Goal: Task Accomplishment & Management: Manage account settings

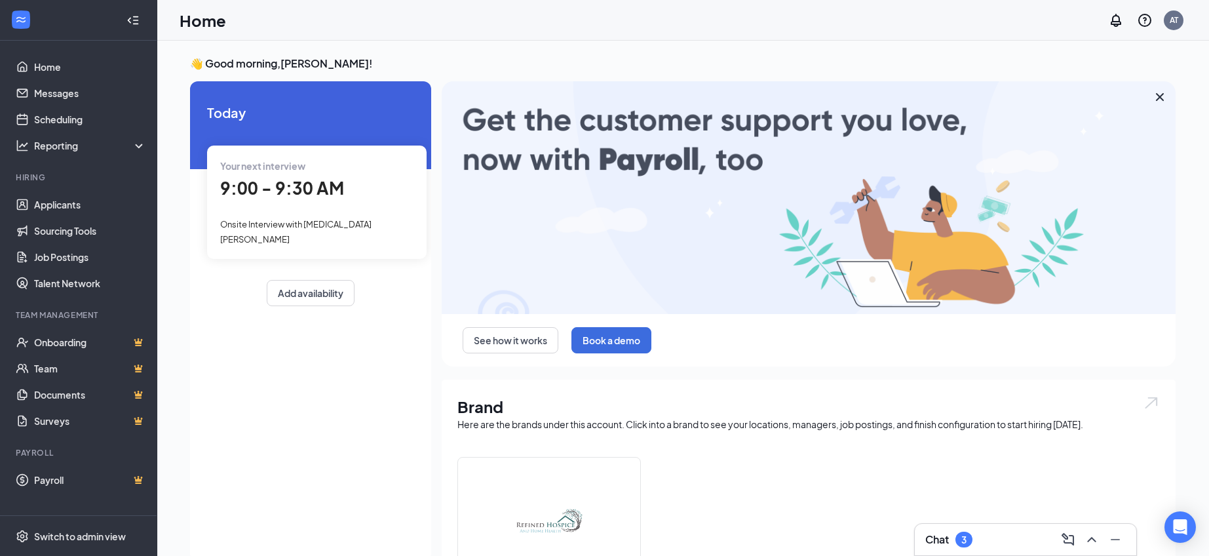
click at [301, 179] on span "9:00 - 9:30 AM" at bounding box center [282, 188] width 124 height 22
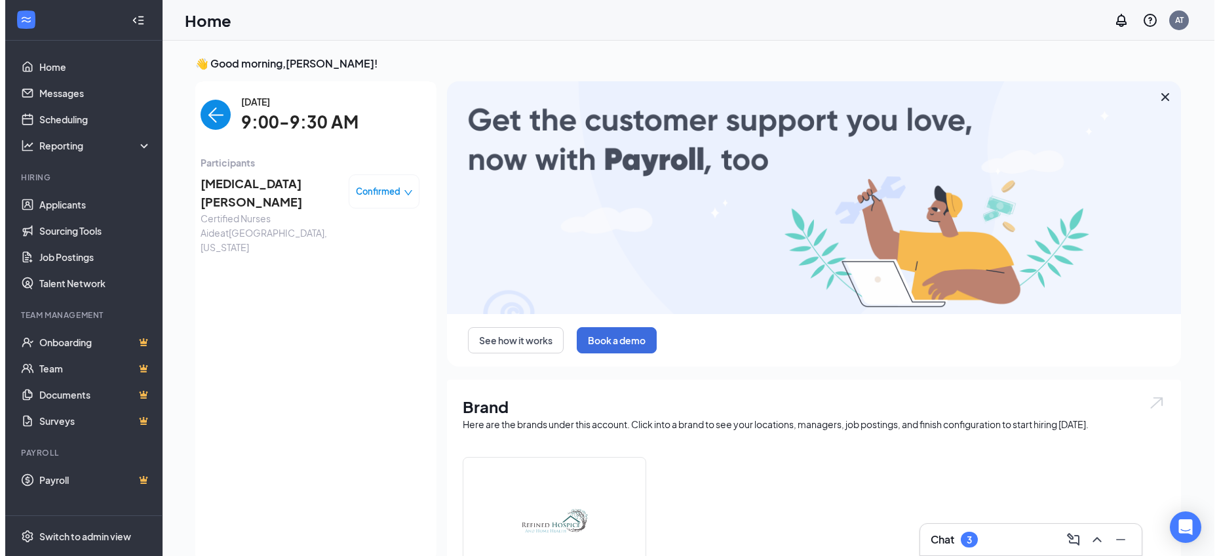
scroll to position [5, 0]
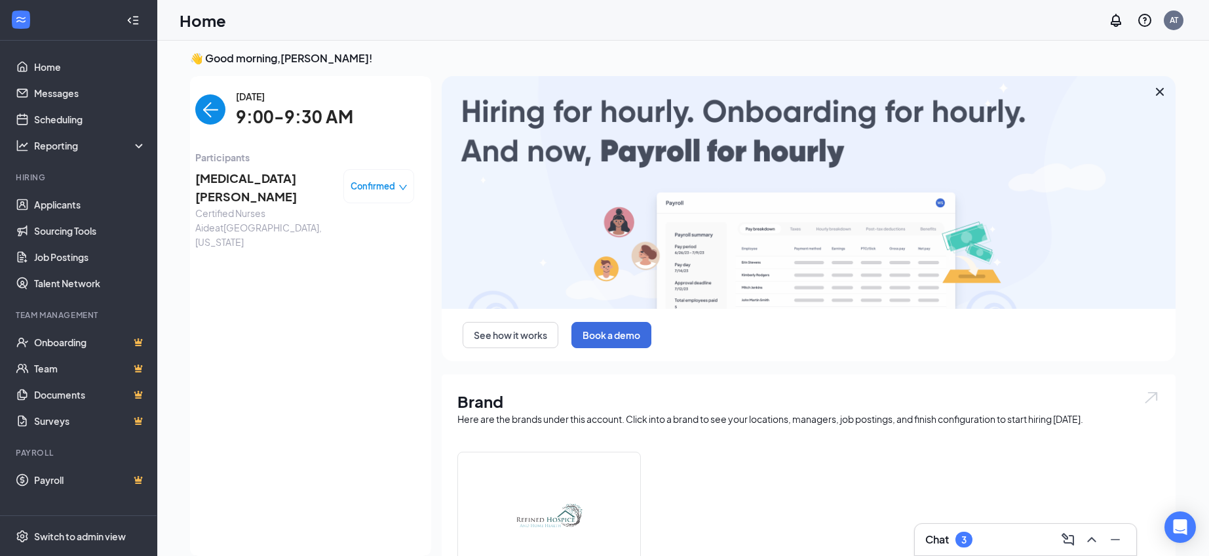
click at [226, 182] on span "Skyla Ruiz" at bounding box center [264, 187] width 138 height 37
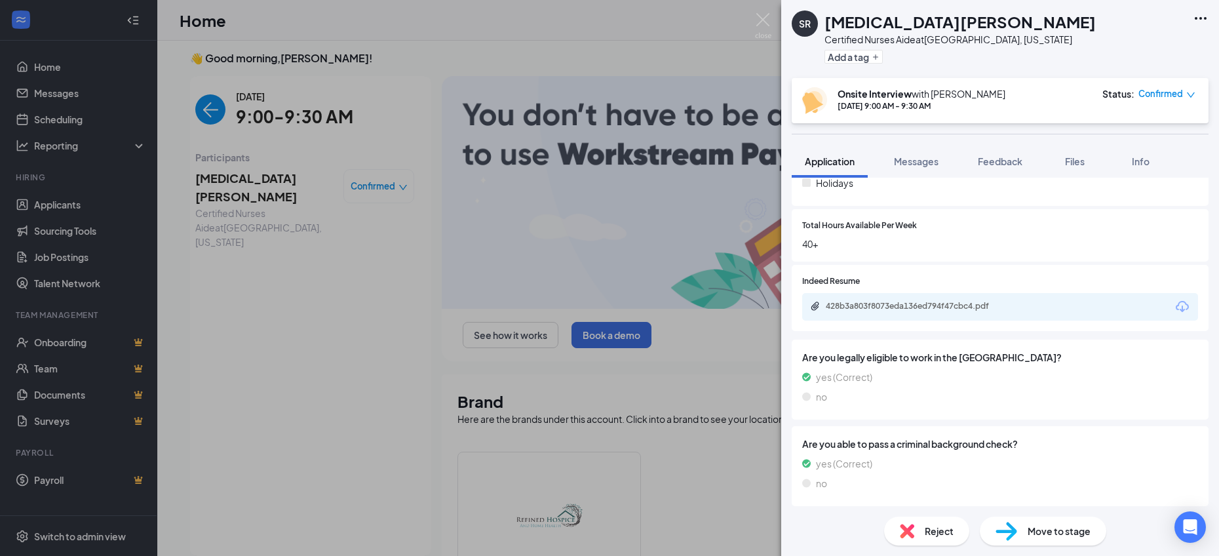
scroll to position [529, 0]
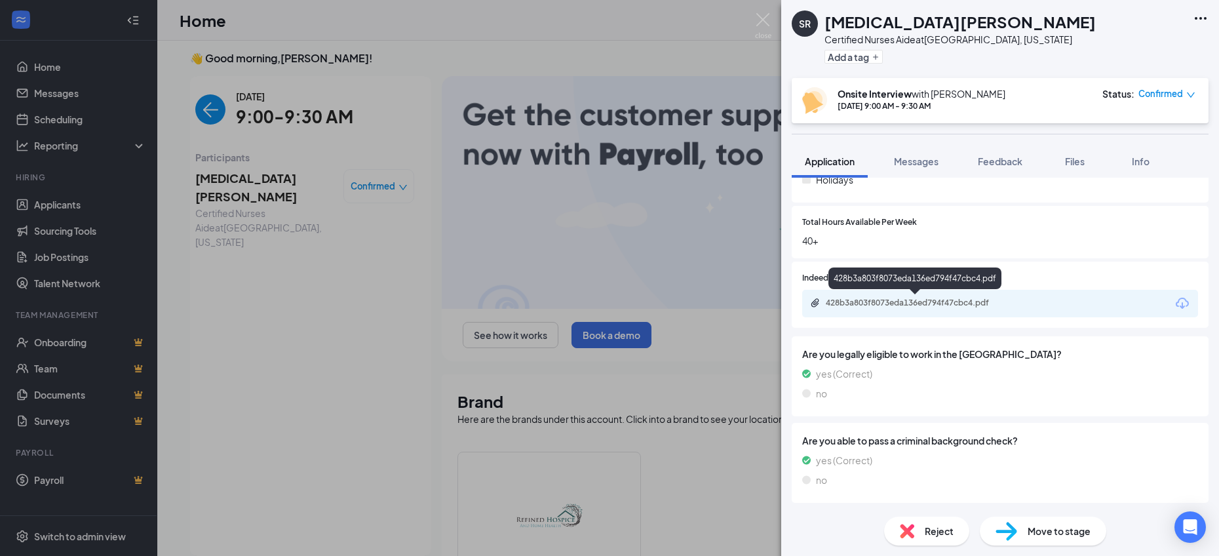
click at [897, 301] on div "428b3a803f8073eda136ed794f47cbc4.pdf" at bounding box center [917, 302] width 183 height 10
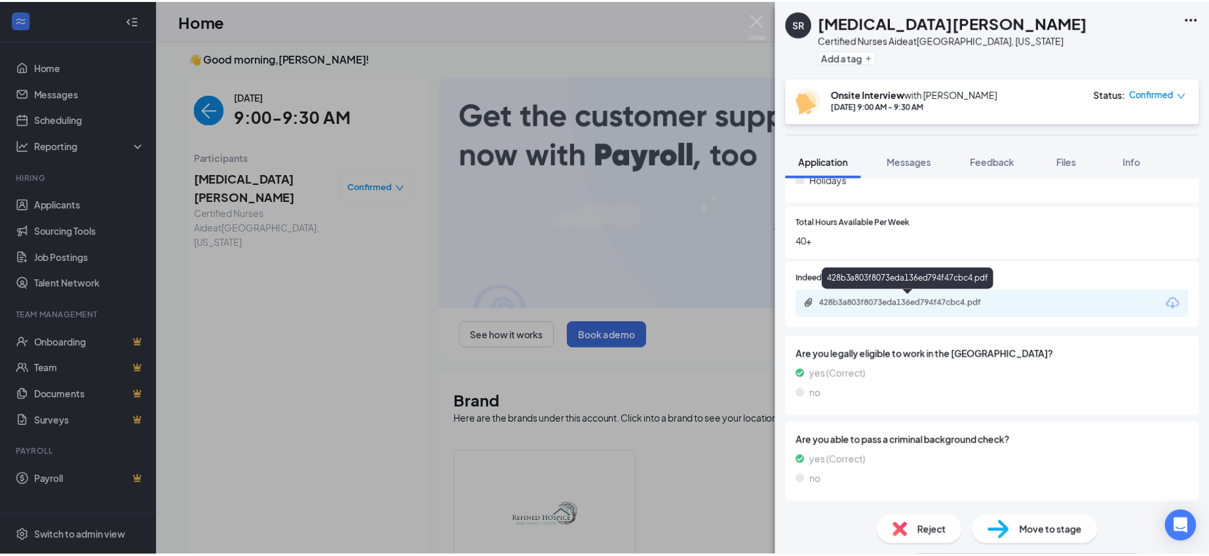
scroll to position [524, 0]
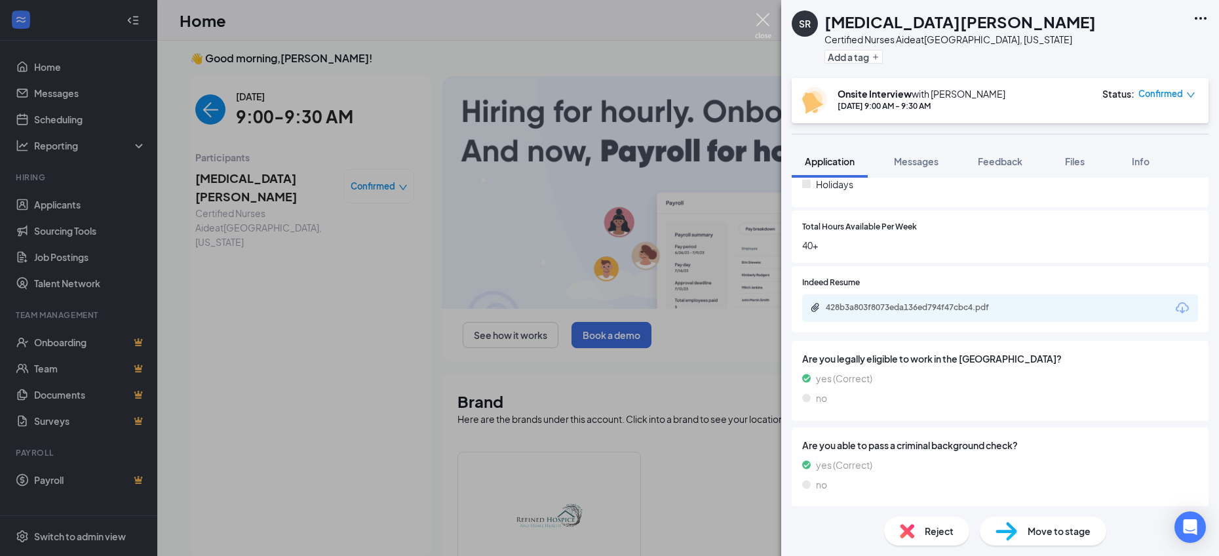
click at [761, 27] on img at bounding box center [763, 26] width 16 height 26
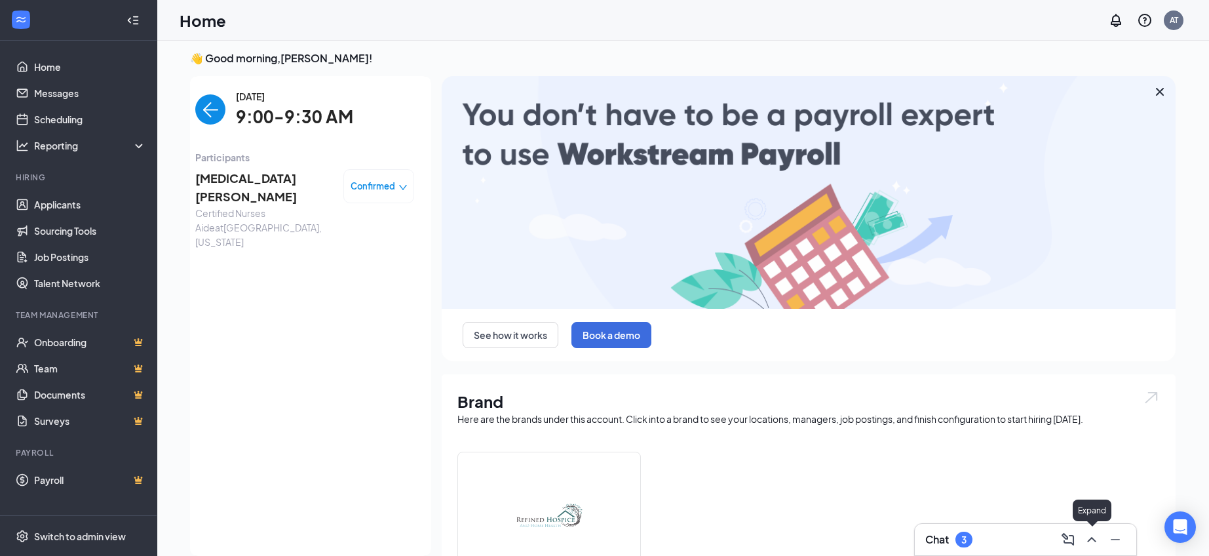
click at [1090, 539] on icon "ChevronUp" at bounding box center [1091, 539] width 9 height 5
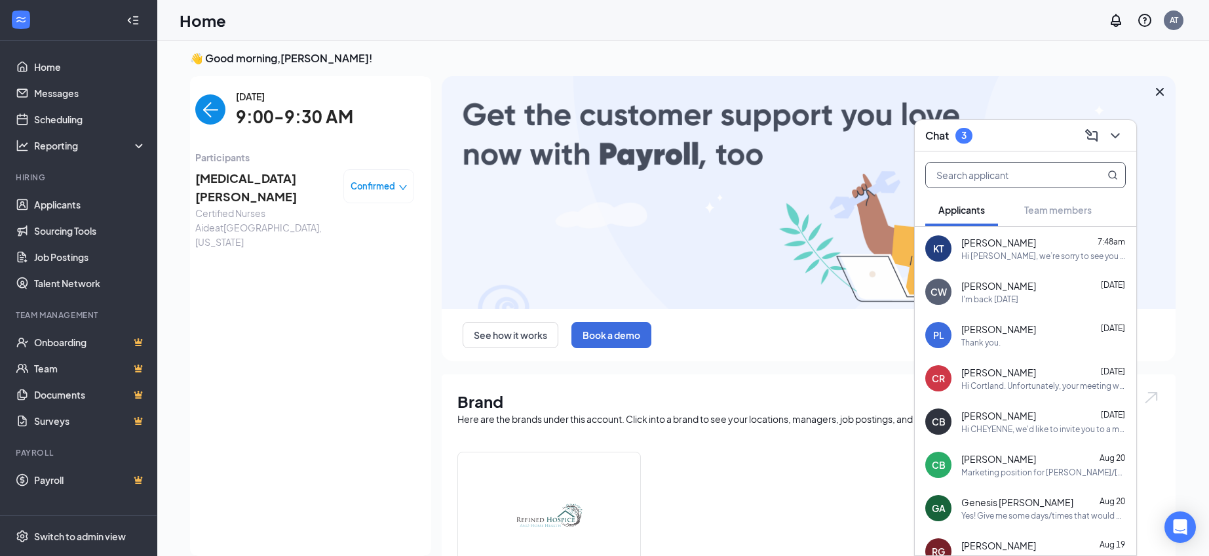
click at [985, 183] on input "text" at bounding box center [1003, 175] width 155 height 25
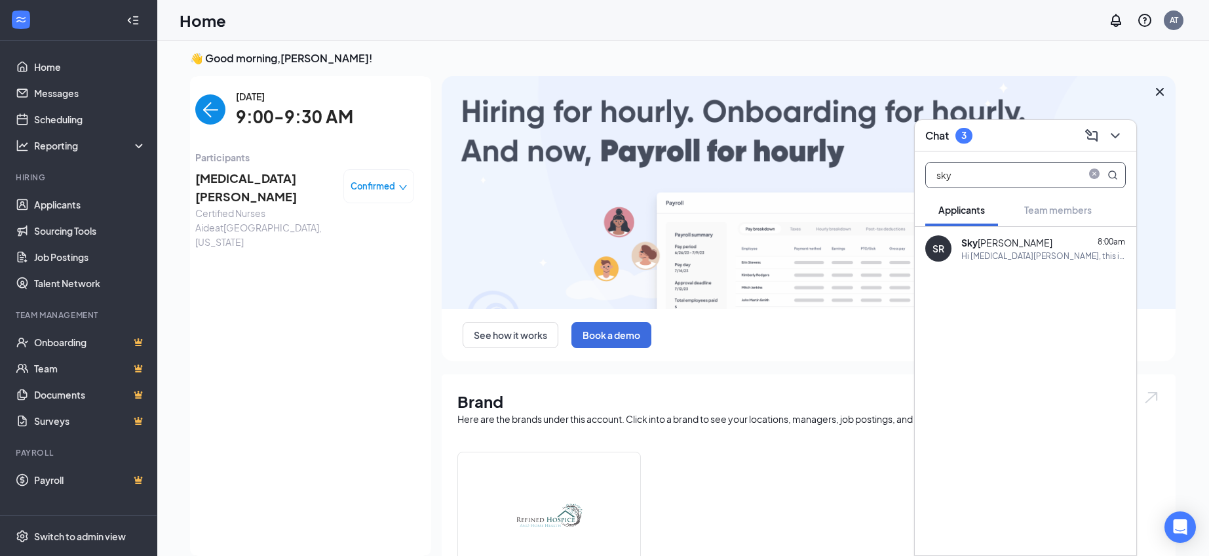
type input "sky"
click at [1002, 244] on div "Sky la Ruiz" at bounding box center [1006, 242] width 91 height 13
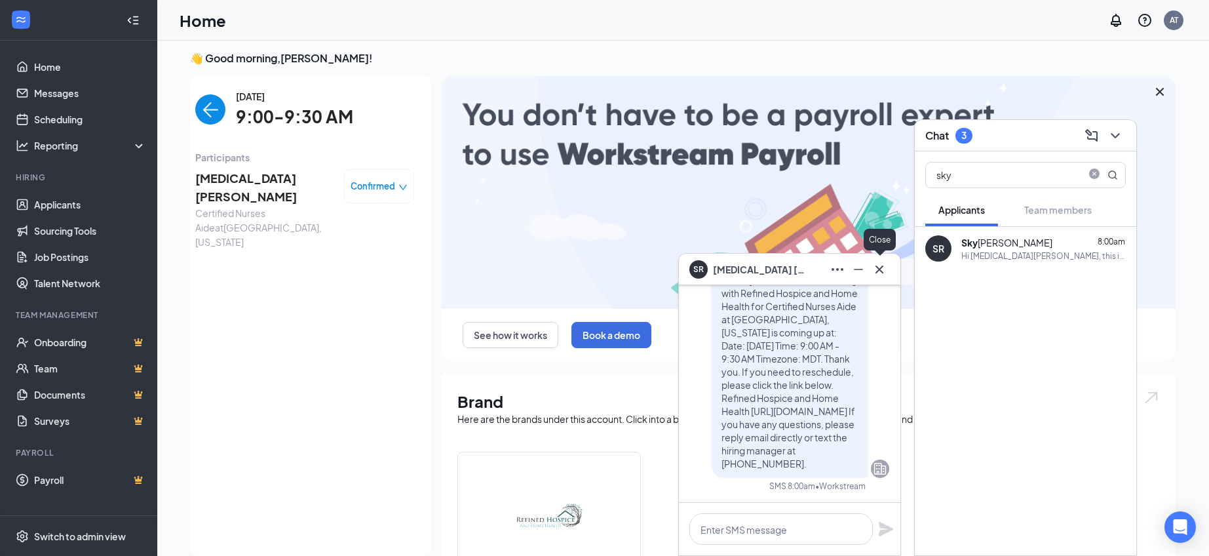
click at [883, 266] on icon "Cross" at bounding box center [879, 269] width 16 height 16
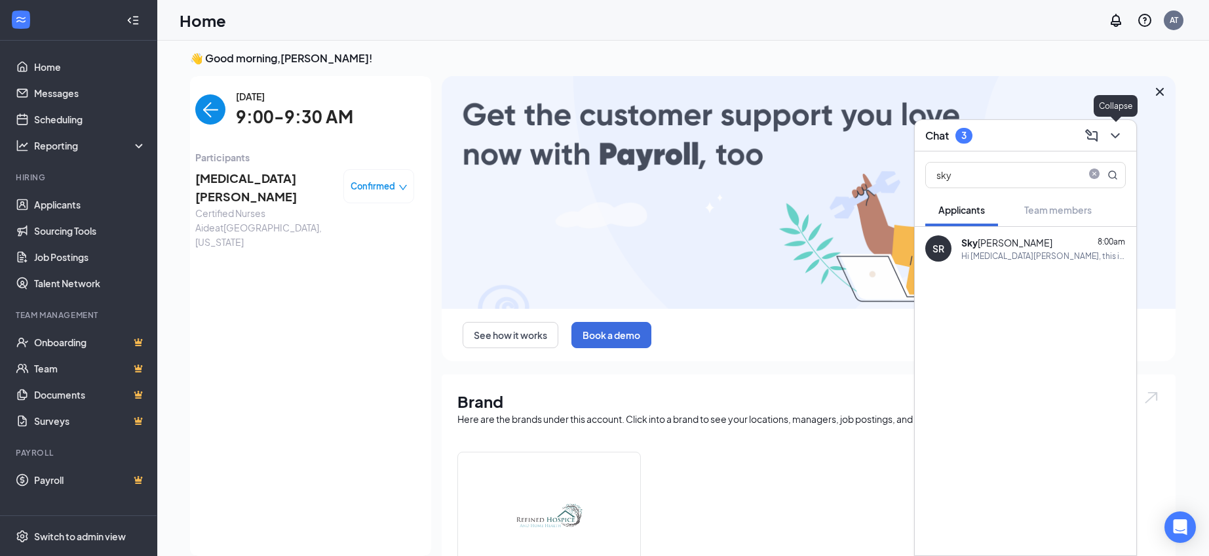
click at [1118, 140] on icon "ChevronDown" at bounding box center [1115, 136] width 16 height 16
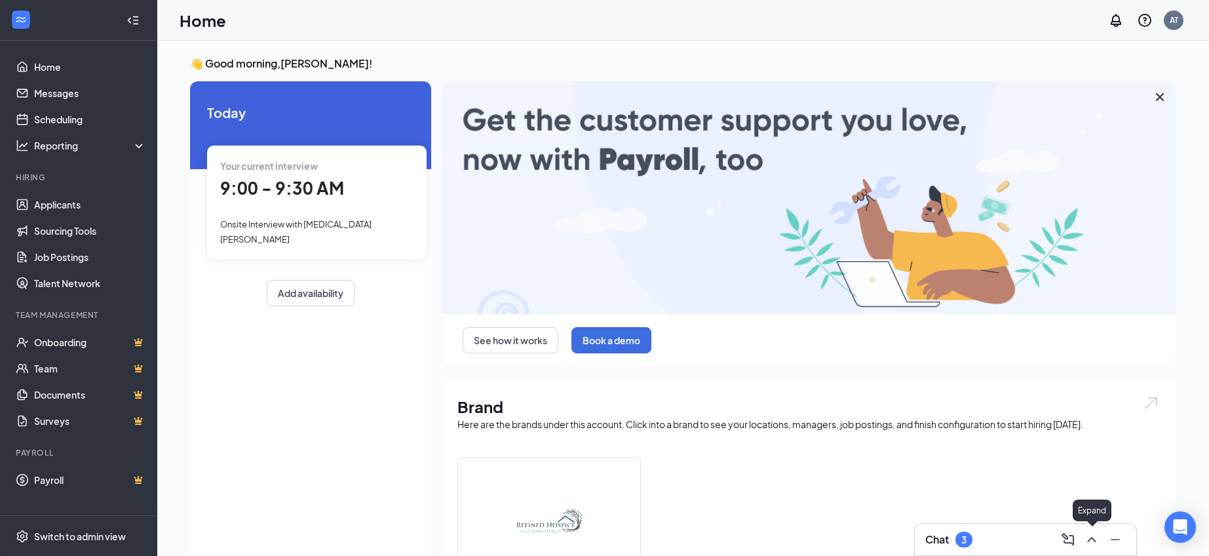
click at [1097, 543] on icon "ChevronUp" at bounding box center [1092, 539] width 16 height 16
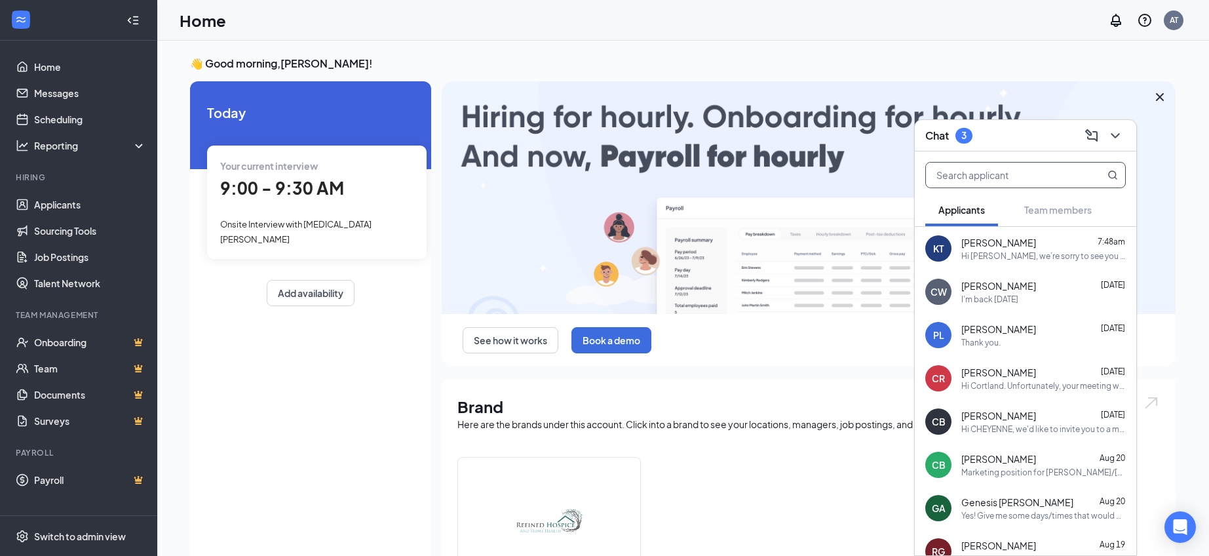
click at [1024, 174] on input "text" at bounding box center [1003, 175] width 155 height 25
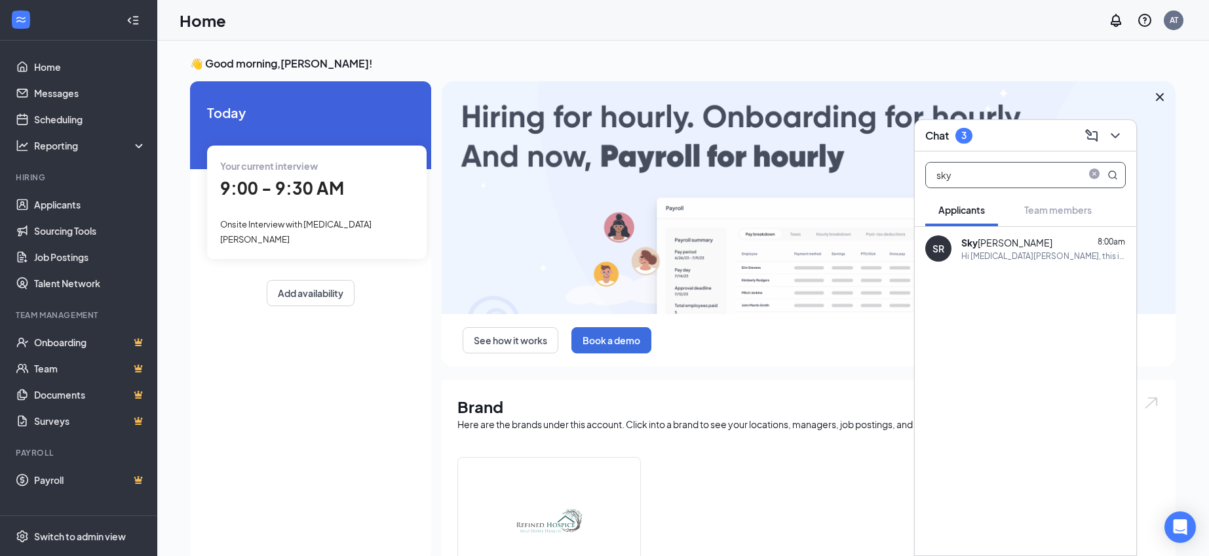
type input "sky"
click at [1003, 242] on div "Sky la Ruiz" at bounding box center [1006, 242] width 91 height 13
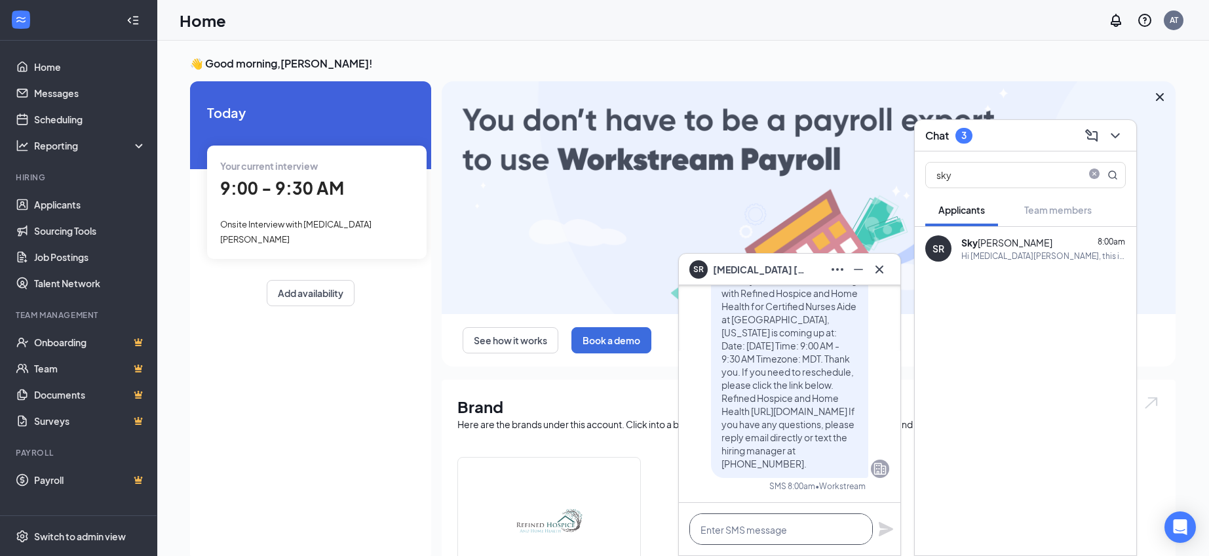
click at [769, 537] on textarea at bounding box center [780, 528] width 183 height 31
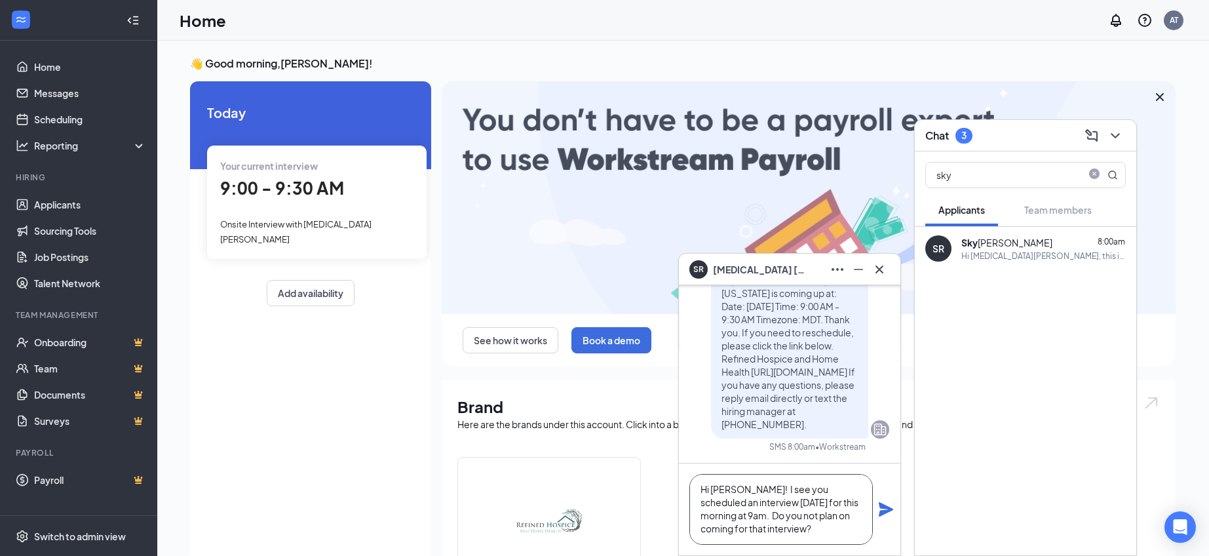
scroll to position [1, 0]
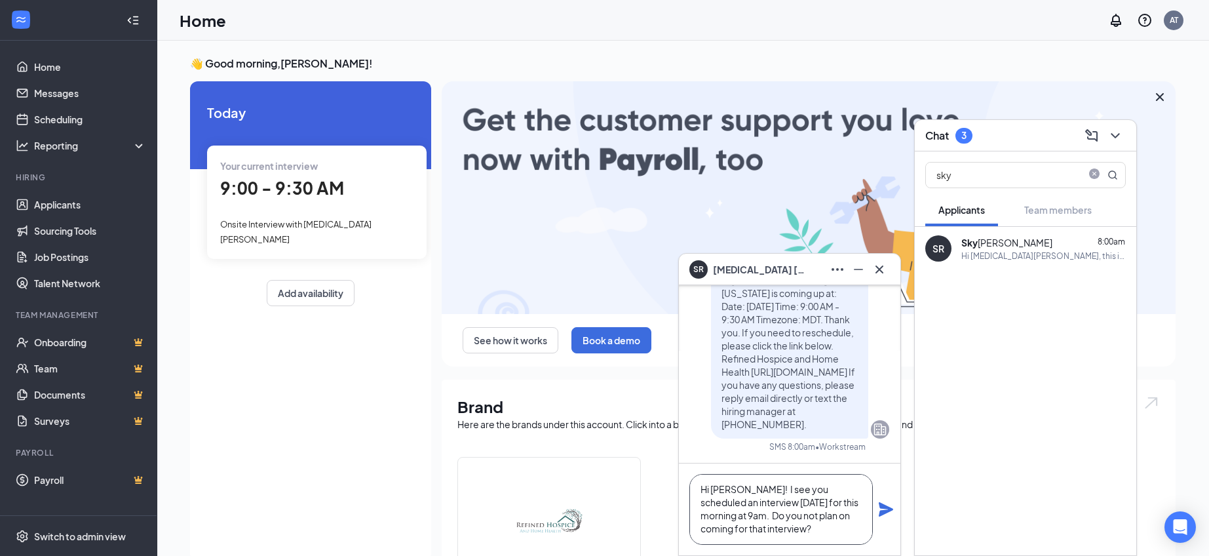
type textarea "Hi Skyla! I see you scheduled an interview yesterday for this morning at 9am. D…"
click at [887, 507] on icon "Plane" at bounding box center [886, 509] width 14 height 14
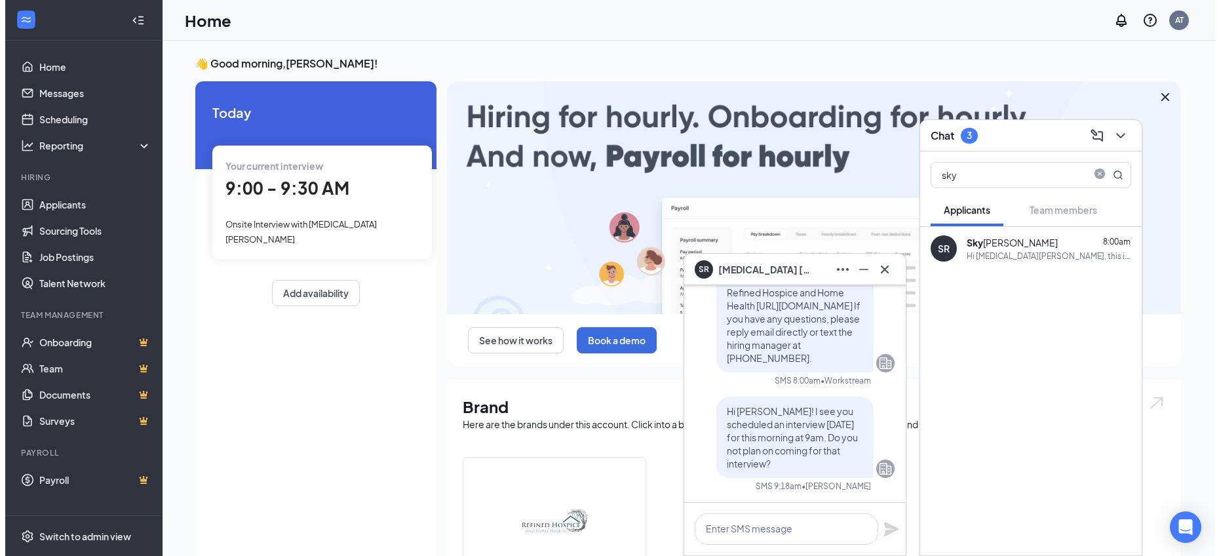
scroll to position [0, 0]
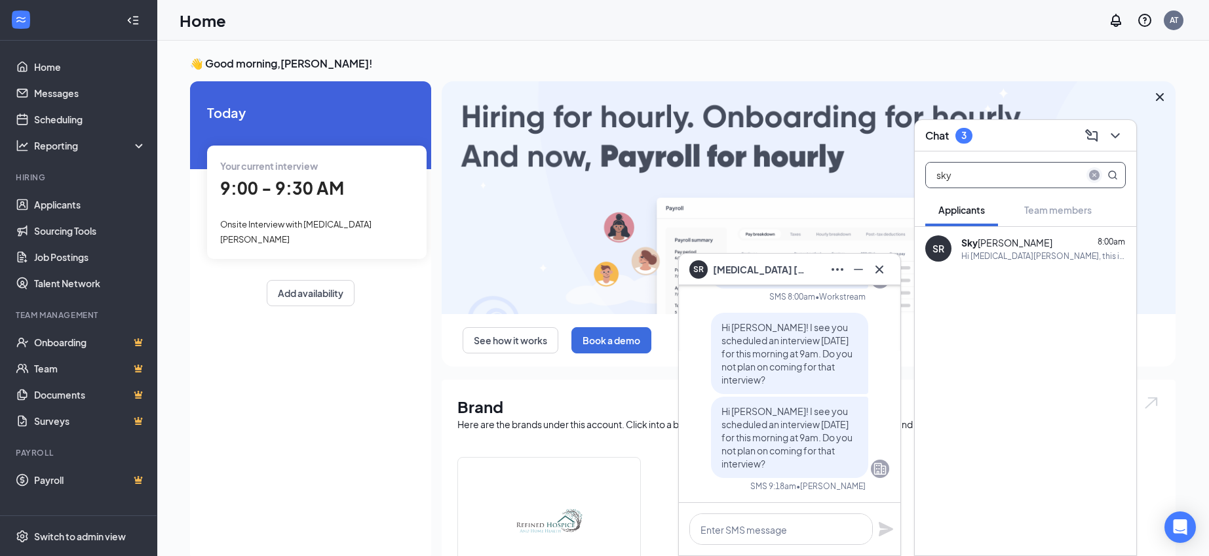
click at [1096, 172] on icon "close-circle" at bounding box center [1094, 175] width 10 height 10
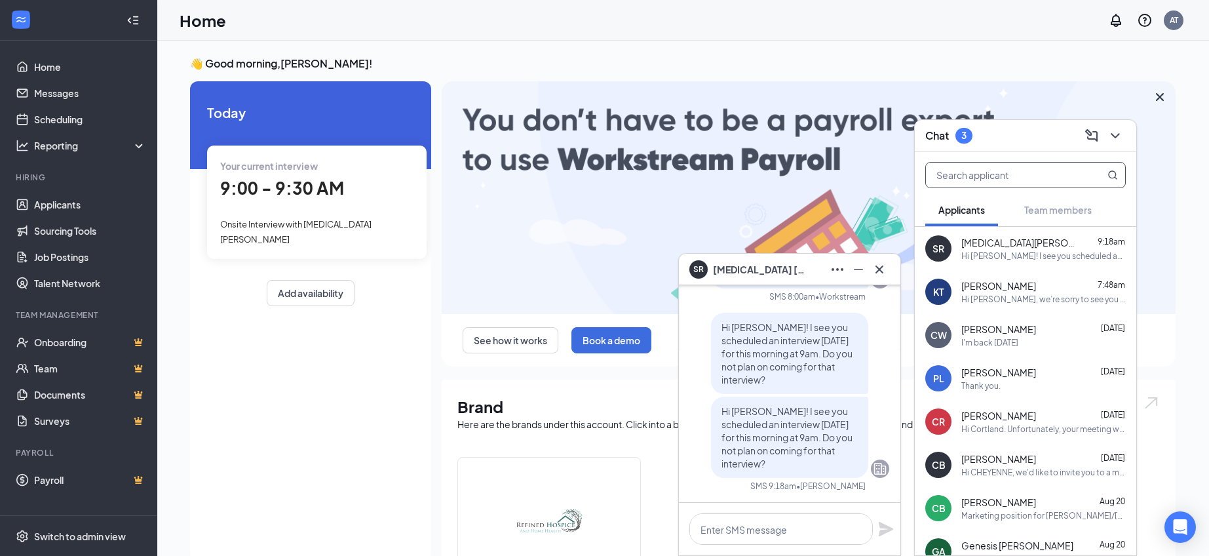
click at [831, 358] on p "Hi Skyla! I see you scheduled an interview yesterday for this morning at 9am. D…" at bounding box center [789, 353] width 136 height 66
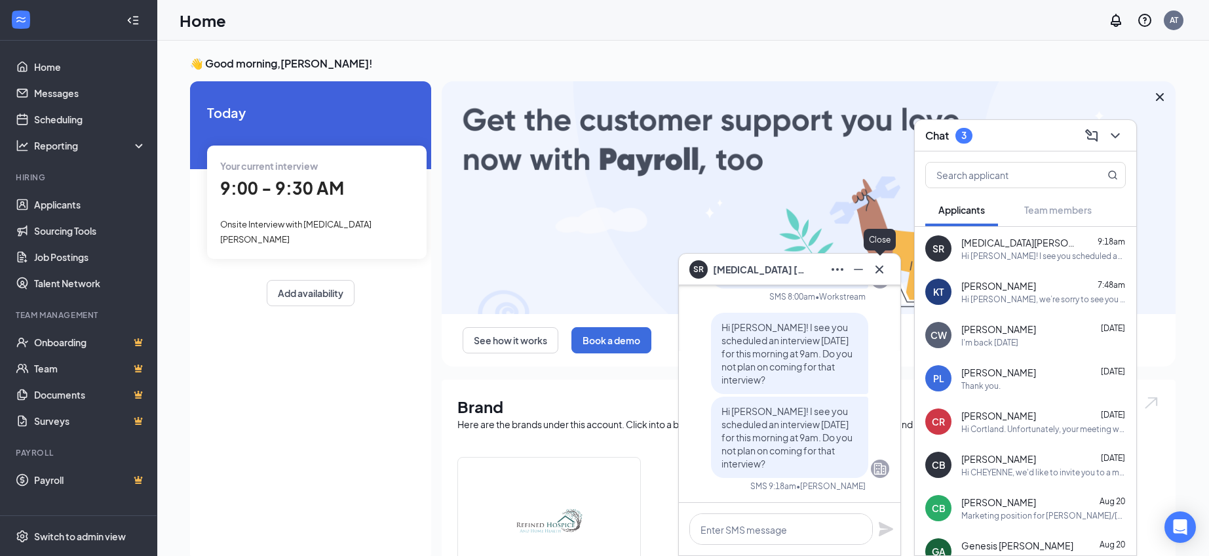
click at [881, 269] on icon "Cross" at bounding box center [879, 269] width 16 height 16
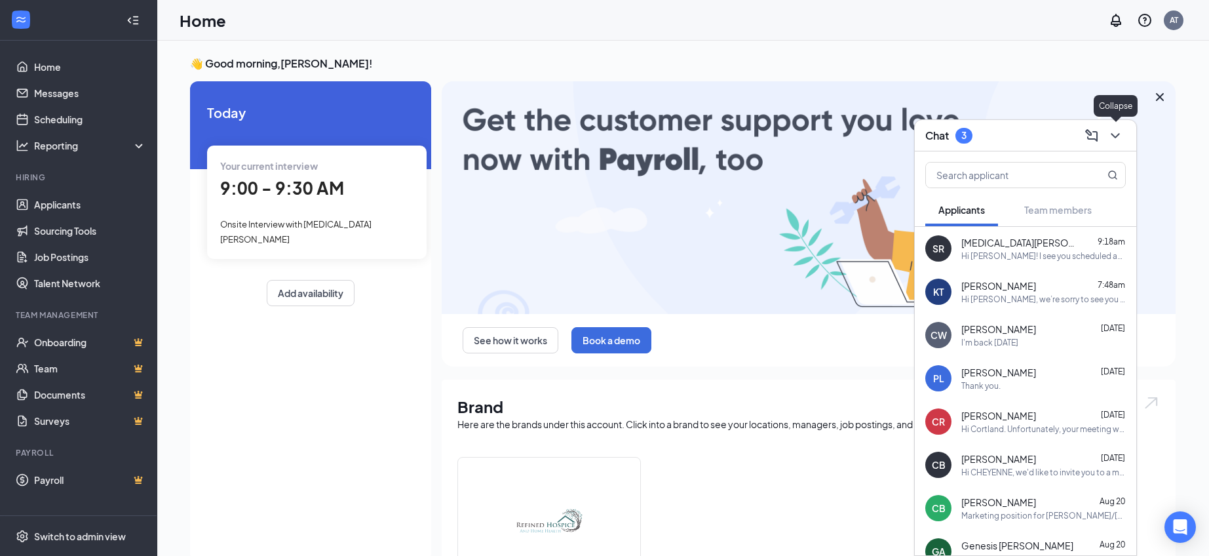
click at [1121, 136] on icon "ChevronDown" at bounding box center [1115, 136] width 16 height 16
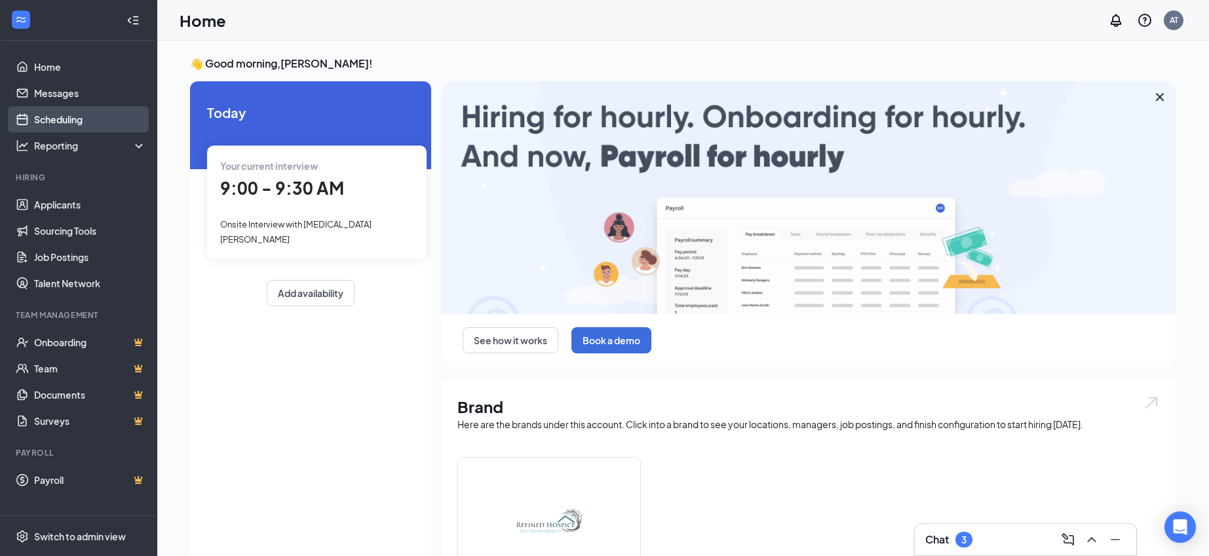
click at [96, 117] on link "Scheduling" at bounding box center [90, 119] width 112 height 26
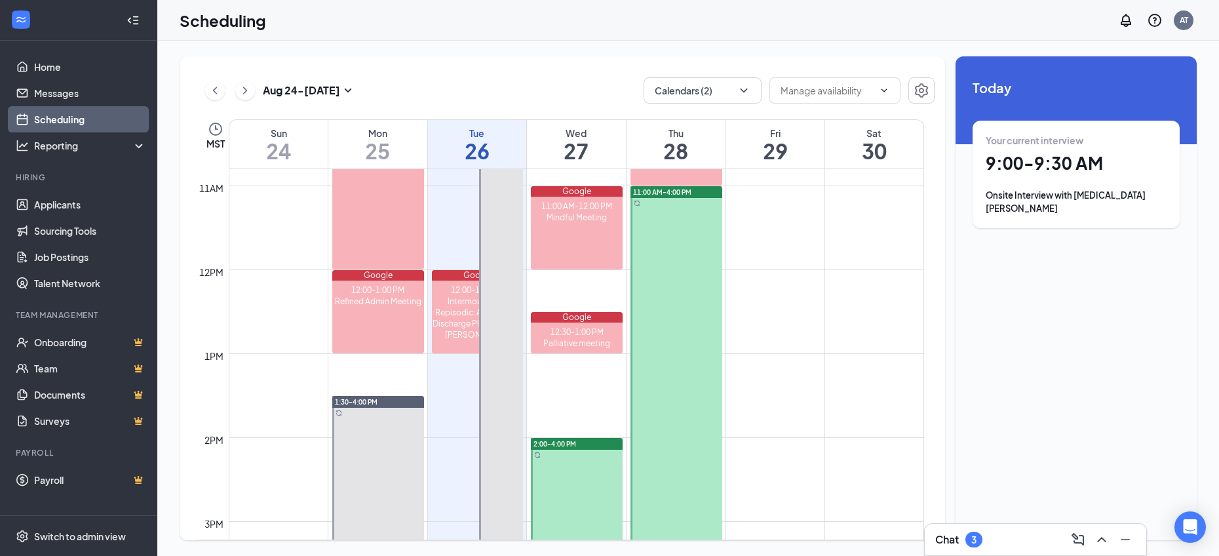
scroll to position [977, 0]
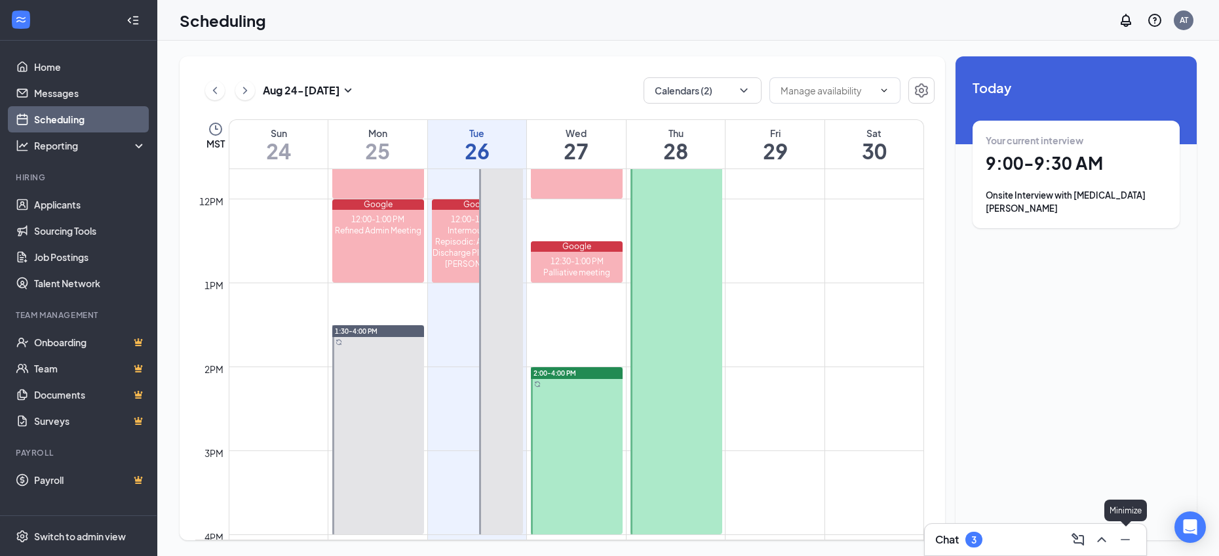
click at [1106, 546] on icon "ChevronUp" at bounding box center [1102, 539] width 16 height 16
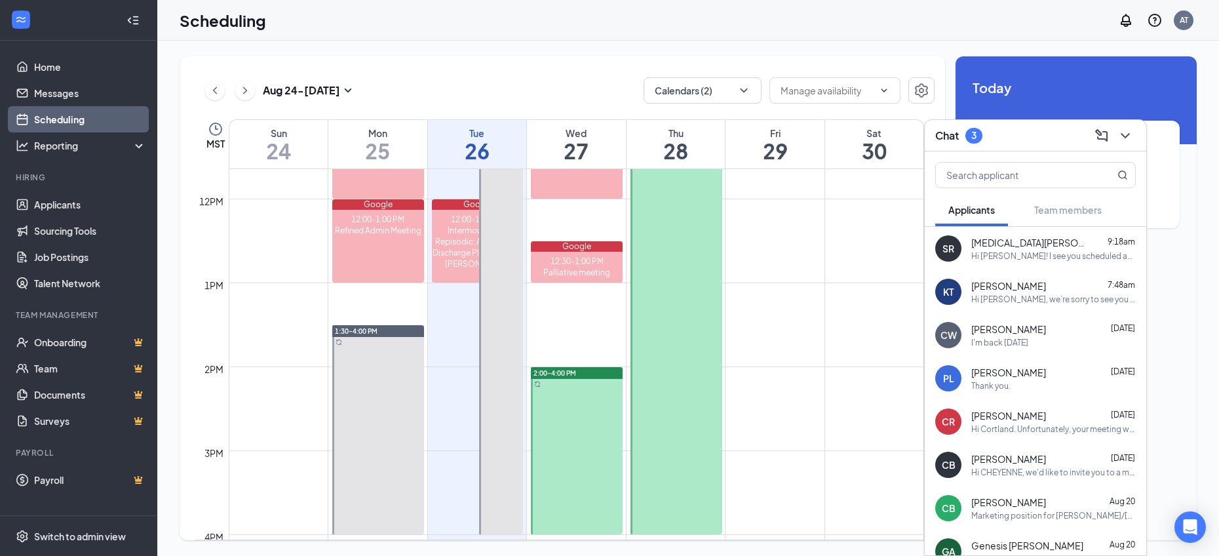
click at [1024, 305] on div "KT Karis Tollette 7:48am Hi Karis, we’re sorry to see you go! Your meeting with…" at bounding box center [1035, 291] width 221 height 43
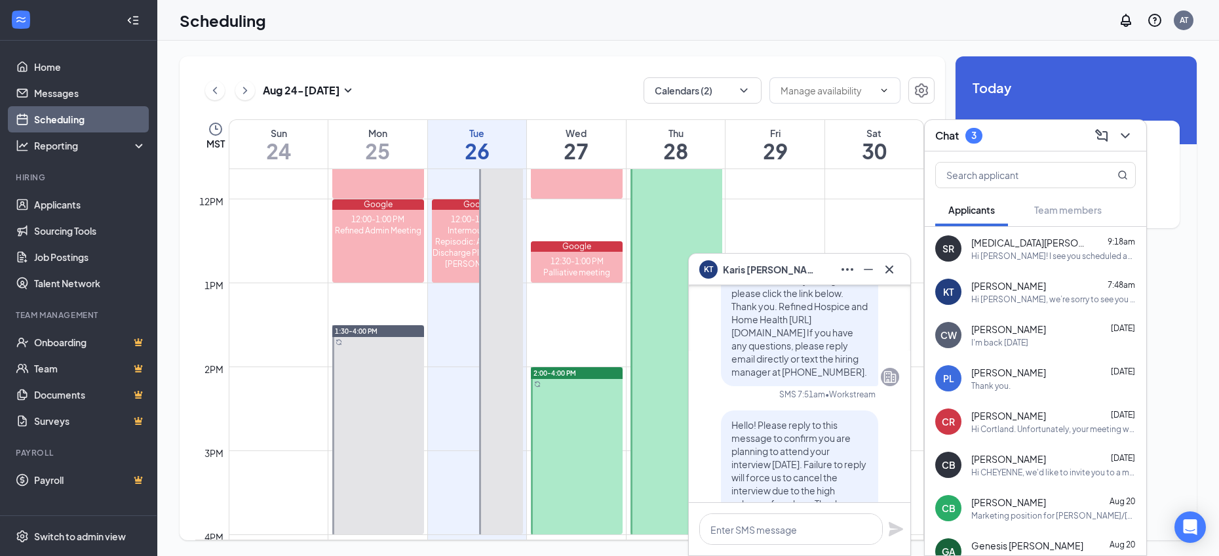
scroll to position [-575, 0]
click at [894, 269] on icon "Cross" at bounding box center [889, 269] width 16 height 16
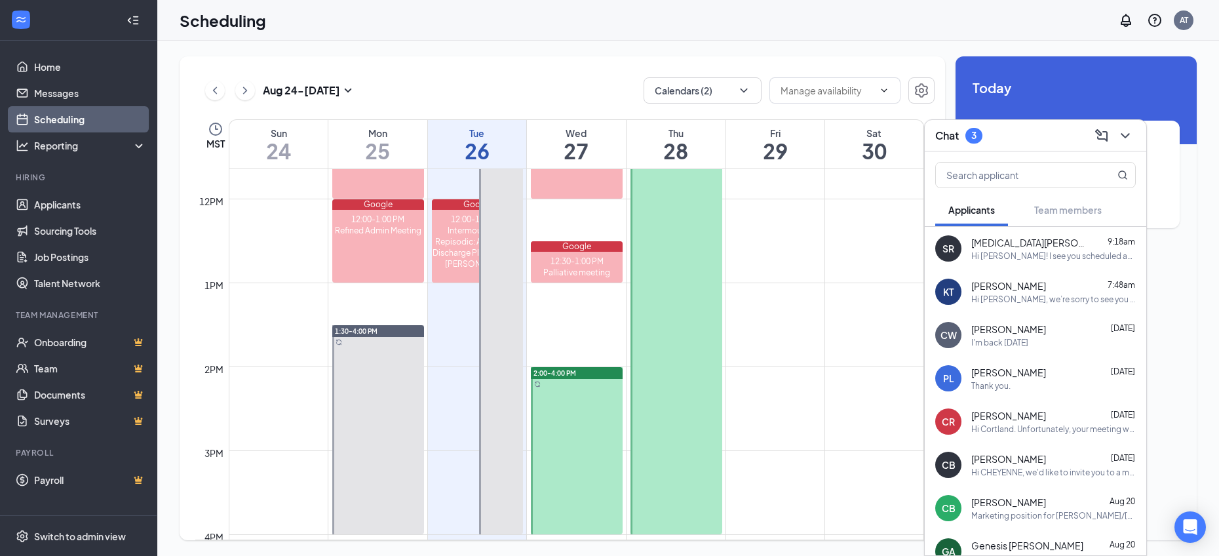
click at [1030, 256] on div "Hi Skyla! I see you scheduled an interview yesterday for this morning at 9am. D…" at bounding box center [1053, 255] width 164 height 11
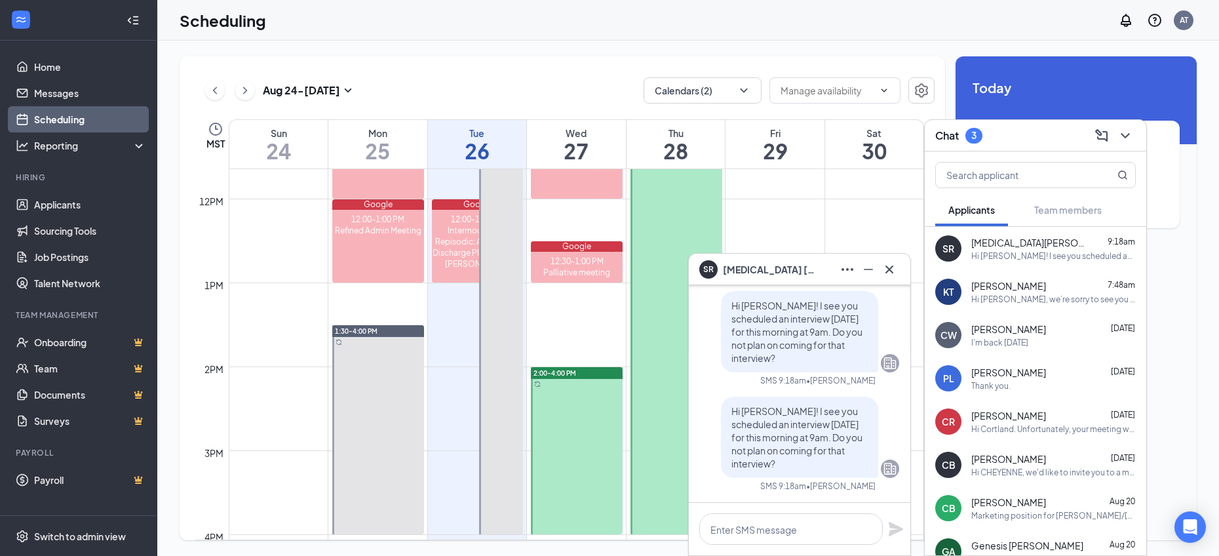
click at [1126, 140] on icon "ChevronDown" at bounding box center [1125, 136] width 16 height 16
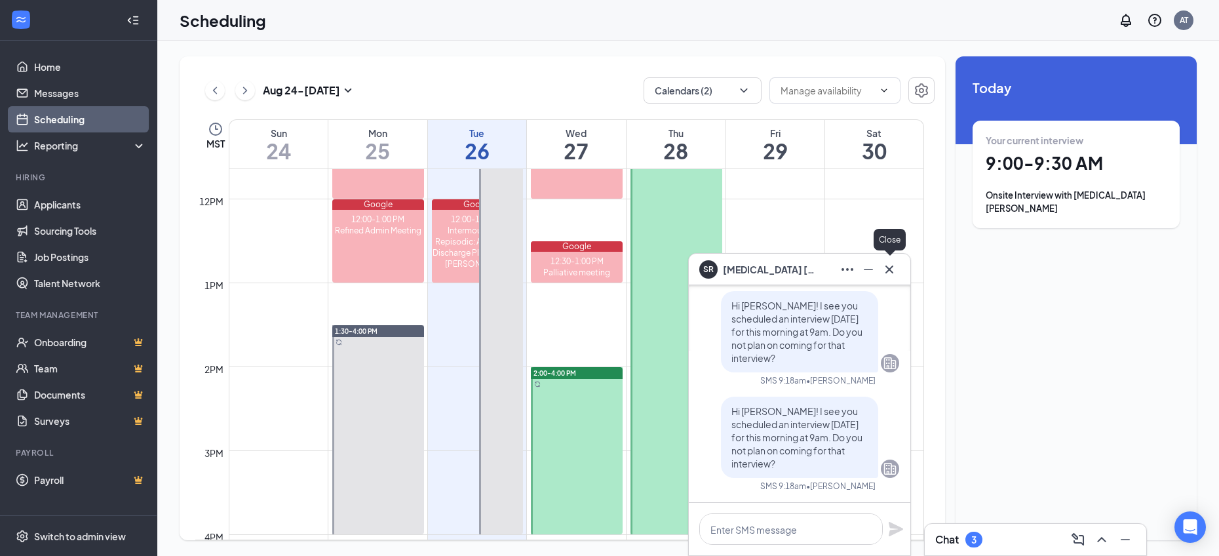
click at [884, 271] on icon "Cross" at bounding box center [889, 269] width 16 height 16
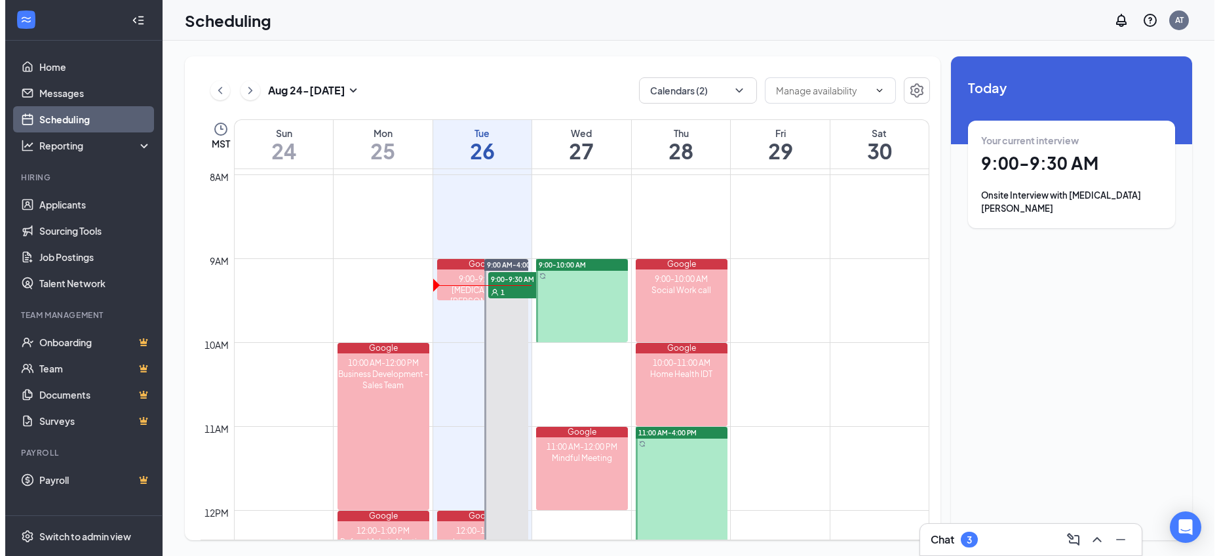
scroll to position [525, 0]
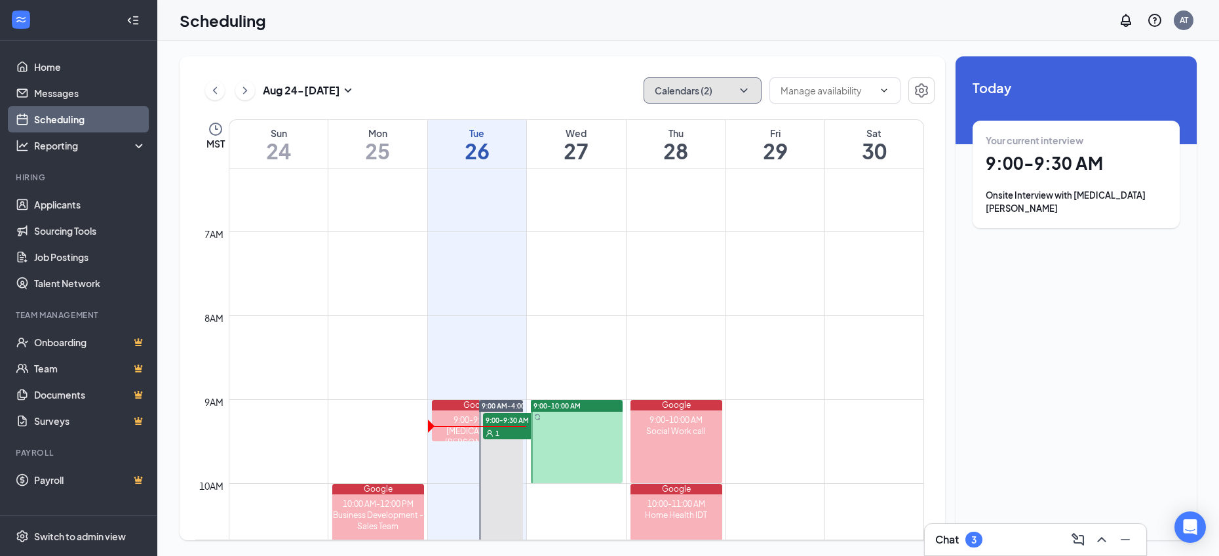
click at [744, 90] on icon "ChevronDown" at bounding box center [743, 90] width 13 height 13
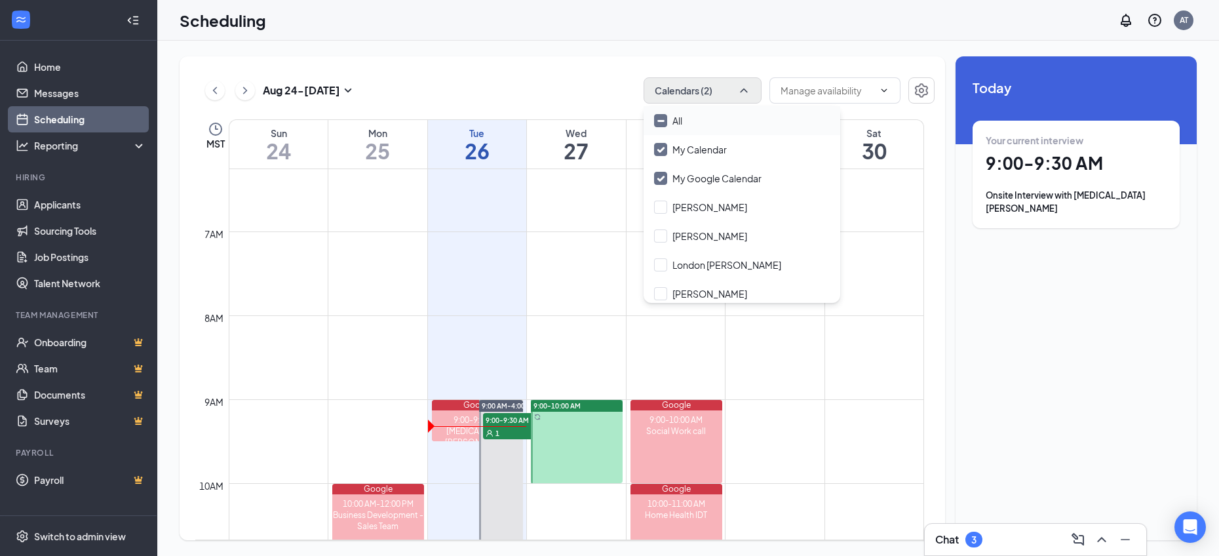
click at [664, 121] on input "All" at bounding box center [668, 120] width 28 height 13
checkbox input "true"
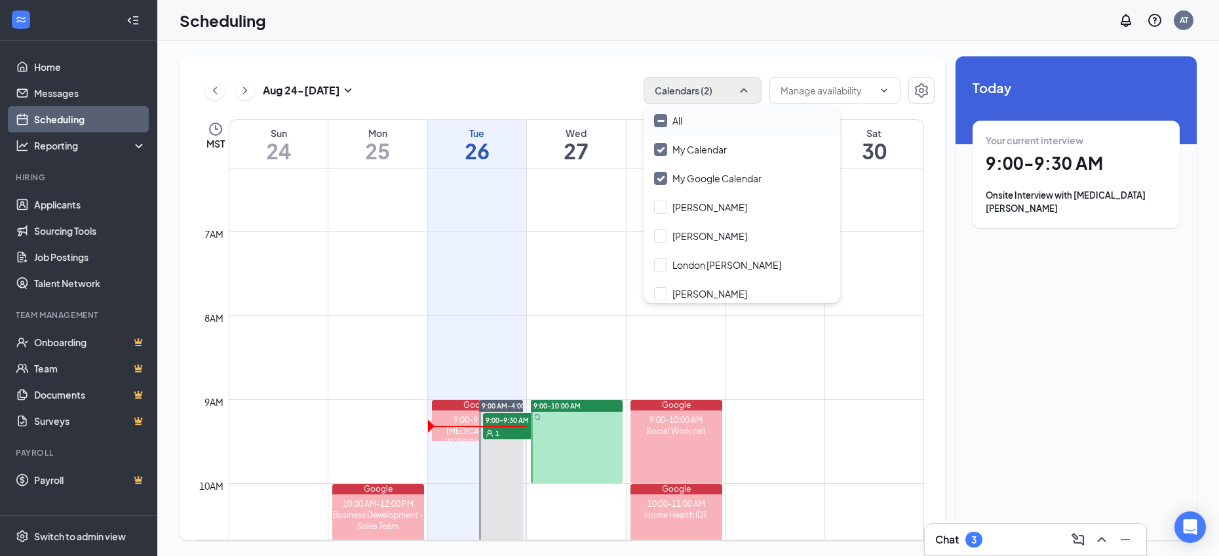
checkbox input "true"
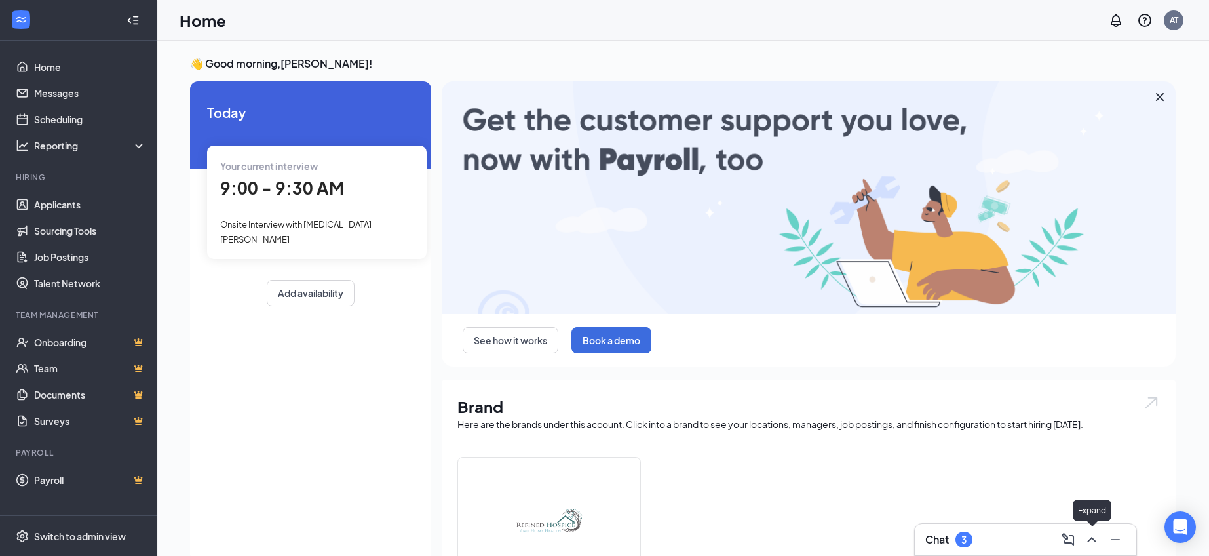
click at [1093, 541] on icon "ChevronUp" at bounding box center [1092, 539] width 16 height 16
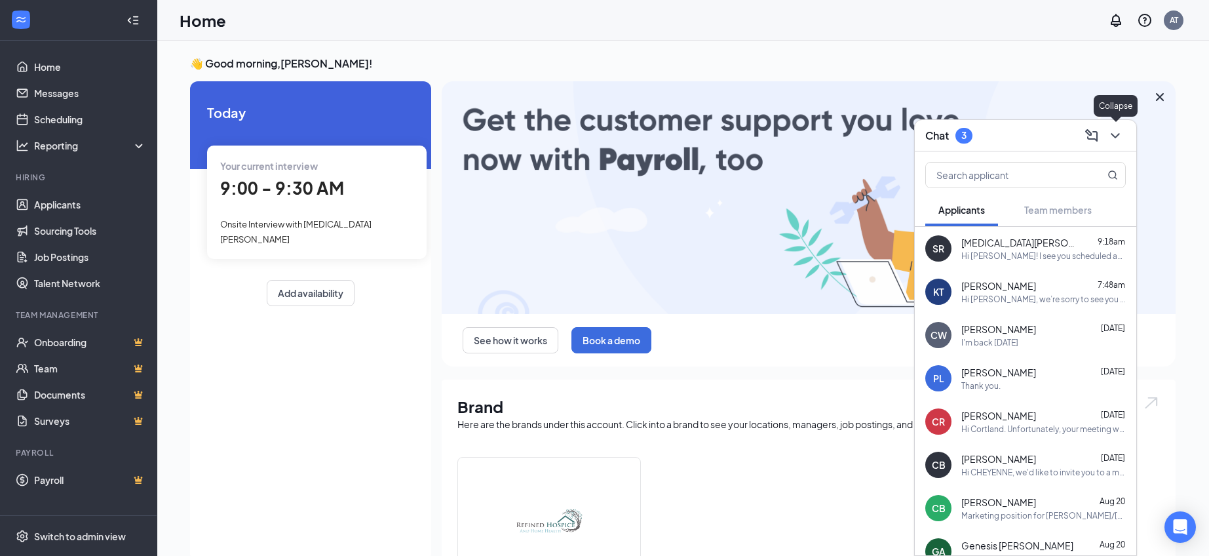
click at [1121, 131] on icon "ChevronDown" at bounding box center [1115, 136] width 16 height 16
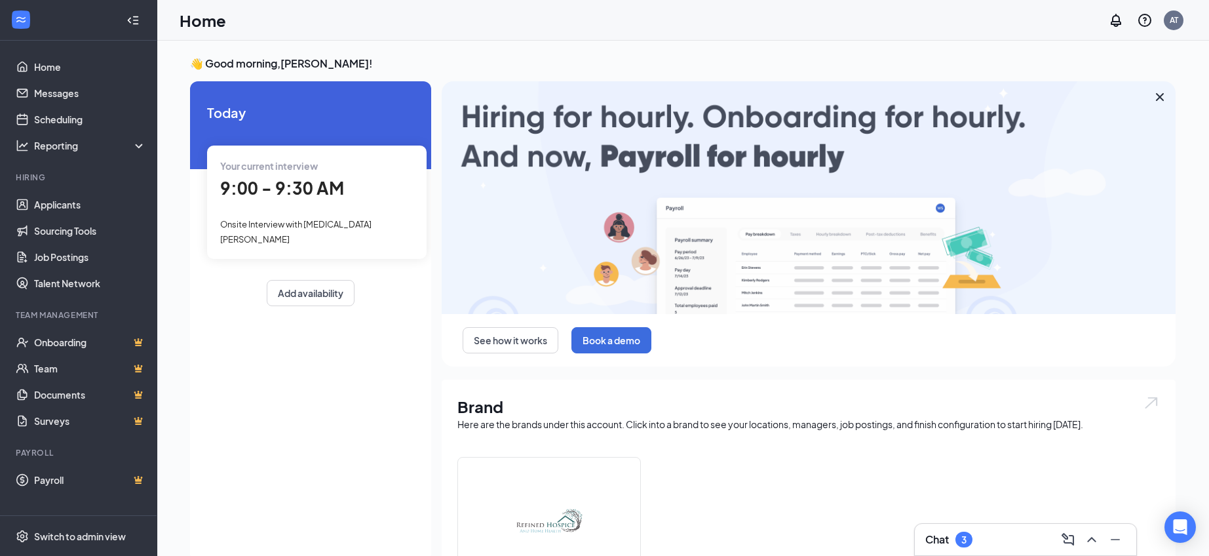
click at [349, 184] on div "9:00 - 9:30 AM" at bounding box center [316, 188] width 193 height 27
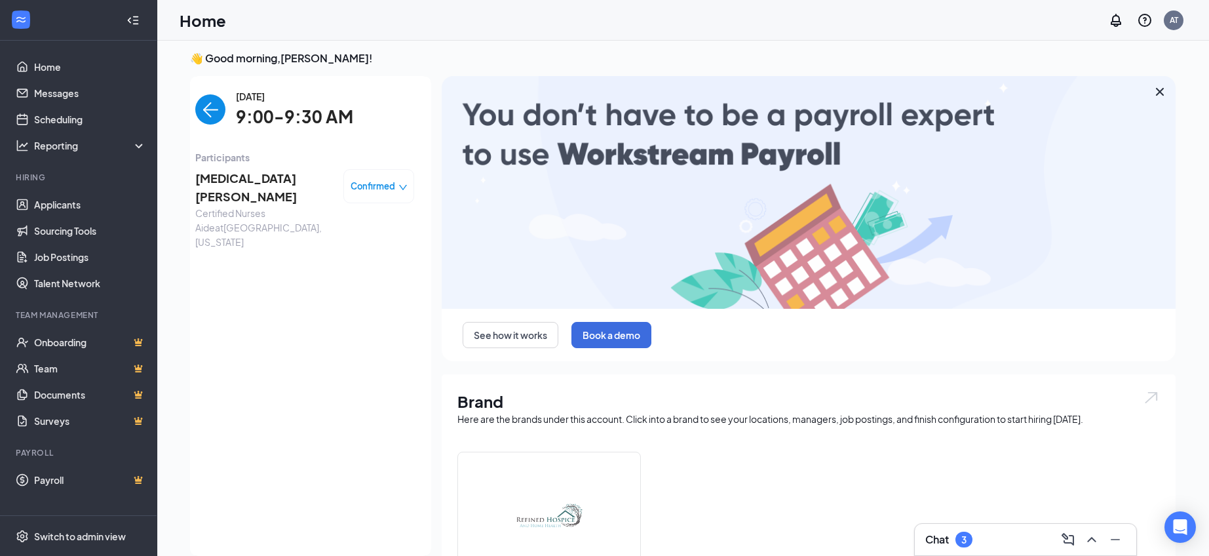
click at [376, 186] on span "Confirmed" at bounding box center [373, 186] width 45 height 13
click at [364, 271] on span "Mark as no-show" at bounding box center [343, 268] width 73 height 14
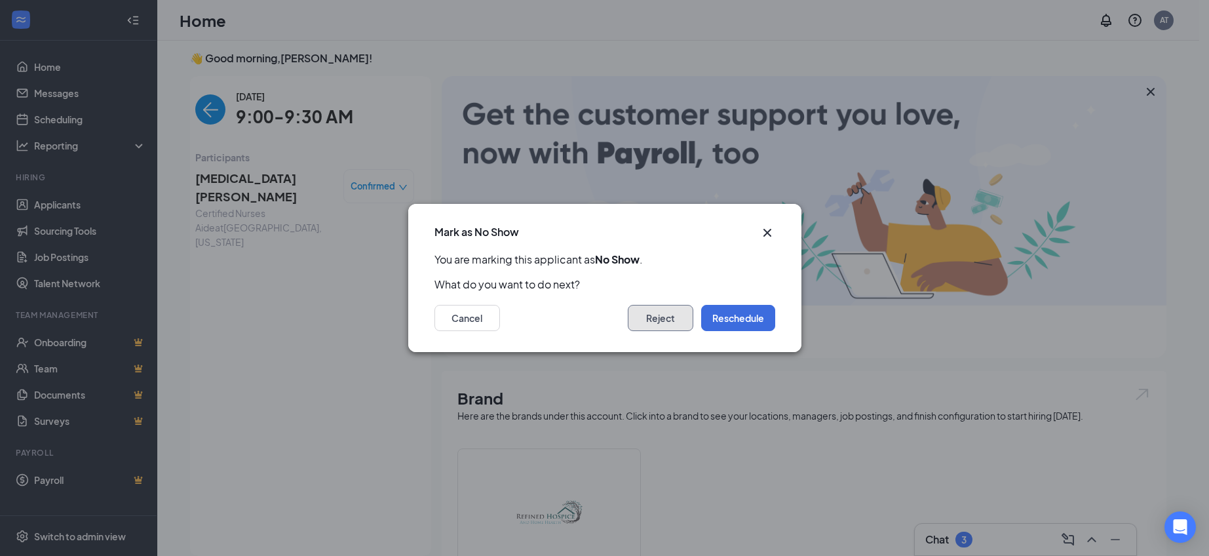
click at [659, 315] on button "Reject" at bounding box center [661, 318] width 66 height 26
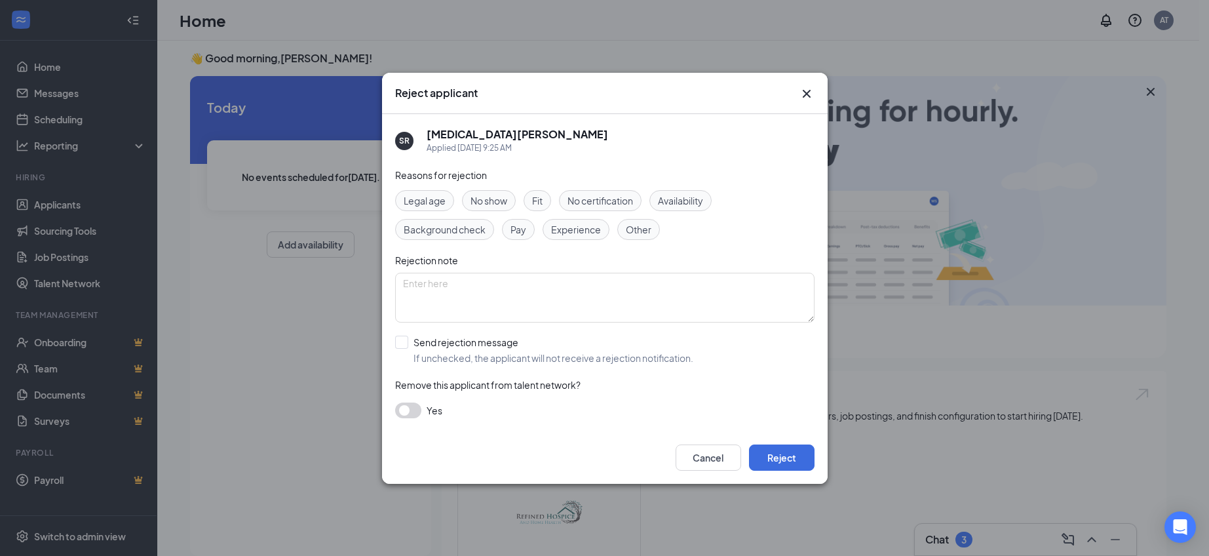
click at [485, 199] on span "No show" at bounding box center [488, 200] width 37 height 14
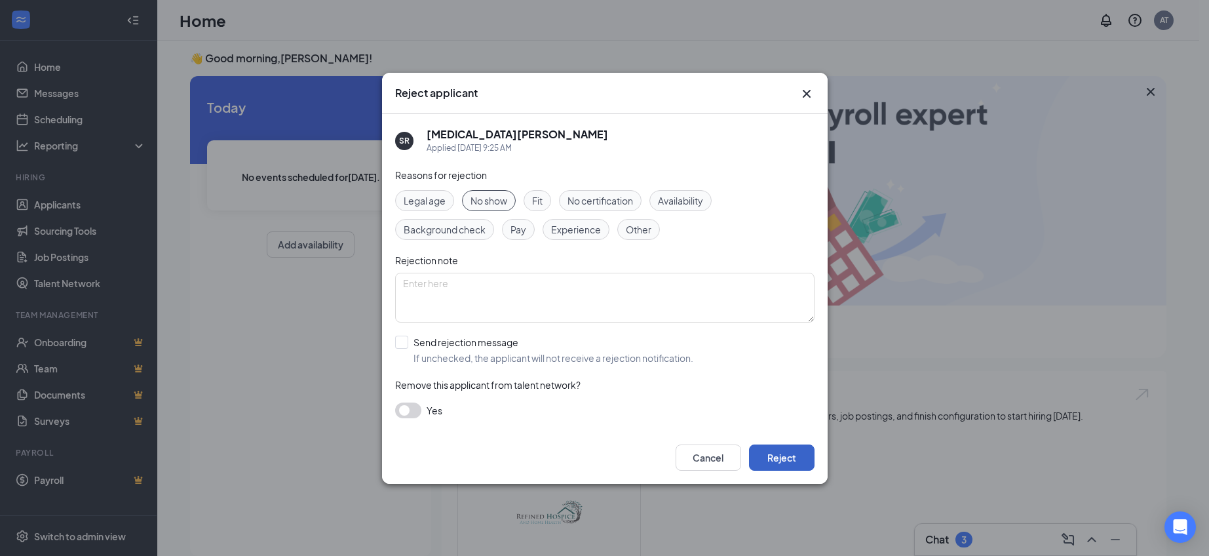
click at [797, 454] on button "Reject" at bounding box center [782, 457] width 66 height 26
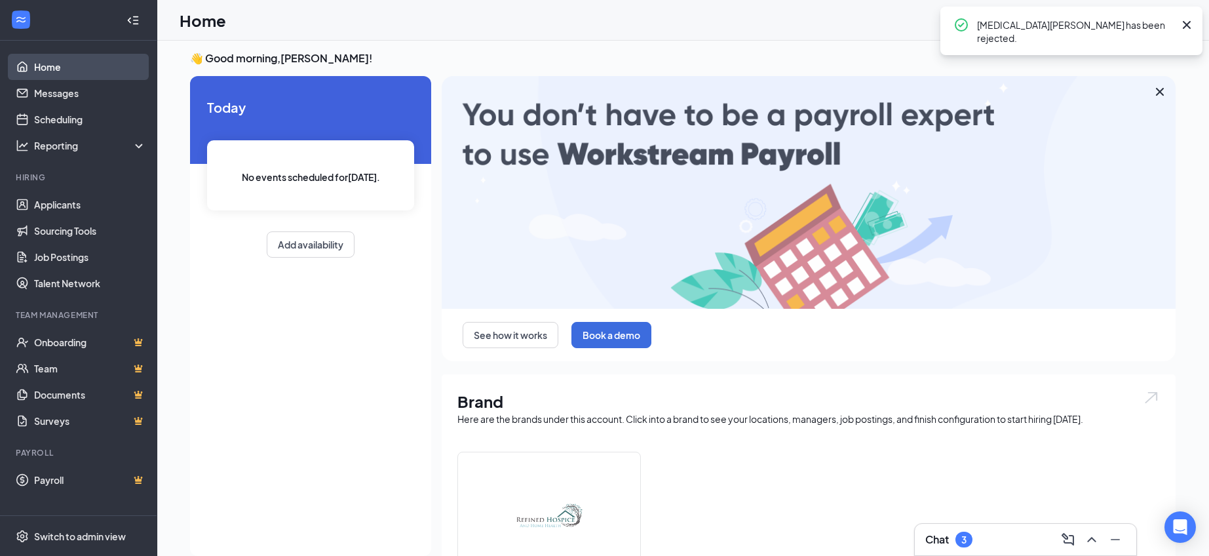
click at [74, 71] on link "Home" at bounding box center [90, 67] width 112 height 26
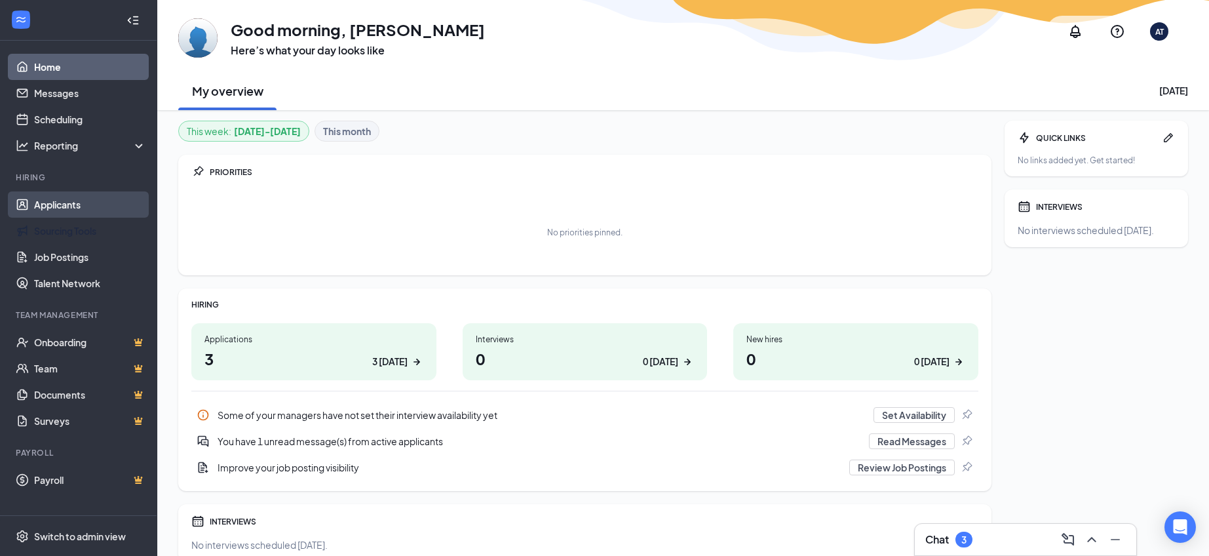
click at [69, 200] on link "Applicants" at bounding box center [90, 204] width 112 height 26
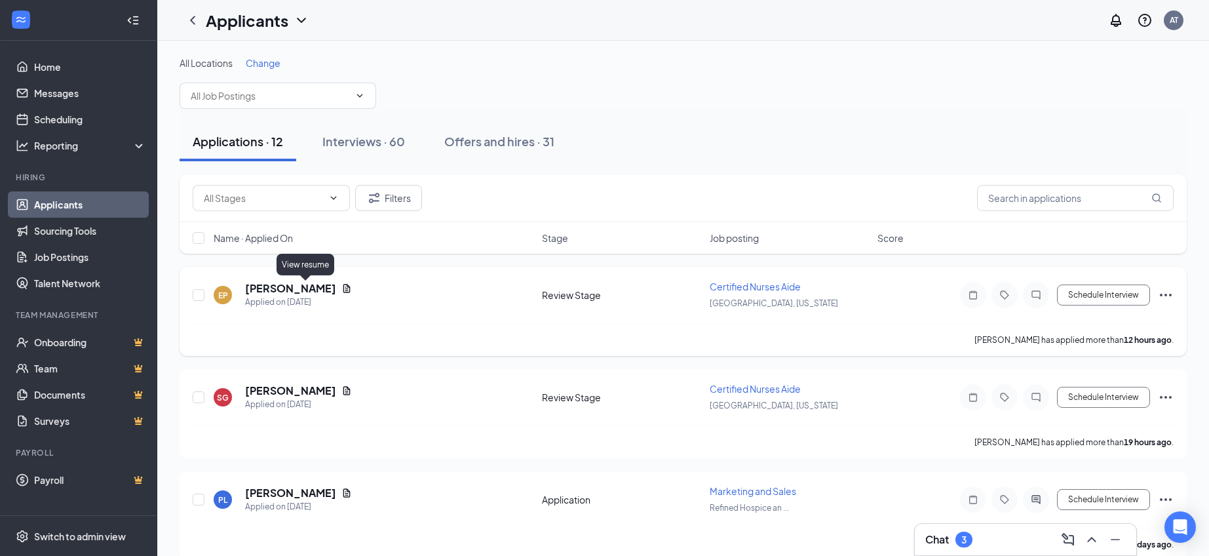
click at [341, 286] on icon "Document" at bounding box center [346, 288] width 10 height 10
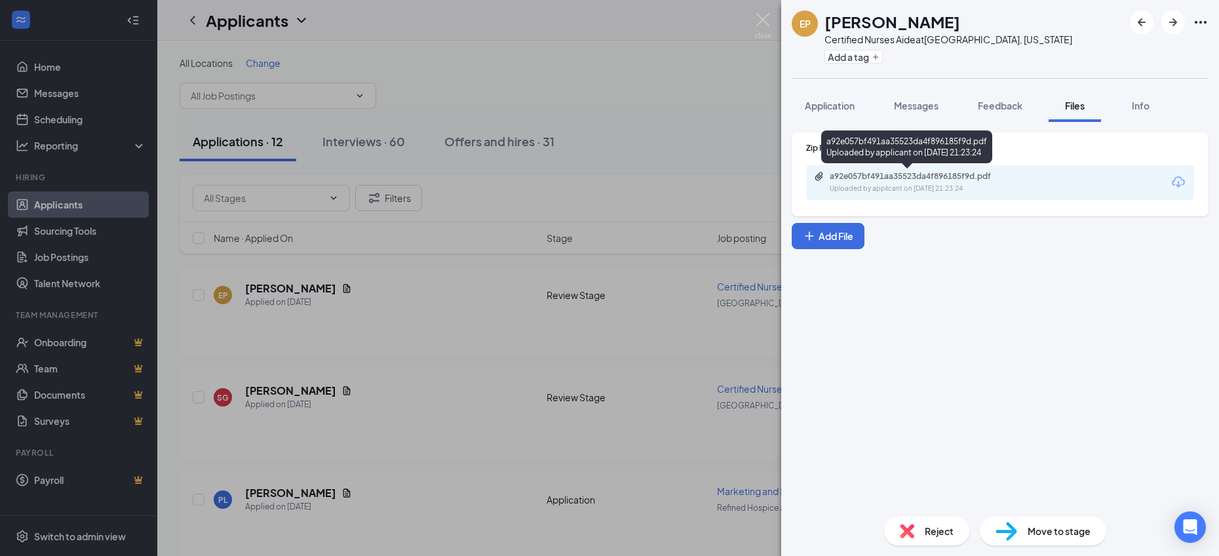
click at [909, 176] on div "a92e057bf491aa35523da4f896185f9d.pdf" at bounding box center [921, 176] width 183 height 10
click at [849, 182] on div "a92e057bf491aa35523da4f896185f9d.pdf Uploaded by applicant on [DATE] 21:23:24" at bounding box center [920, 182] width 212 height 23
click at [756, 21] on img at bounding box center [763, 26] width 16 height 26
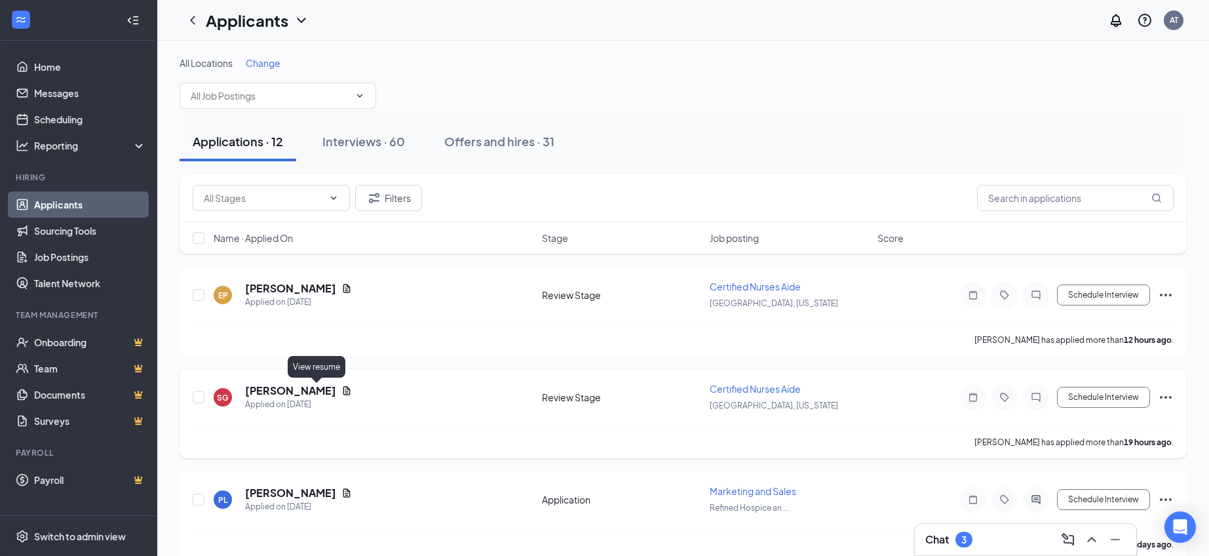
click at [341, 390] on icon "Document" at bounding box center [346, 390] width 10 height 10
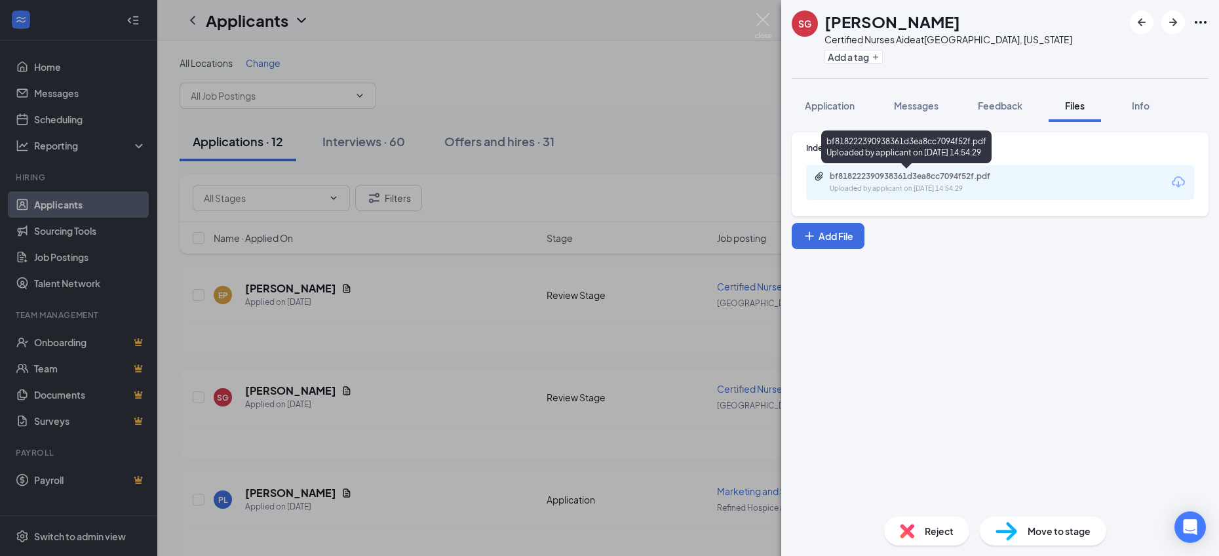
click at [954, 172] on div "bf818222390938361d3ea8cc7094f52f.pdf" at bounding box center [921, 176] width 183 height 10
click at [910, 178] on div "bf818222390938361d3ea8cc7094f52f.pdf" at bounding box center [921, 176] width 183 height 10
click at [1035, 533] on span "Move to stage" at bounding box center [1058, 531] width 63 height 14
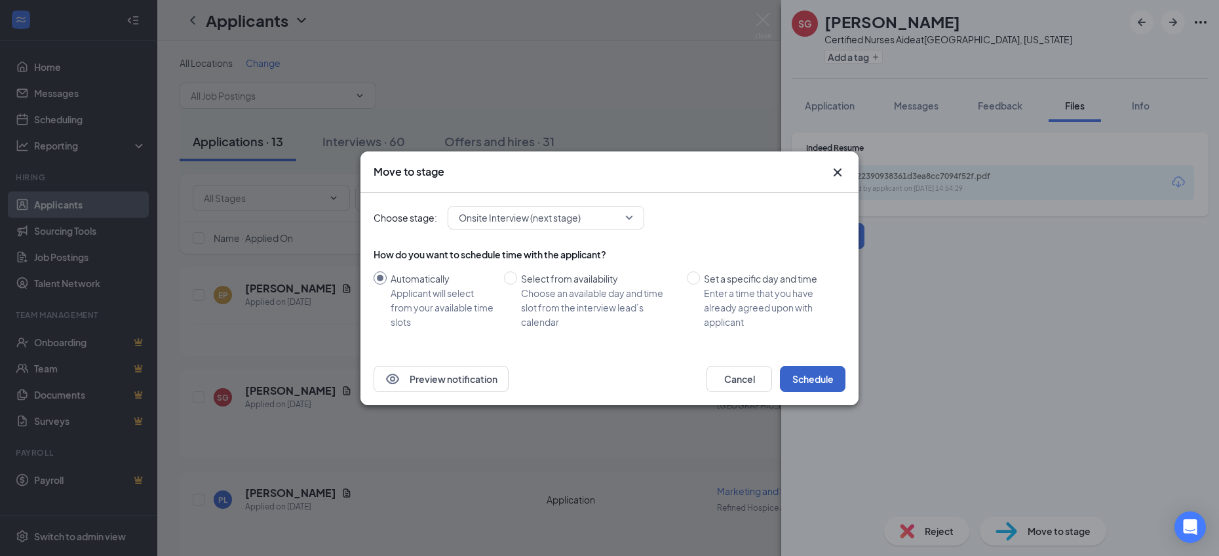
click at [814, 380] on button "Schedule" at bounding box center [813, 379] width 66 height 26
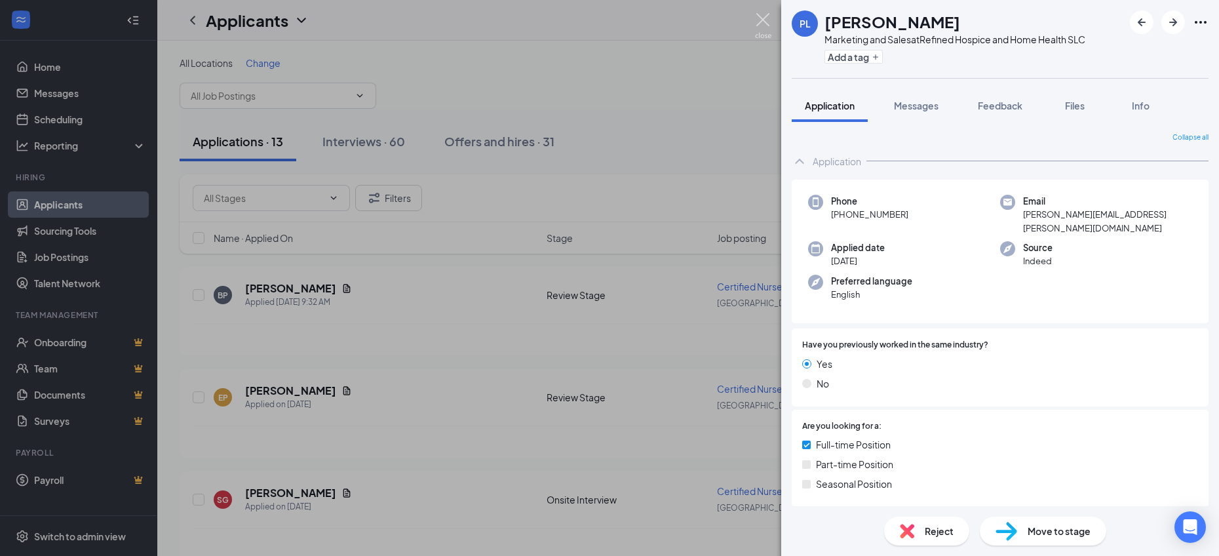
click at [756, 20] on img at bounding box center [763, 26] width 16 height 26
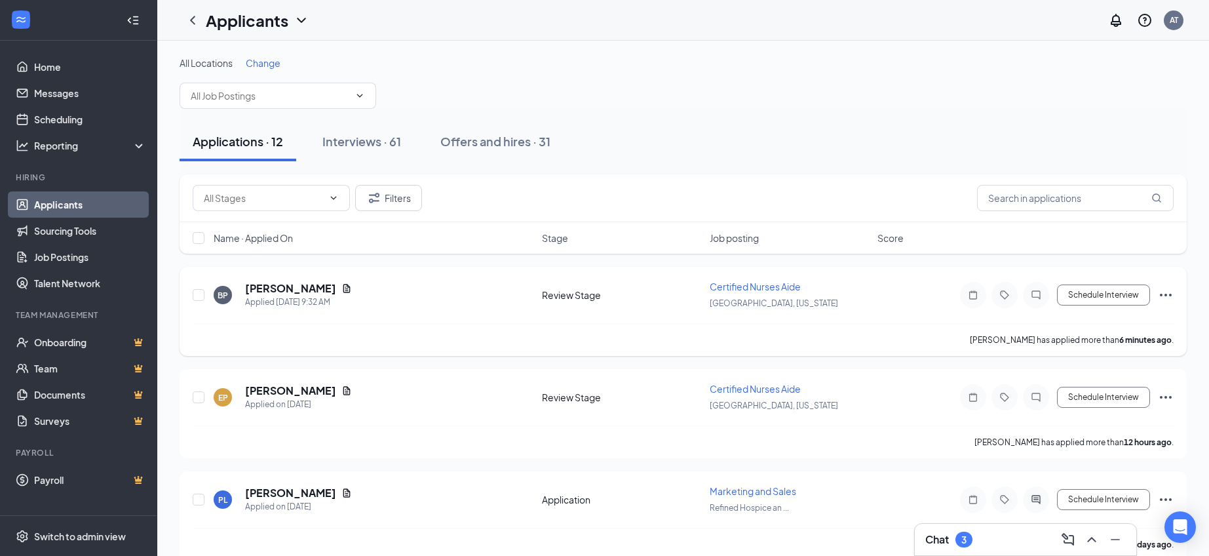
click at [780, 288] on span "Certified Nurses Aide" at bounding box center [755, 286] width 91 height 12
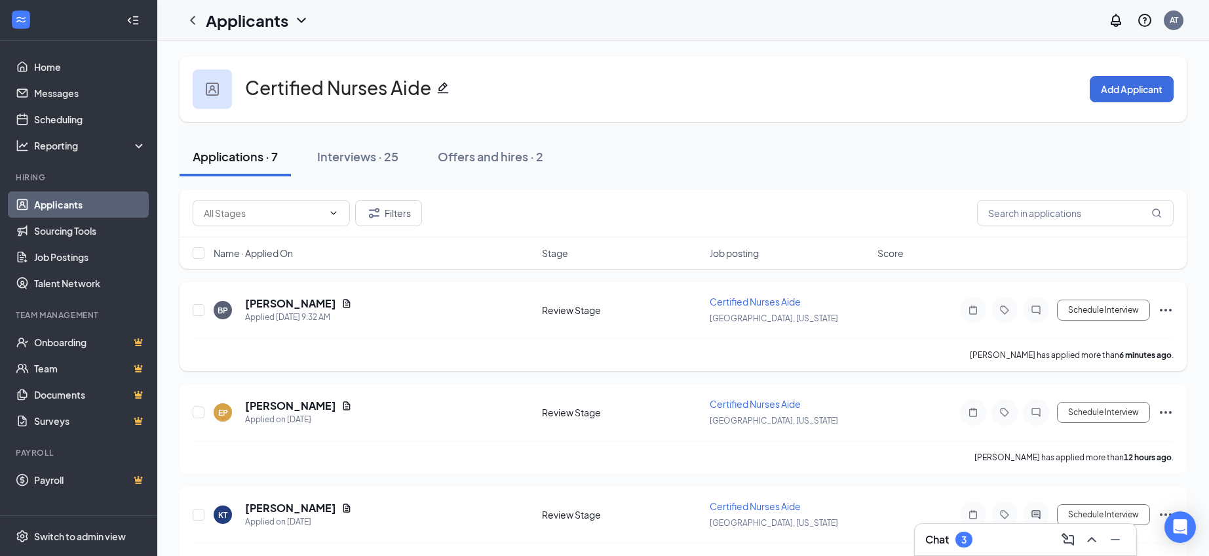
click at [783, 302] on span "Certified Nurses Aide" at bounding box center [755, 302] width 91 height 12
click at [746, 301] on span "Certified Nurses Aide" at bounding box center [755, 302] width 91 height 12
click at [345, 306] on icon "Document" at bounding box center [346, 303] width 7 height 9
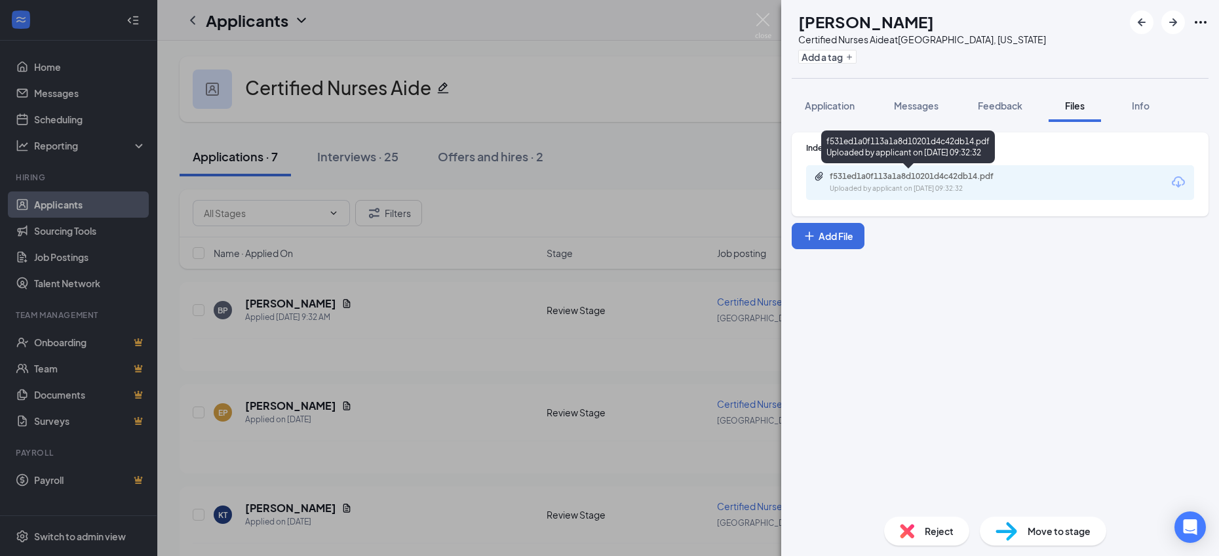
click at [871, 178] on div "f531ed1a0f113a1a8d10201d4c42db14.pdf" at bounding box center [921, 176] width 183 height 10
click at [1053, 529] on span "Move to stage" at bounding box center [1058, 531] width 63 height 14
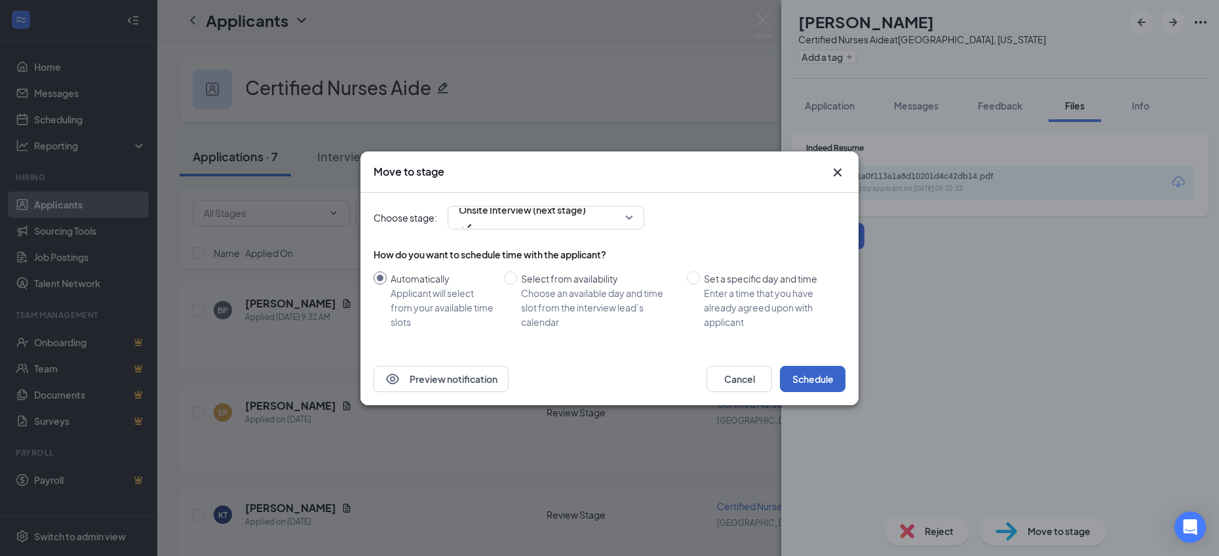
click at [819, 372] on button "Schedule" at bounding box center [813, 379] width 66 height 26
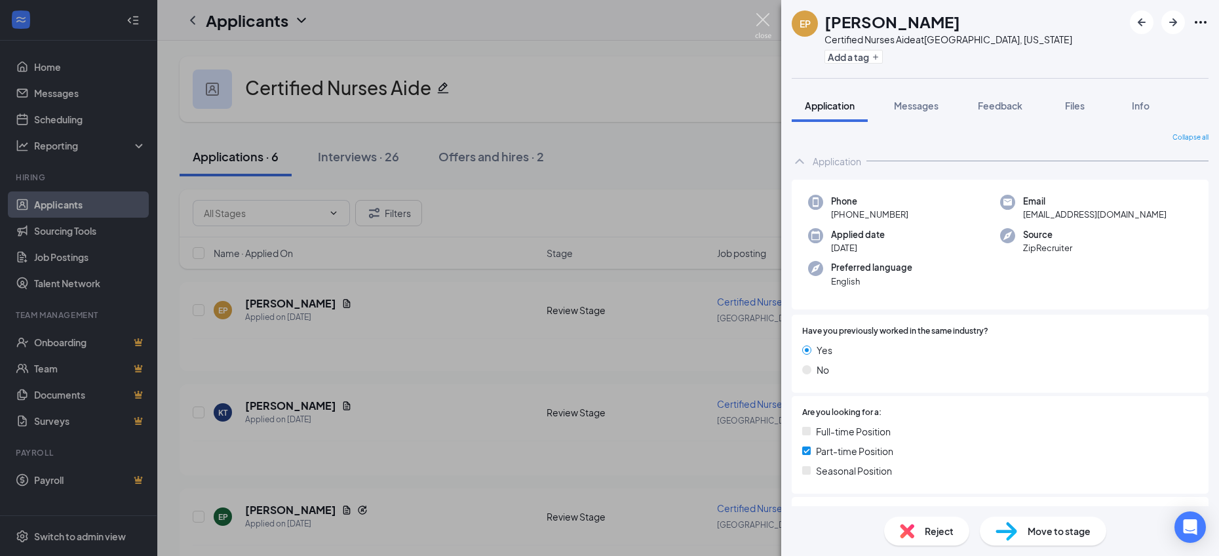
click at [763, 22] on img at bounding box center [763, 26] width 16 height 26
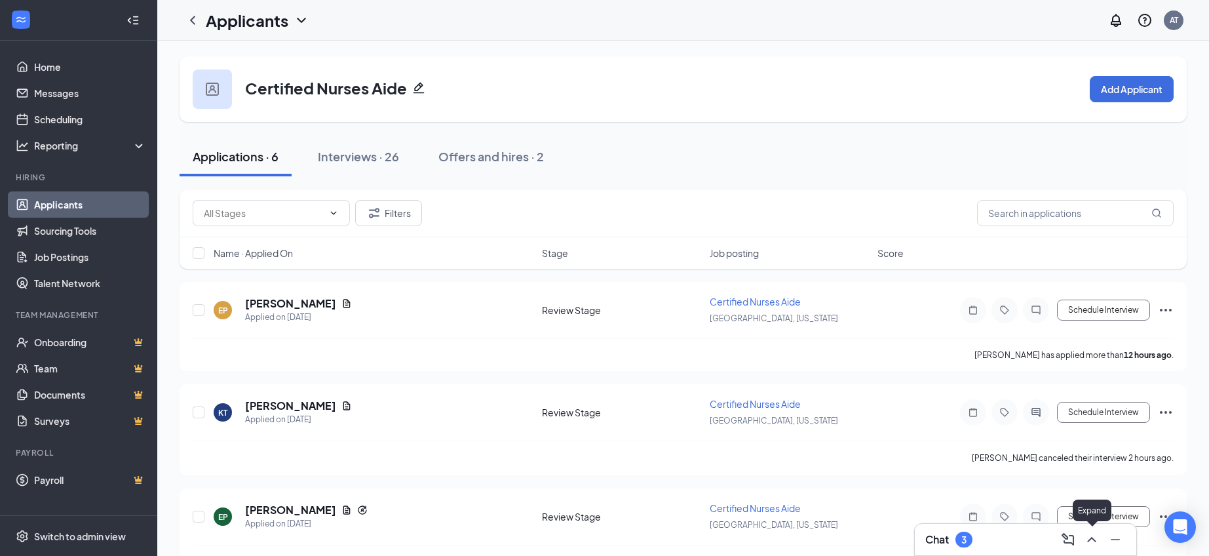
click at [1086, 541] on icon "ChevronUp" at bounding box center [1092, 539] width 16 height 16
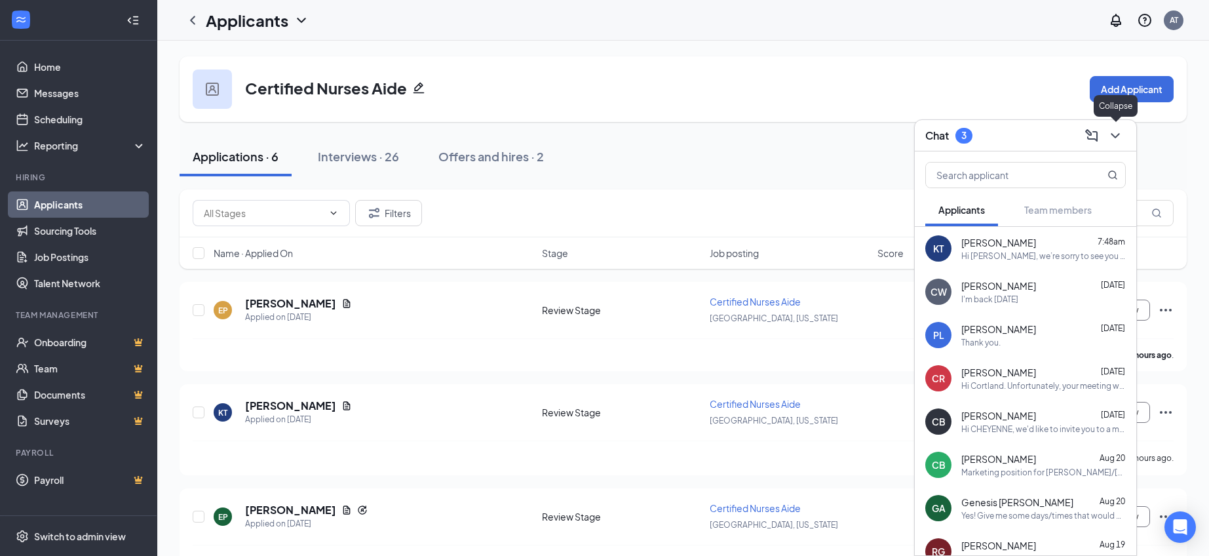
click at [1113, 141] on icon "ChevronDown" at bounding box center [1115, 136] width 16 height 16
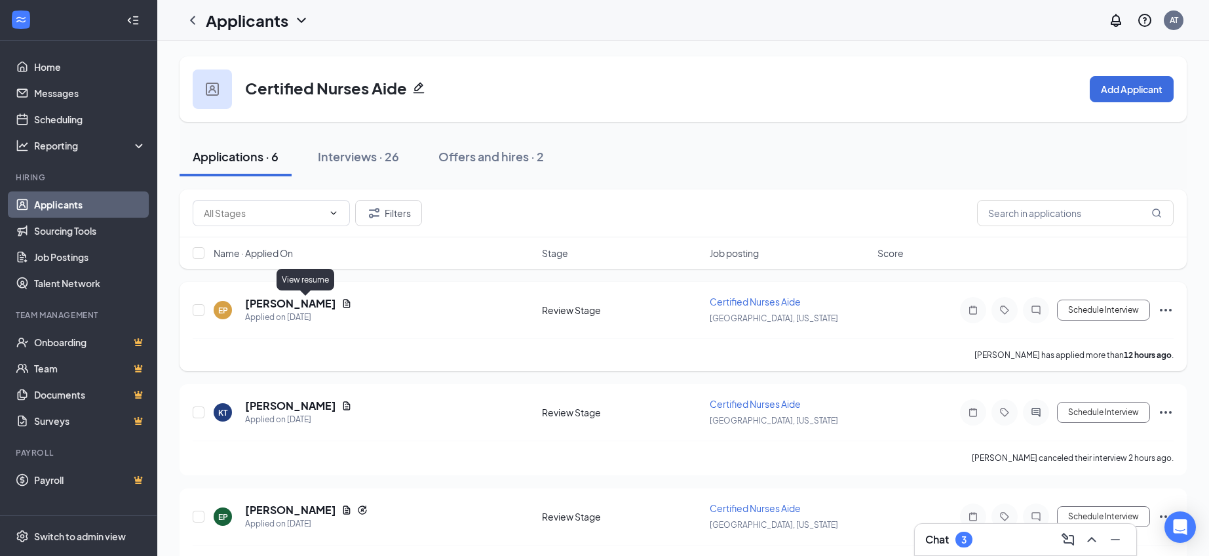
click at [341, 305] on icon "Document" at bounding box center [346, 303] width 10 height 10
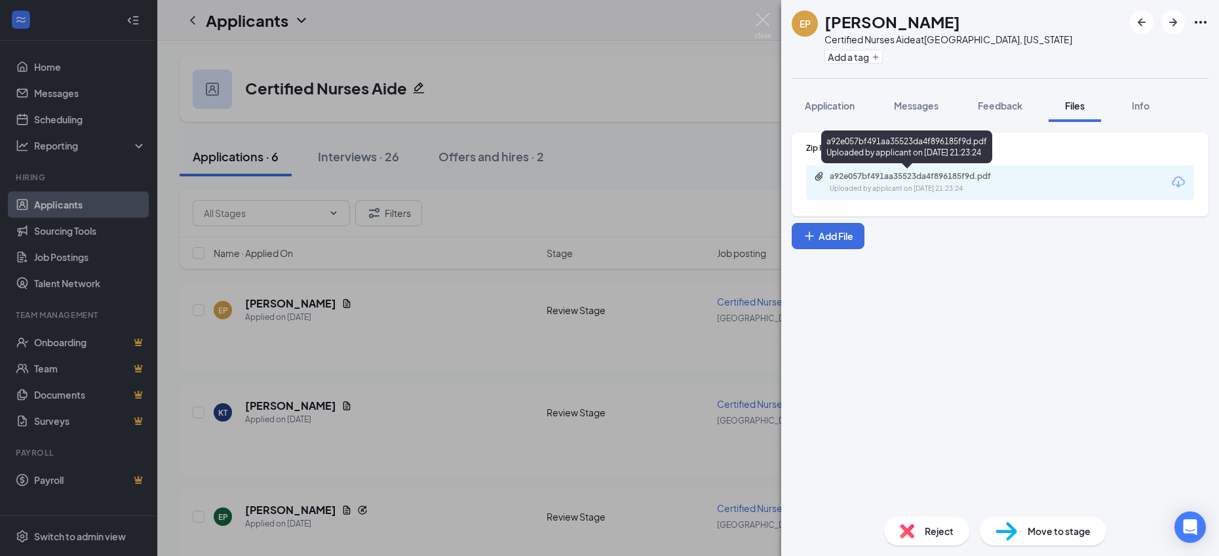
click at [875, 181] on div "a92e057bf491aa35523da4f896185f9d.pdf" at bounding box center [921, 176] width 183 height 10
click at [1022, 532] on div "Move to stage" at bounding box center [1043, 530] width 126 height 29
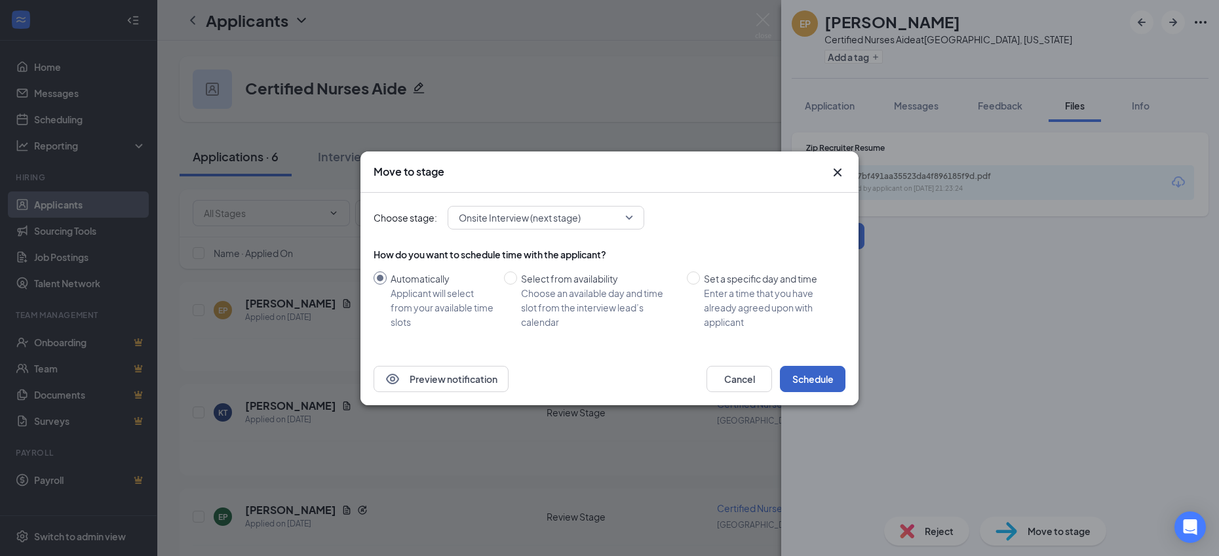
click at [822, 385] on button "Schedule" at bounding box center [813, 379] width 66 height 26
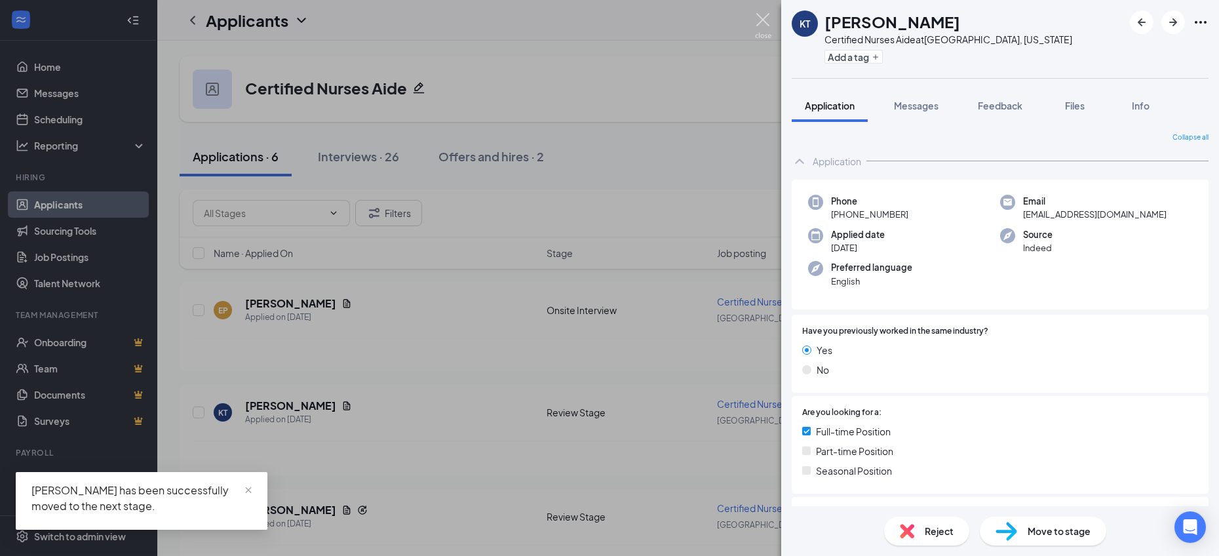
click at [766, 20] on img at bounding box center [763, 26] width 16 height 26
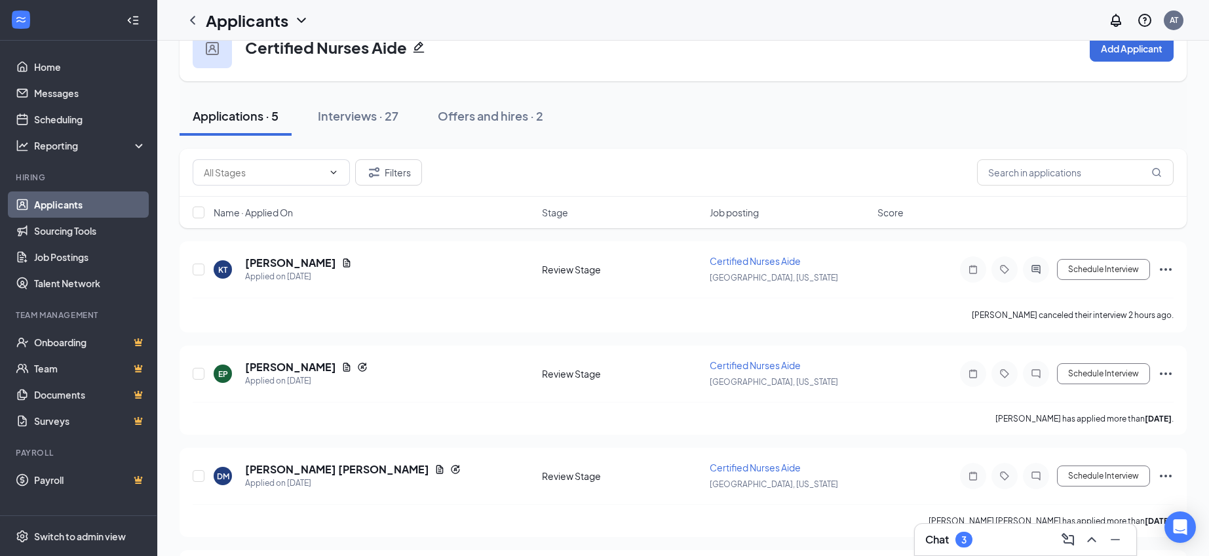
scroll to position [55, 0]
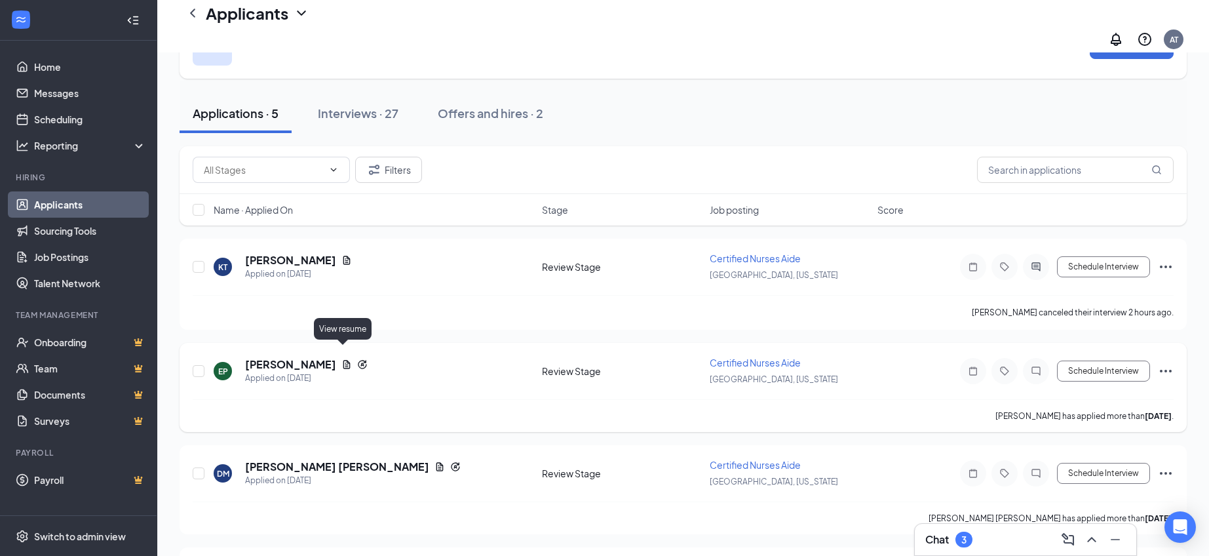
click at [343, 360] on icon "Document" at bounding box center [346, 364] width 7 height 9
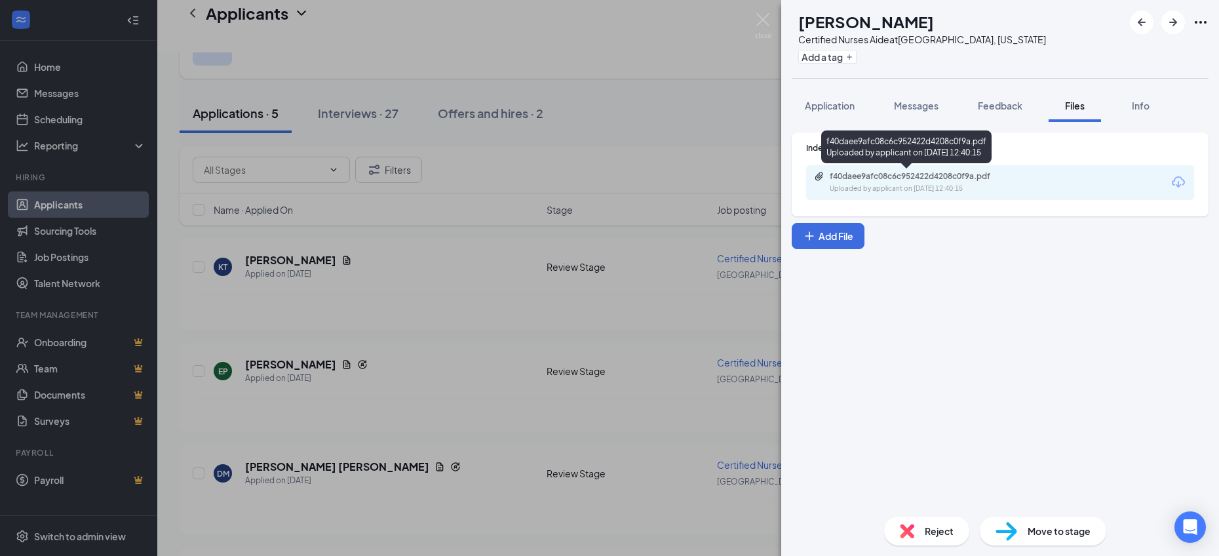
click at [904, 171] on div "f40daee9afc08c6c952422d4208c0f9a.pdf" at bounding box center [921, 176] width 183 height 10
click at [1056, 522] on div "Move to stage" at bounding box center [1043, 530] width 126 height 29
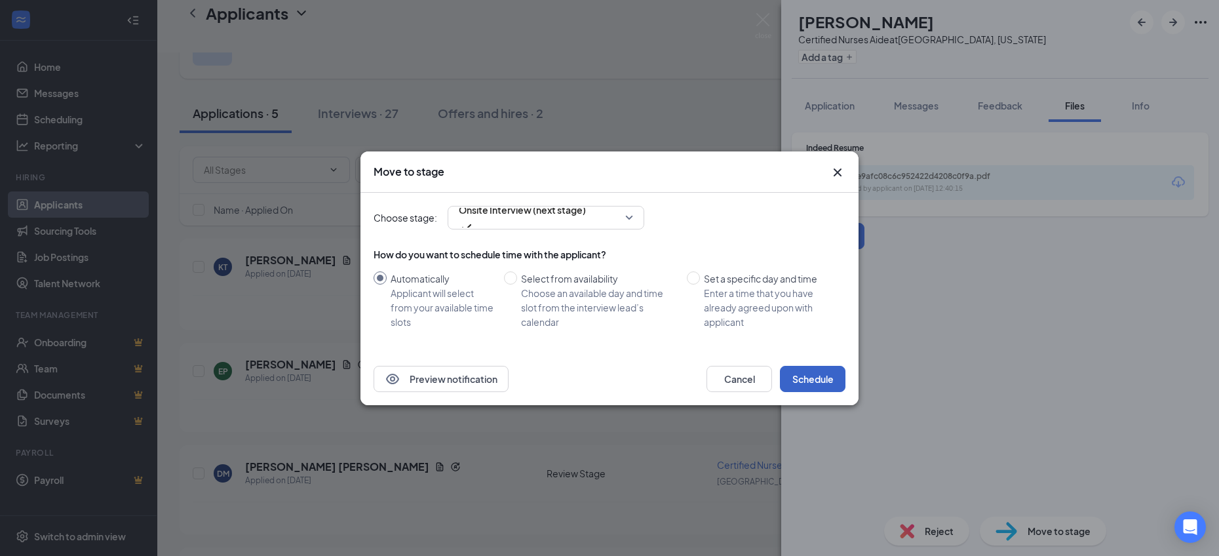
click at [809, 371] on button "Schedule" at bounding box center [813, 379] width 66 height 26
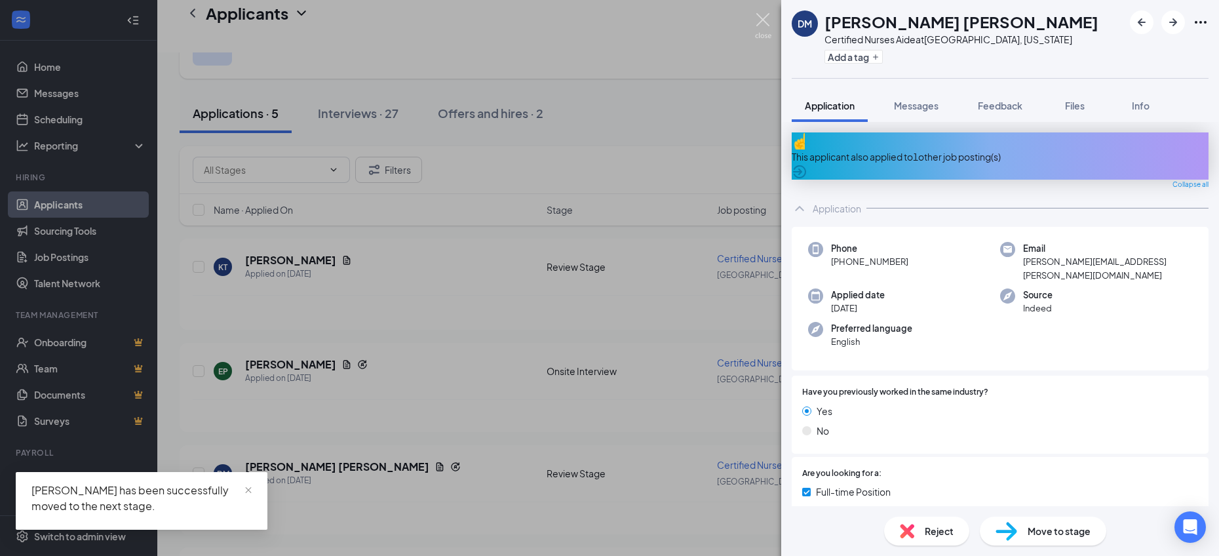
click at [757, 18] on img at bounding box center [763, 26] width 16 height 26
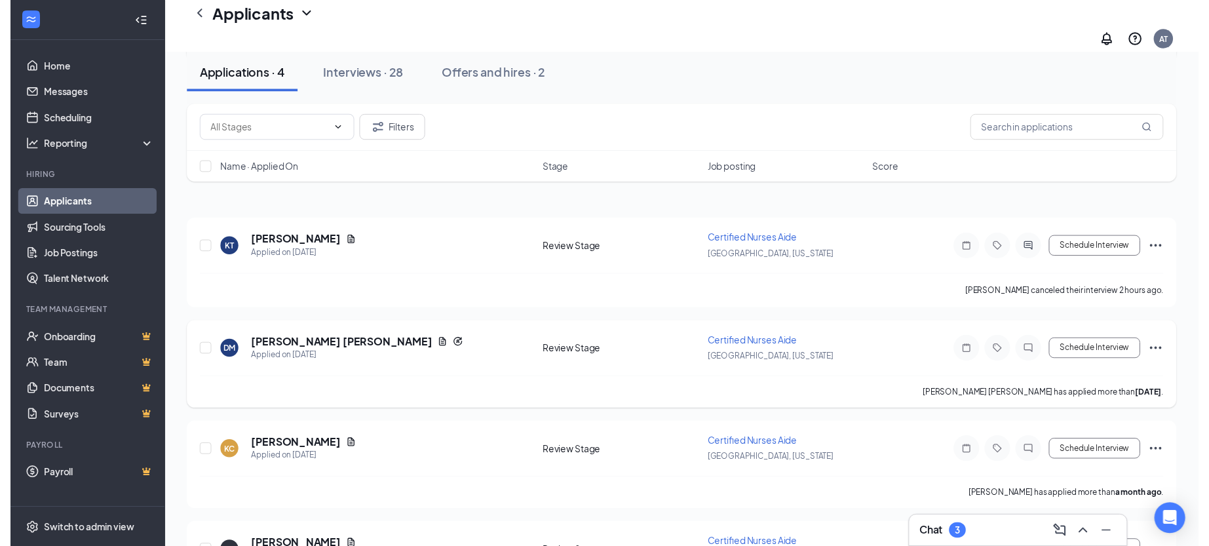
scroll to position [140, 0]
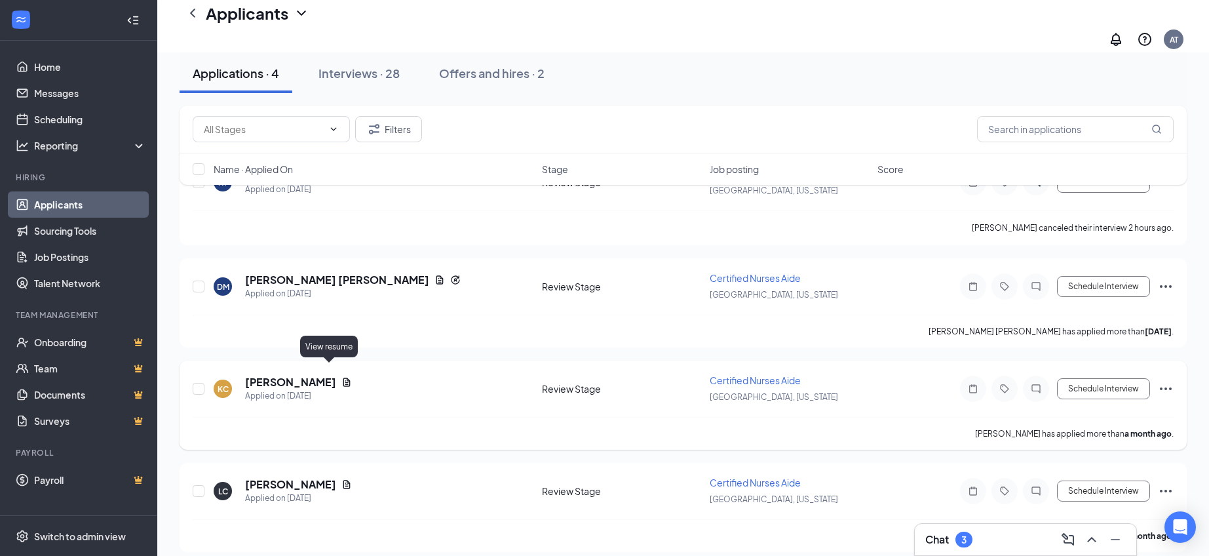
click at [341, 377] on icon "Document" at bounding box center [346, 382] width 10 height 10
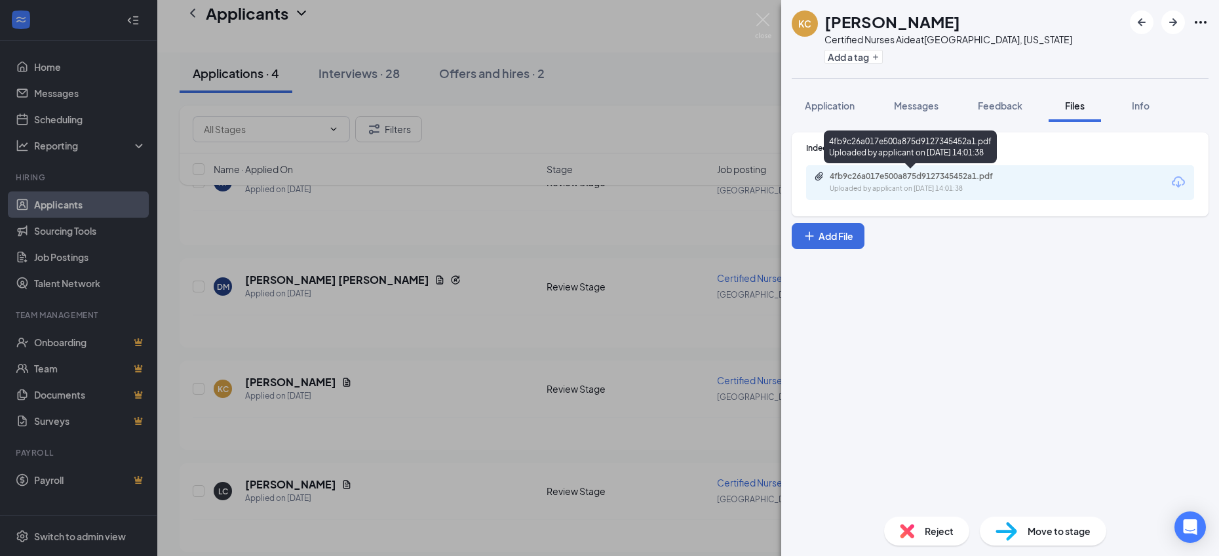
click at [942, 176] on div "4fb9c26a017e500a875d9127345452a1.pdf" at bounding box center [921, 176] width 183 height 10
click at [1081, 537] on span "Move to stage" at bounding box center [1058, 531] width 63 height 14
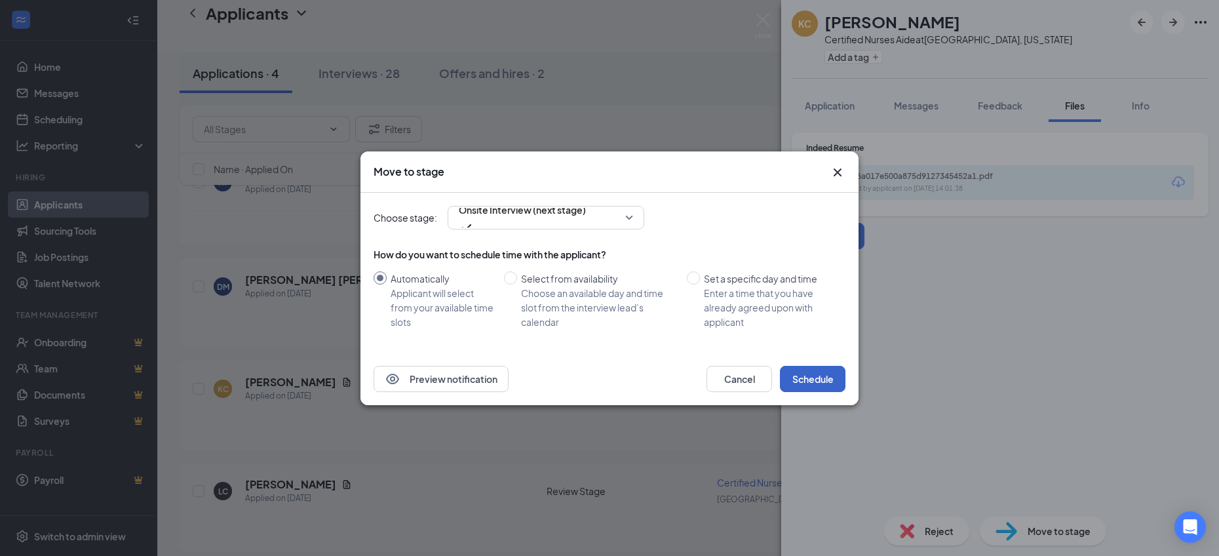
click at [822, 378] on button "Schedule" at bounding box center [813, 379] width 66 height 26
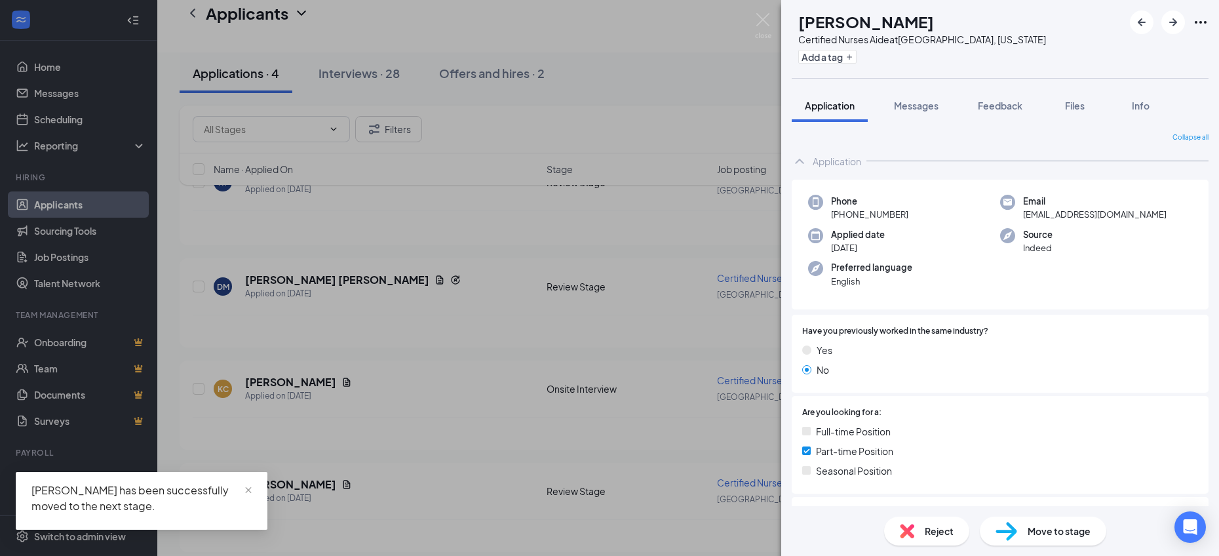
click at [759, 17] on img at bounding box center [763, 26] width 16 height 26
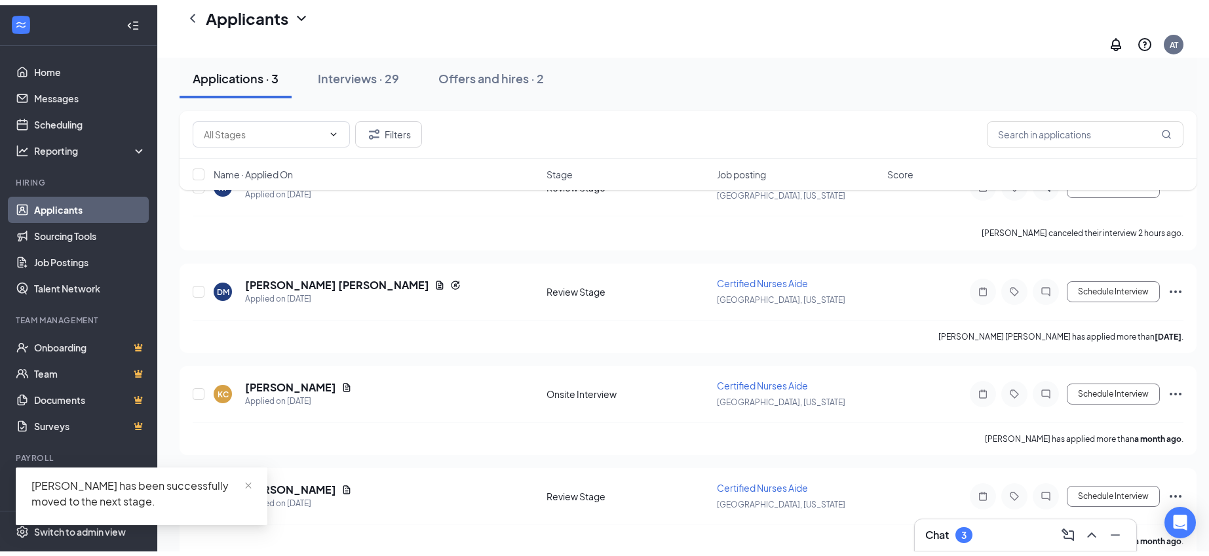
scroll to position [37, 0]
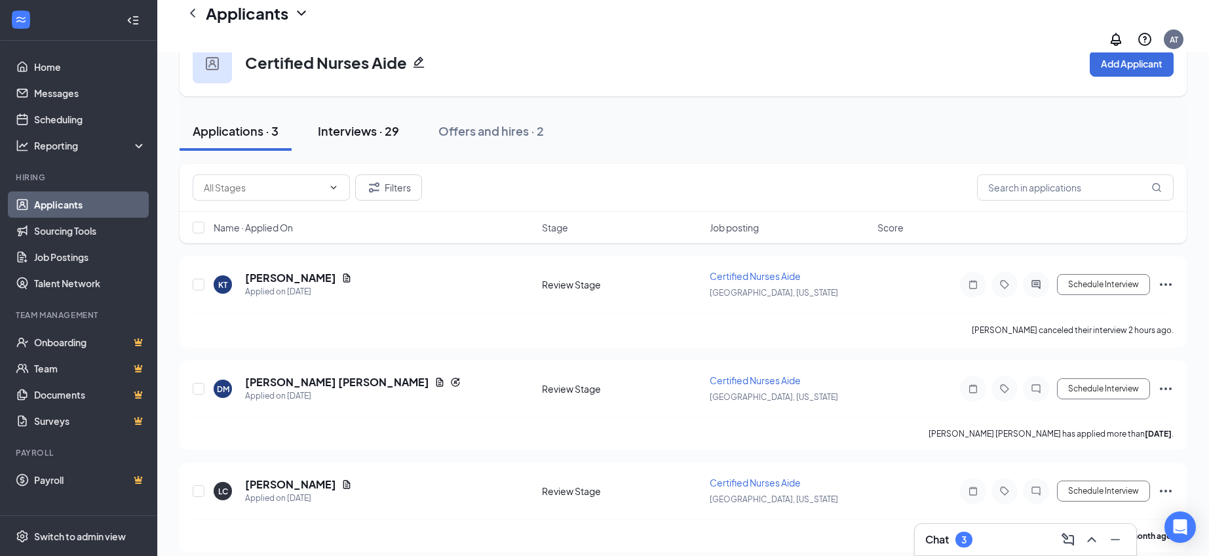
click at [358, 124] on div "Interviews · 29" at bounding box center [358, 131] width 81 height 16
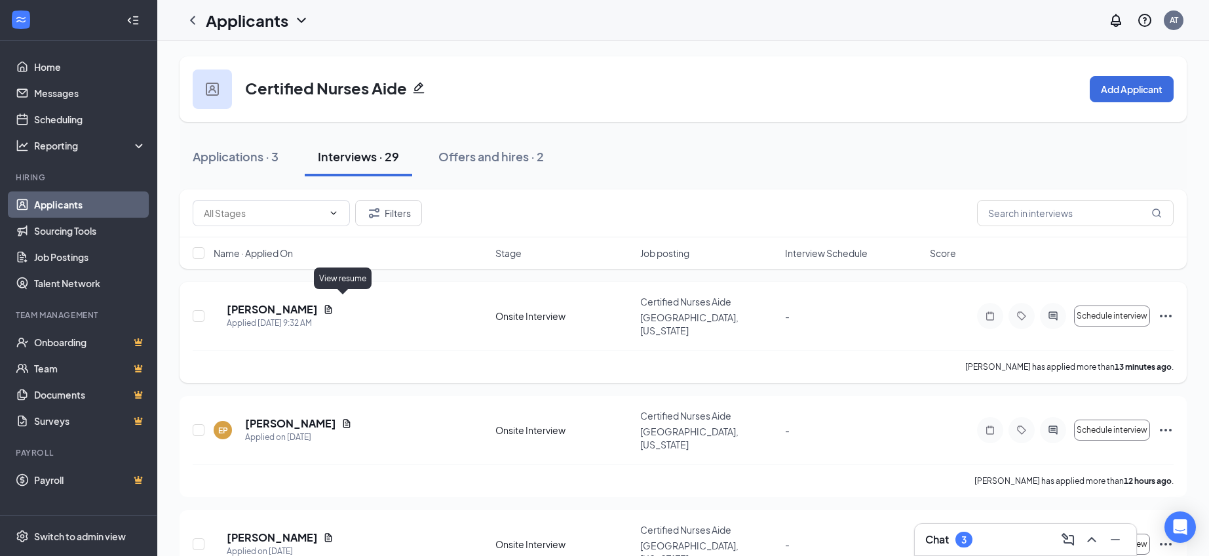
click at [332, 305] on icon "Document" at bounding box center [328, 309] width 7 height 9
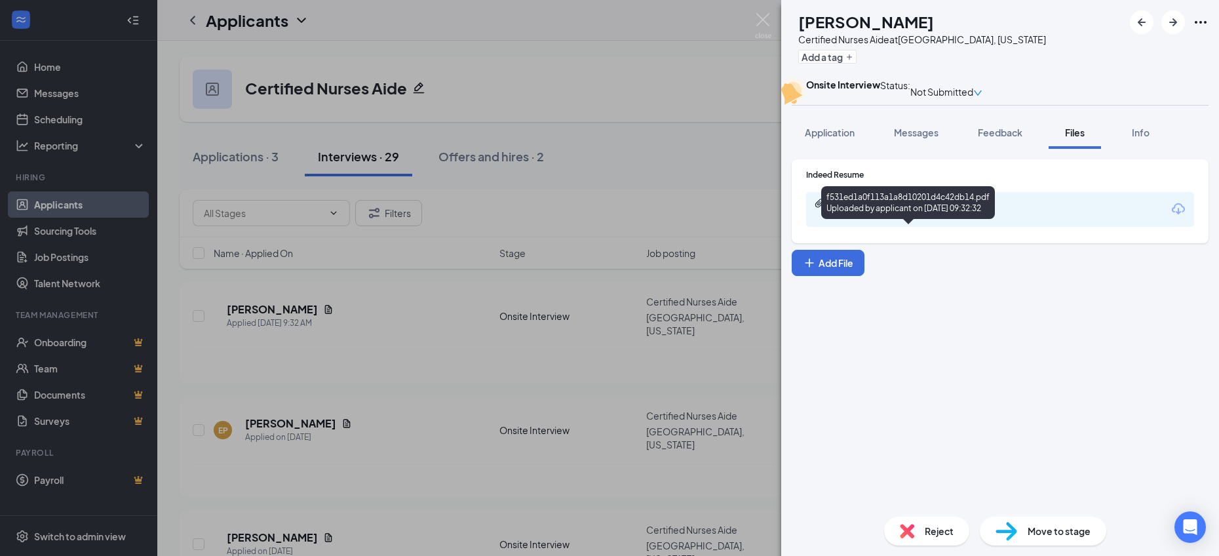
click at [960, 208] on div "f531ed1a0f113a1a8d10201d4c42db14.pdf" at bounding box center [921, 203] width 183 height 10
click at [756, 22] on img at bounding box center [763, 26] width 16 height 26
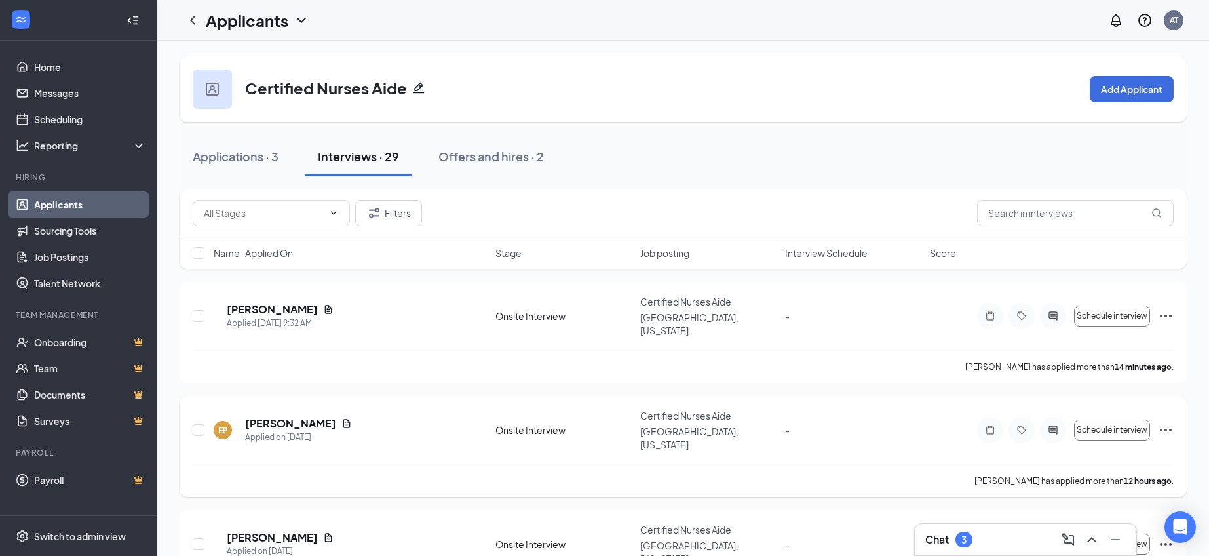
click at [343, 419] on icon "Document" at bounding box center [346, 423] width 7 height 9
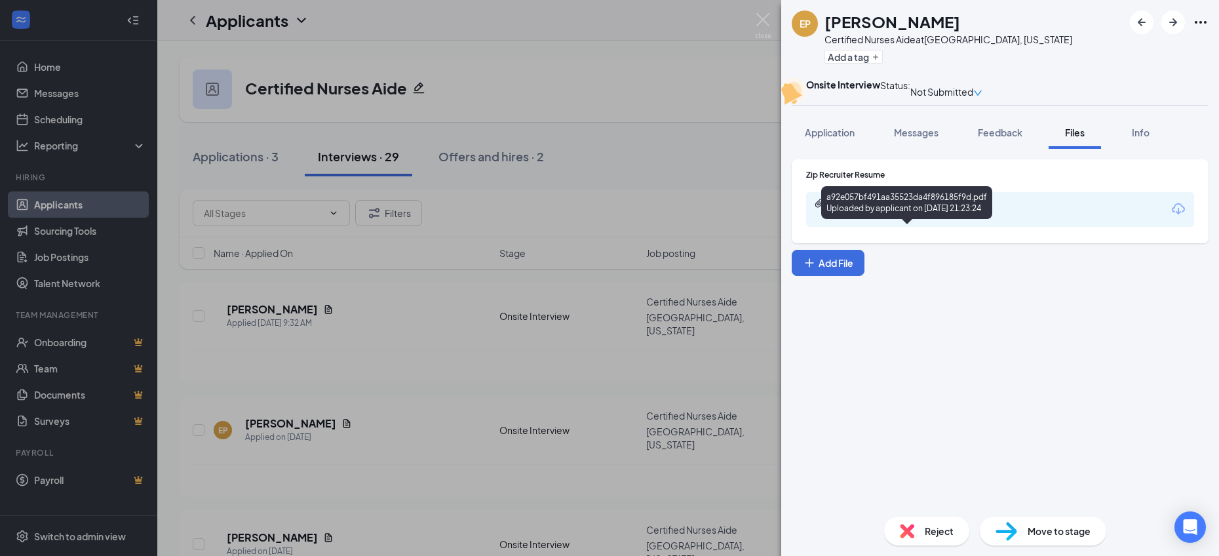
click at [895, 208] on div "a92e057bf491aa35523da4f896185f9d.pdf" at bounding box center [921, 203] width 183 height 10
click at [761, 16] on img at bounding box center [763, 26] width 16 height 26
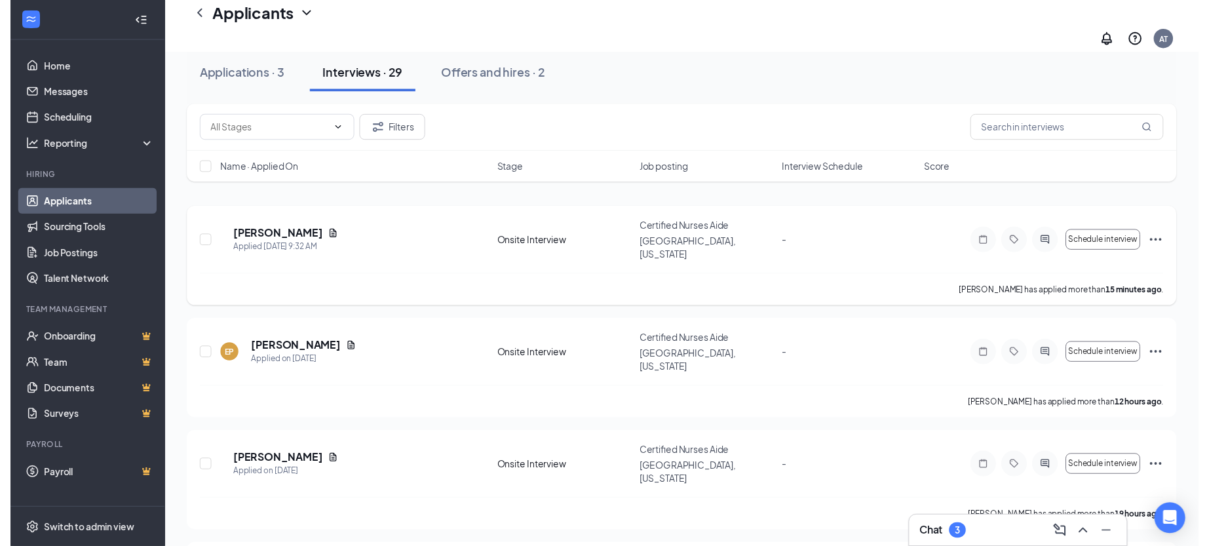
scroll to position [86, 0]
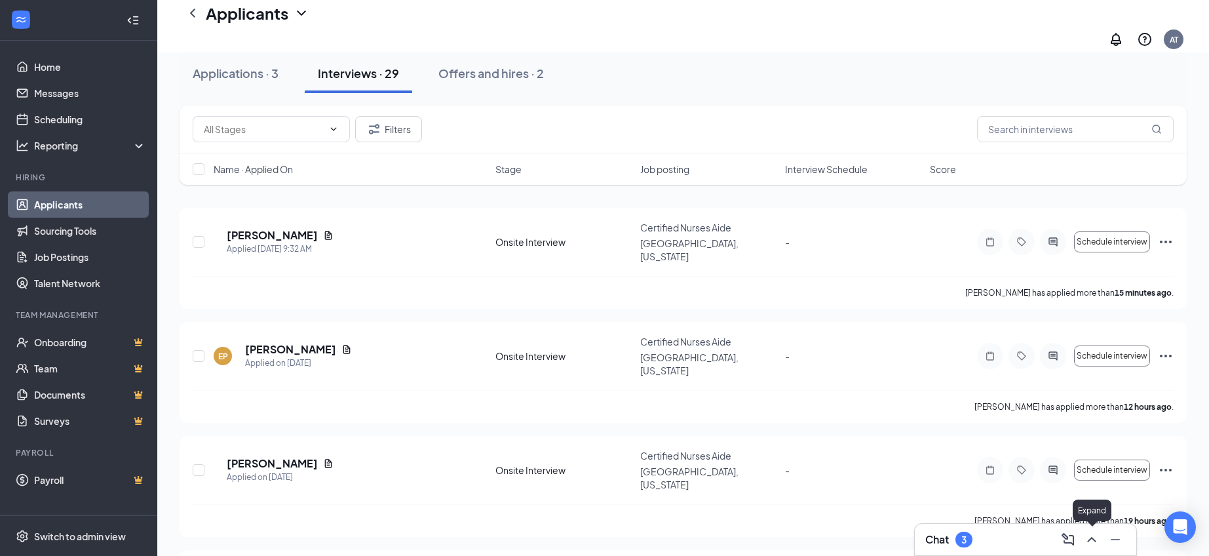
click at [1092, 545] on icon "ChevronUp" at bounding box center [1092, 539] width 16 height 16
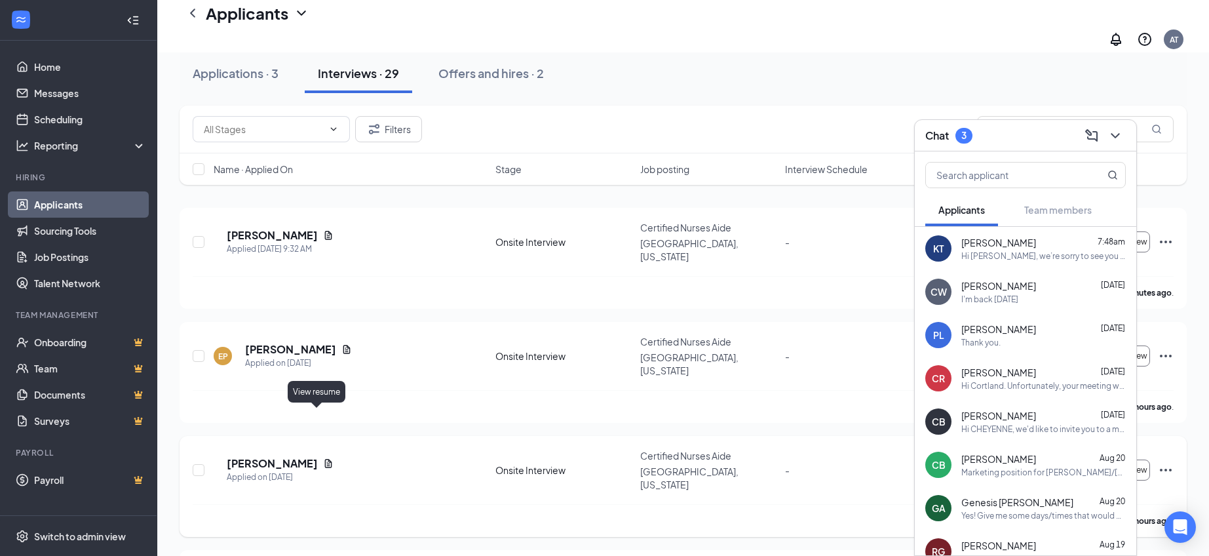
click at [325, 459] on icon "Document" at bounding box center [328, 463] width 7 height 9
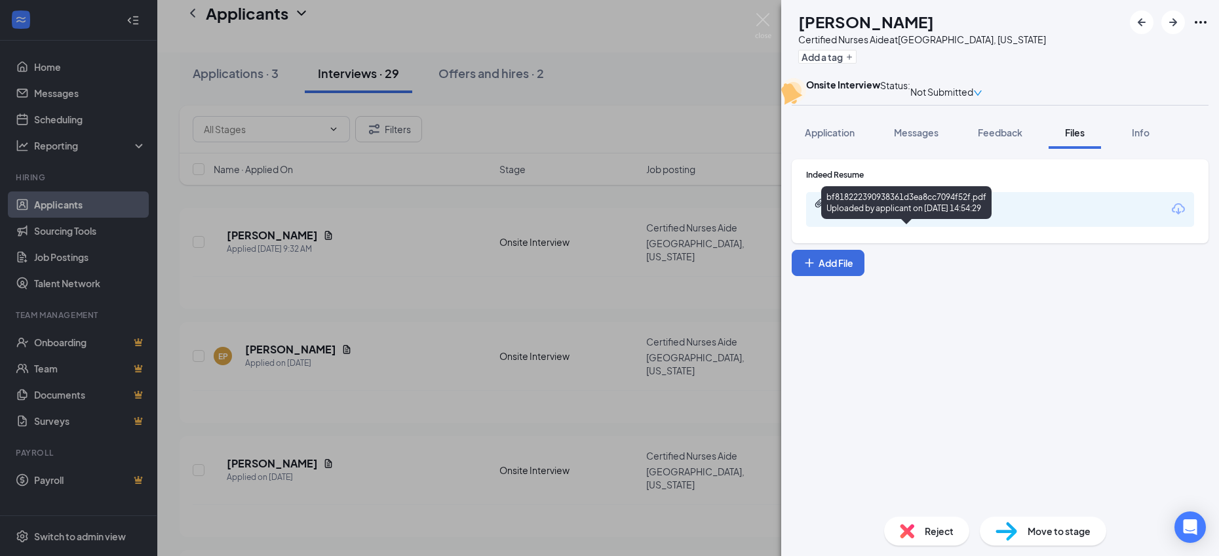
click at [910, 208] on div "bf818222390938361d3ea8cc7094f52f.pdf" at bounding box center [921, 203] width 183 height 10
click at [510, 315] on div "SG [PERSON_NAME] Certified Nurses Aide at [GEOGRAPHIC_DATA], [US_STATE] Add a t…" at bounding box center [609, 278] width 1219 height 556
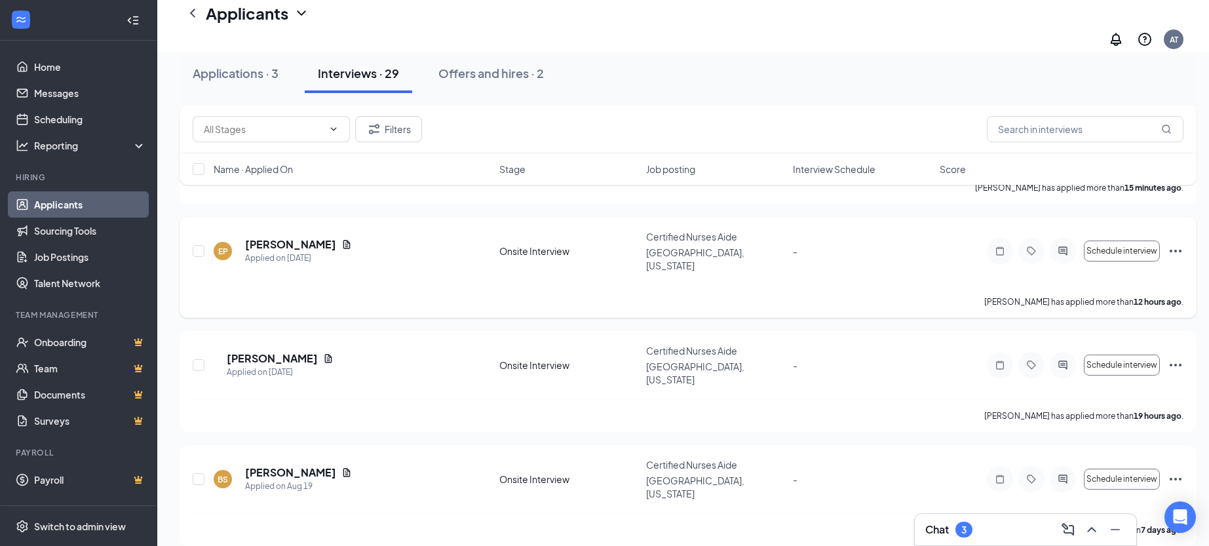
scroll to position [191, 0]
click at [343, 467] on icon "Document" at bounding box center [346, 471] width 7 height 9
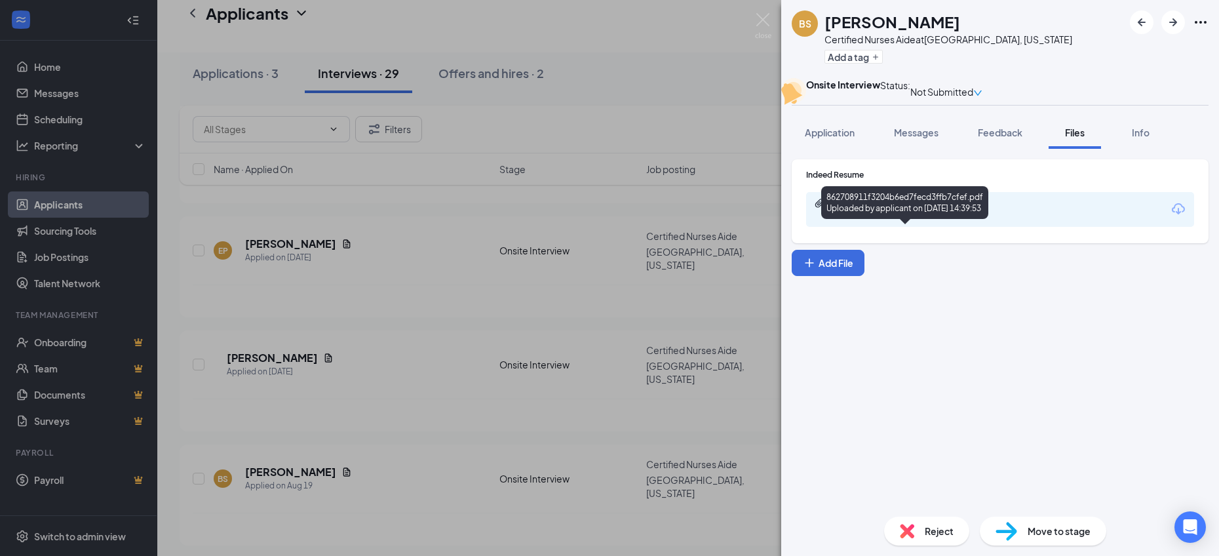
click at [892, 208] on div "862708911f3204b6ed7fecd3ffb7cfef.pdf" at bounding box center [921, 203] width 183 height 10
click at [463, 260] on div "BS [PERSON_NAME] Certified Nurses Aide at [GEOGRAPHIC_DATA], [US_STATE] Add a t…" at bounding box center [609, 278] width 1219 height 556
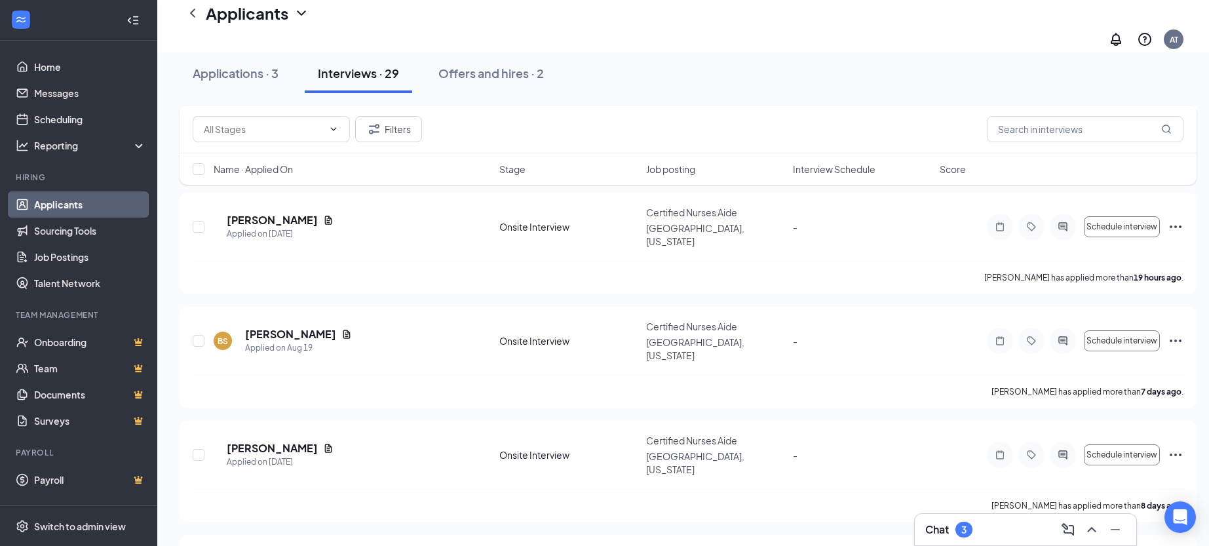
scroll to position [349, 0]
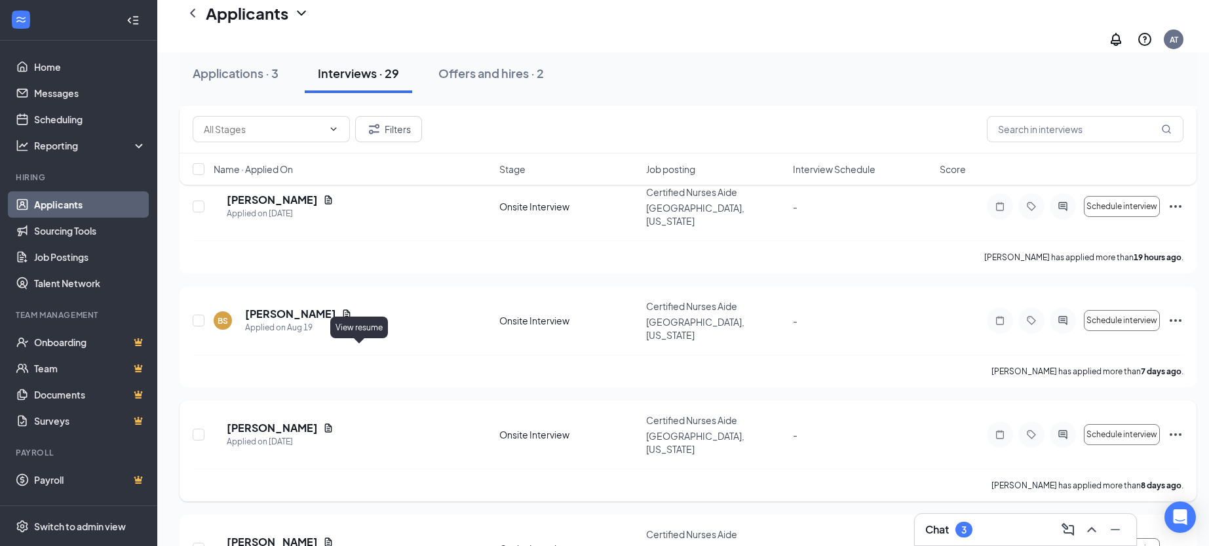
click at [332, 423] on icon "Document" at bounding box center [328, 427] width 7 height 9
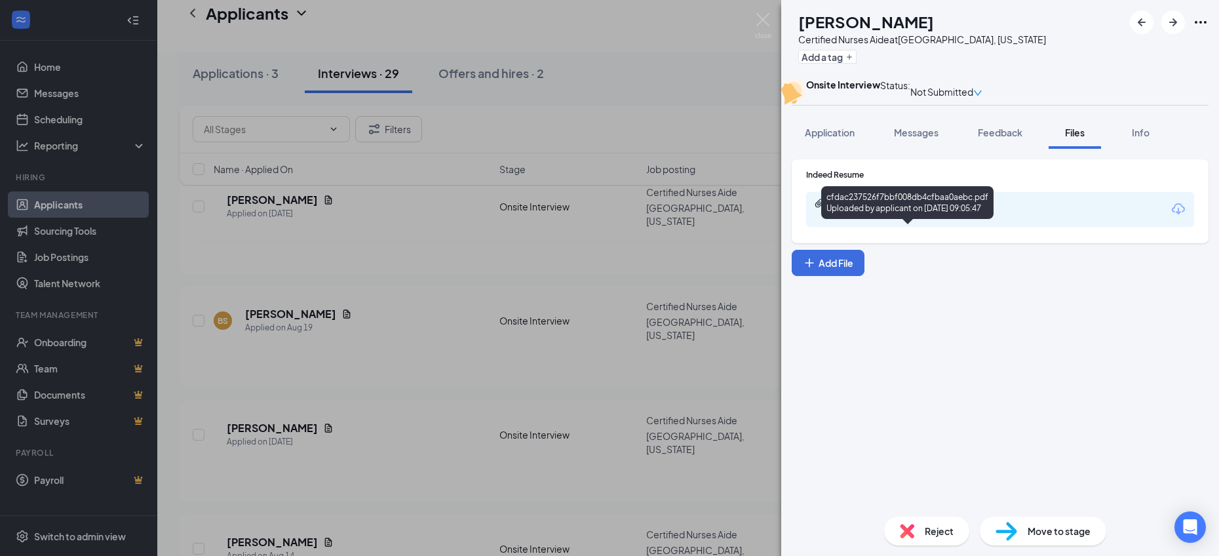
click at [922, 208] on div "cfdac237526f7bbf008db4cfbaa0aebc.pdf" at bounding box center [921, 203] width 183 height 10
click at [390, 410] on div "KB [PERSON_NAME] Certified Nurses Aide at [GEOGRAPHIC_DATA], [US_STATE] Add a t…" at bounding box center [609, 278] width 1219 height 556
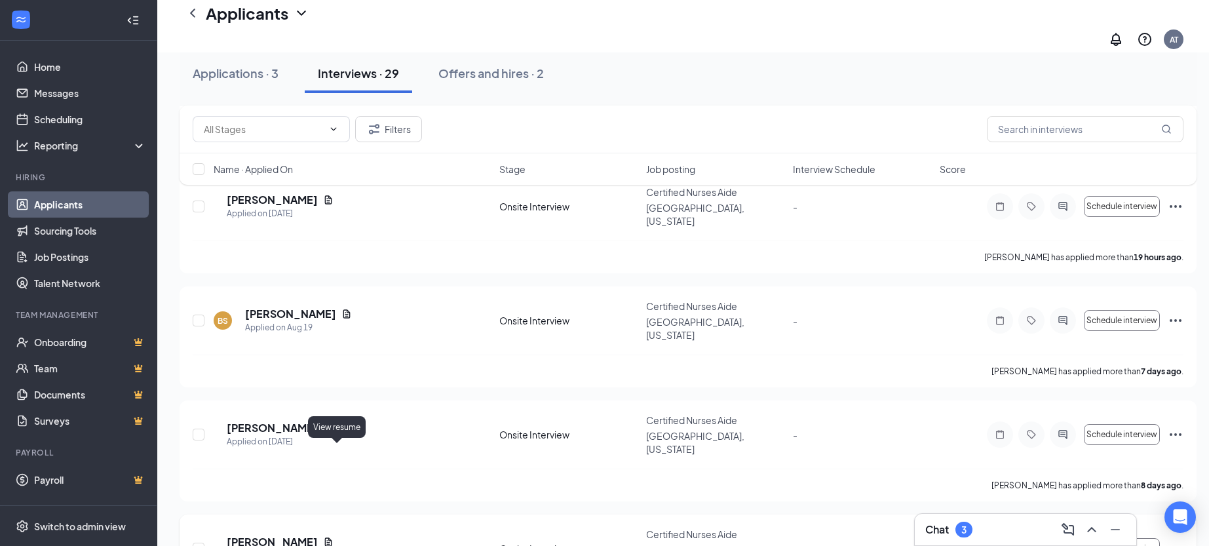
click at [332, 537] on icon "Document" at bounding box center [328, 541] width 7 height 9
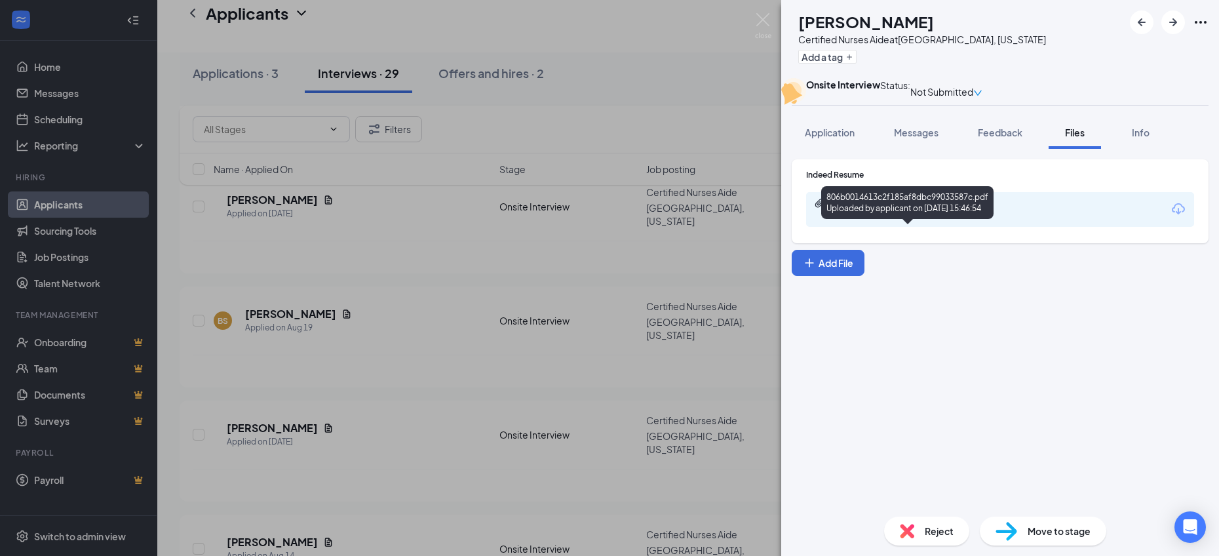
click at [886, 208] on div "806b0014613c2f185af8dbc99033587c.pdf" at bounding box center [921, 203] width 183 height 10
click at [518, 305] on div "MC [PERSON_NAME] Certified Nurses Aide at [GEOGRAPHIC_DATA], [US_STATE] Add a t…" at bounding box center [609, 278] width 1219 height 556
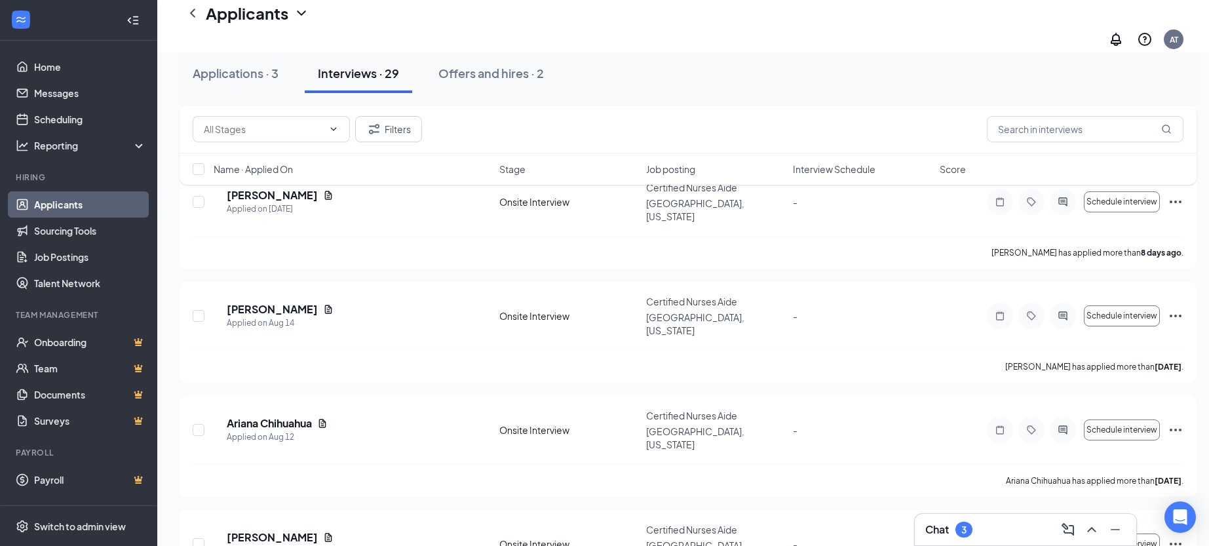
scroll to position [585, 0]
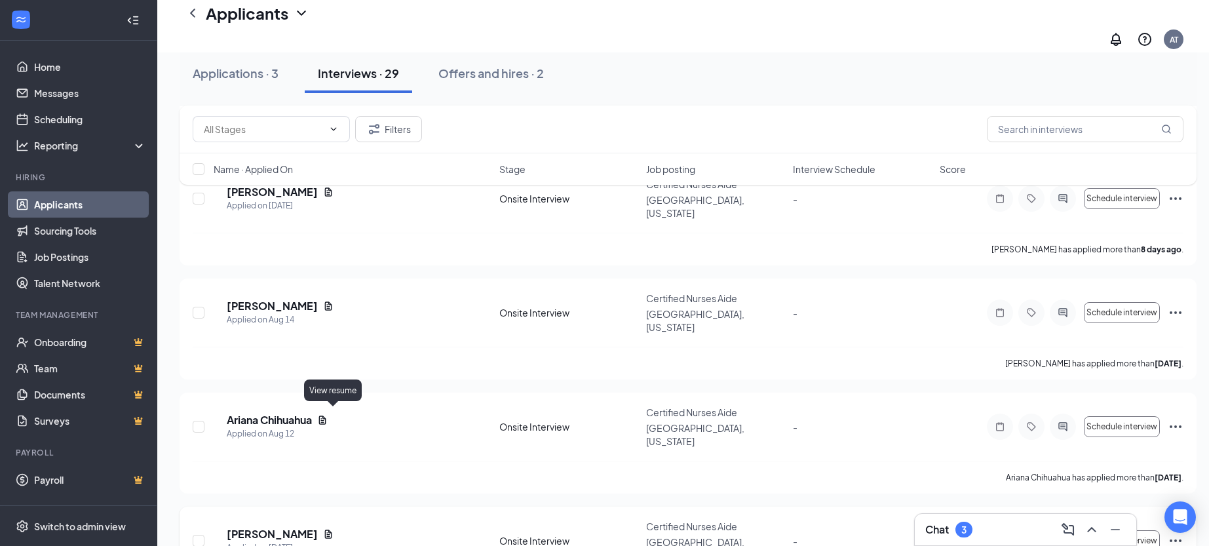
click at [334, 529] on icon "Document" at bounding box center [328, 534] width 10 height 10
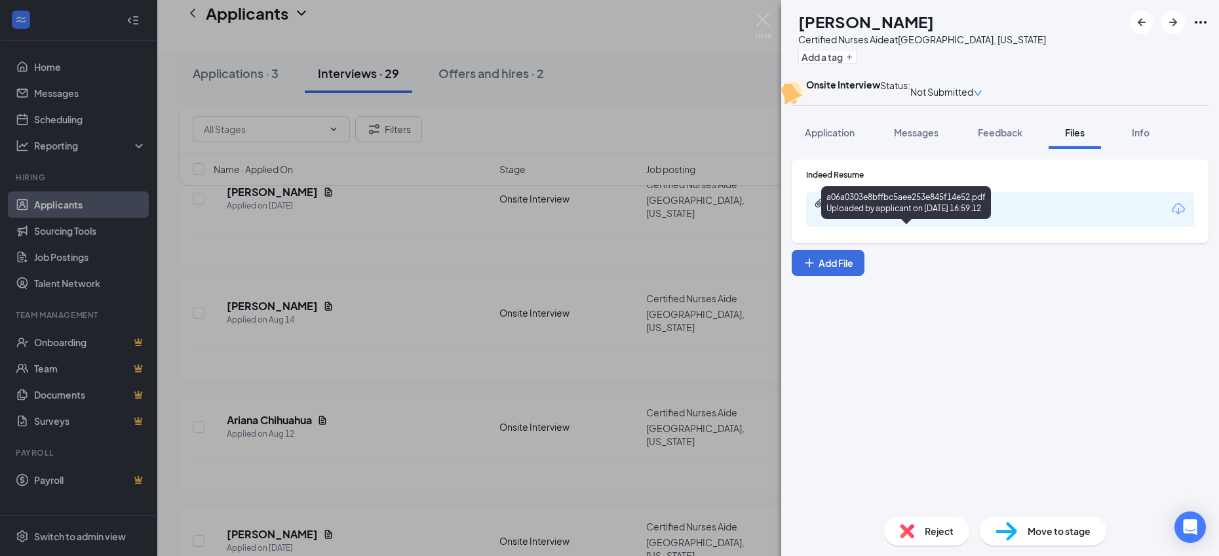
click at [903, 208] on div "a06a0303e8bffbc5aee253e845f14e52.pdf" at bounding box center [921, 203] width 183 height 10
click at [522, 315] on div "ME [PERSON_NAME] Certified Nurses Aide at [GEOGRAPHIC_DATA], [US_STATE] Add a t…" at bounding box center [609, 278] width 1219 height 556
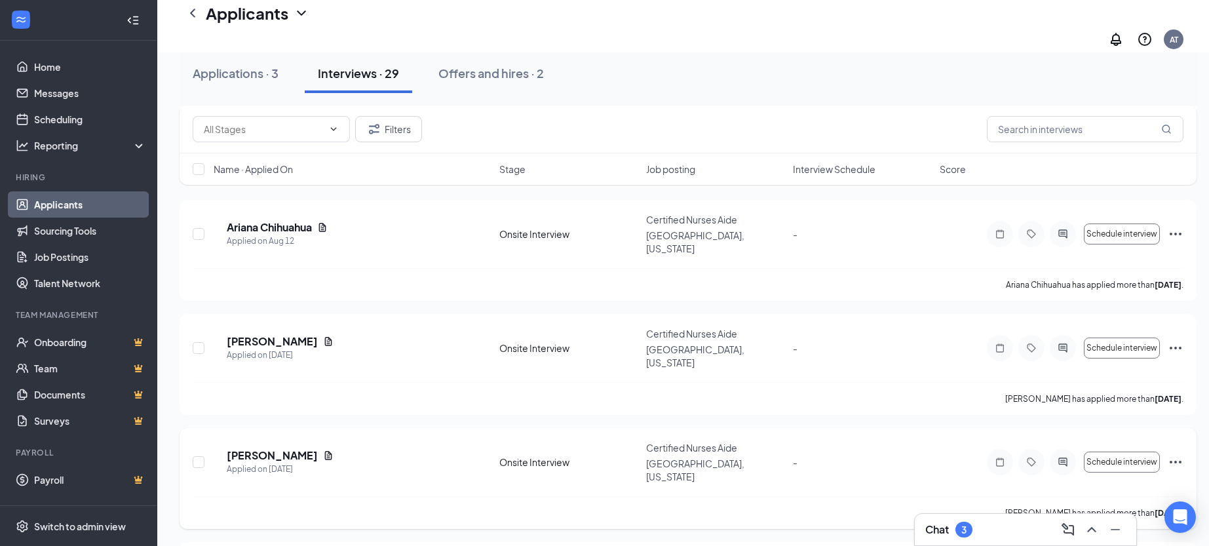
scroll to position [814, 0]
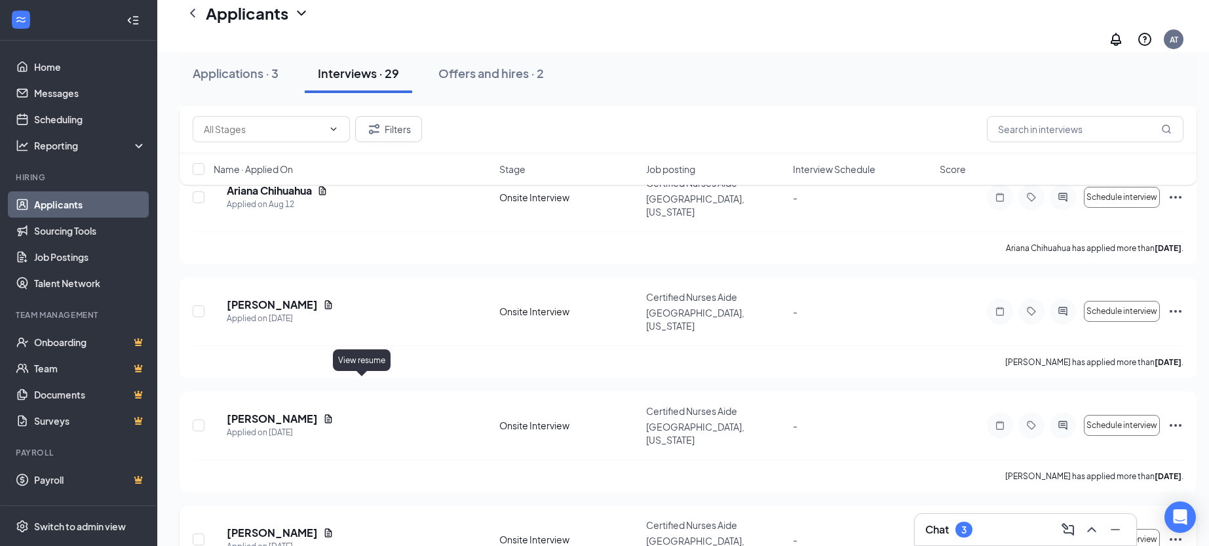
click at [332, 528] on icon "Document" at bounding box center [328, 532] width 7 height 9
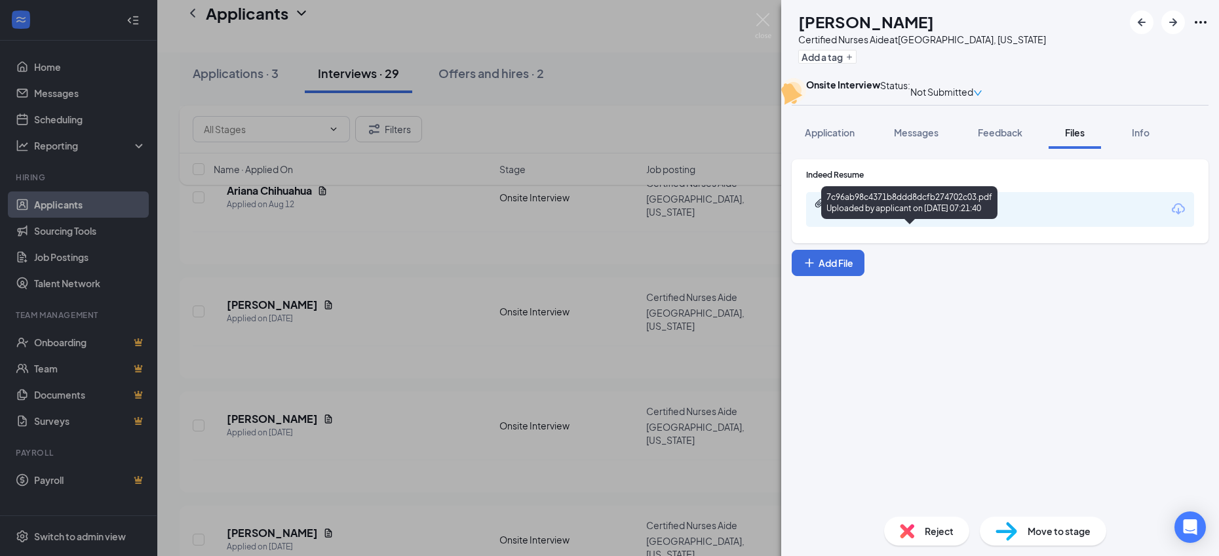
click at [906, 208] on div "7c96ab98c4371b8ddd8dcfb274702c03.pdf" at bounding box center [921, 203] width 183 height 10
click at [562, 289] on div "SC [PERSON_NAME] Certified Nurses Aide at [GEOGRAPHIC_DATA], [US_STATE] Add a t…" at bounding box center [609, 278] width 1219 height 556
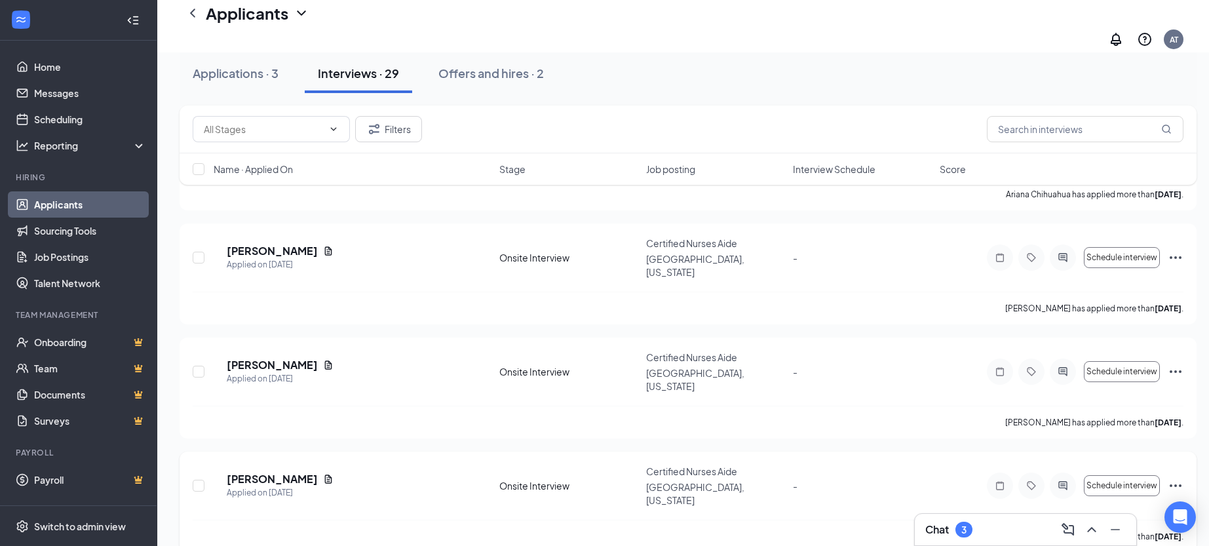
scroll to position [946, 0]
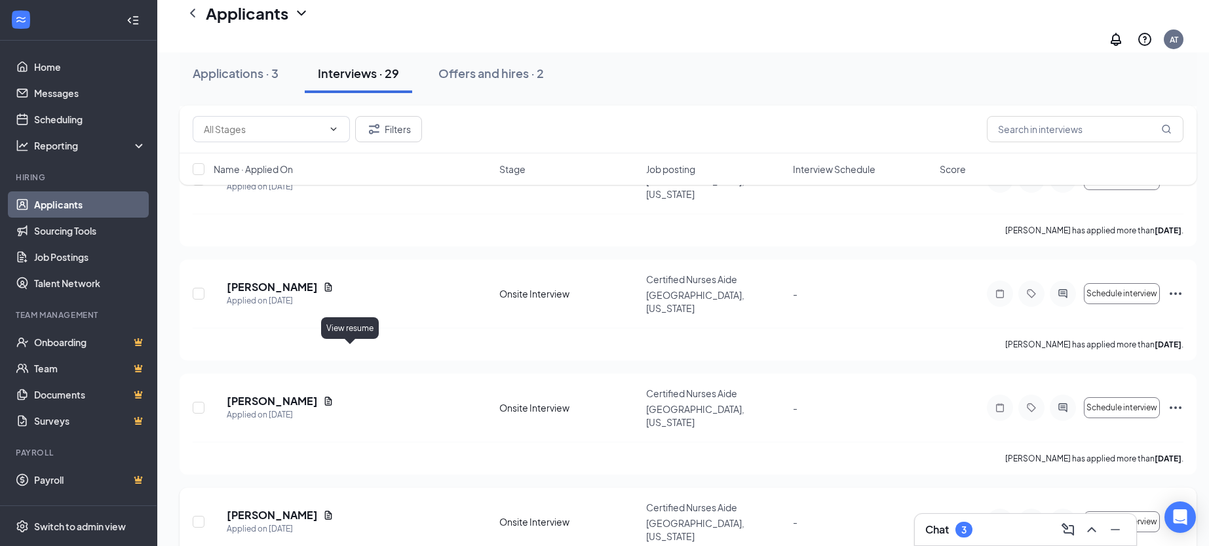
click at [332, 510] on icon "Document" at bounding box center [328, 514] width 7 height 9
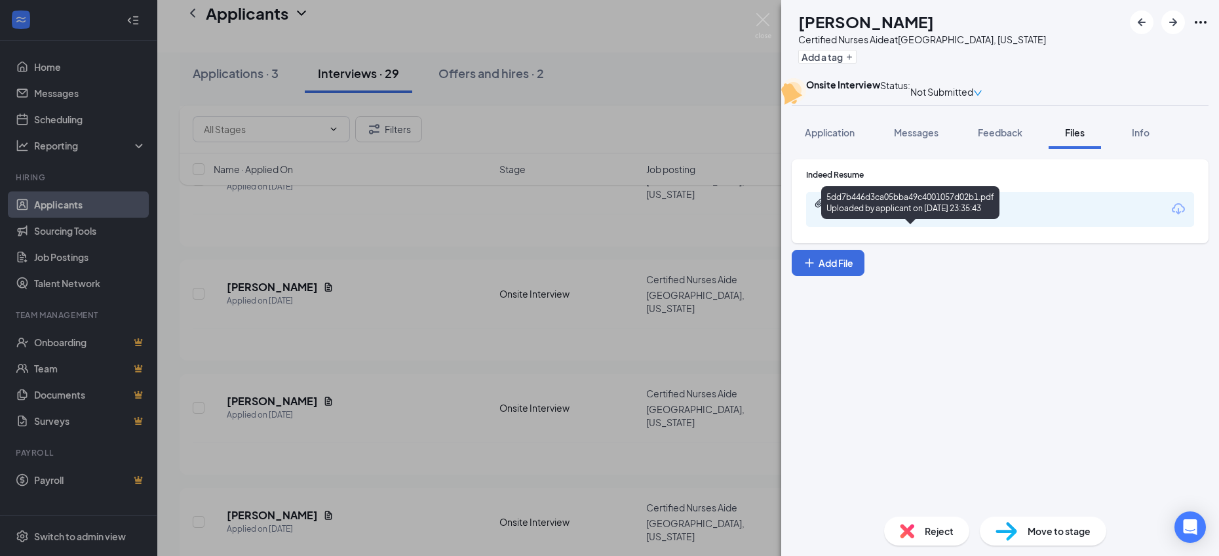
click at [966, 208] on div "5dd7b446d3ca05bba49c4001057d02b1.pdf" at bounding box center [921, 203] width 183 height 10
click at [495, 306] on div "DG [PERSON_NAME] Certified Nurses Aide at [GEOGRAPHIC_DATA], [US_STATE] Add a t…" at bounding box center [609, 278] width 1219 height 556
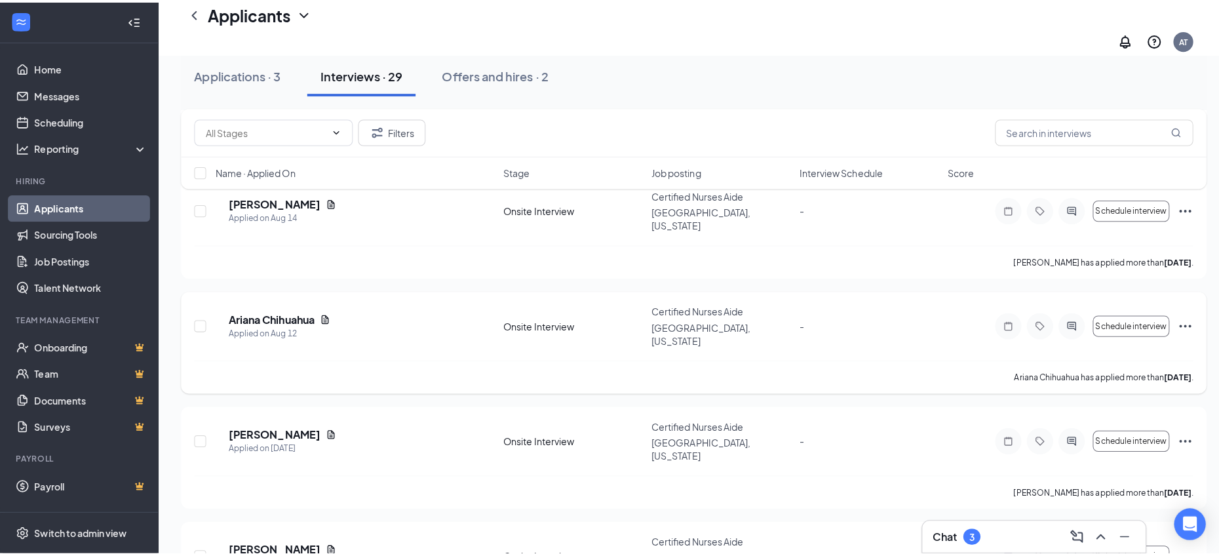
scroll to position [528, 0]
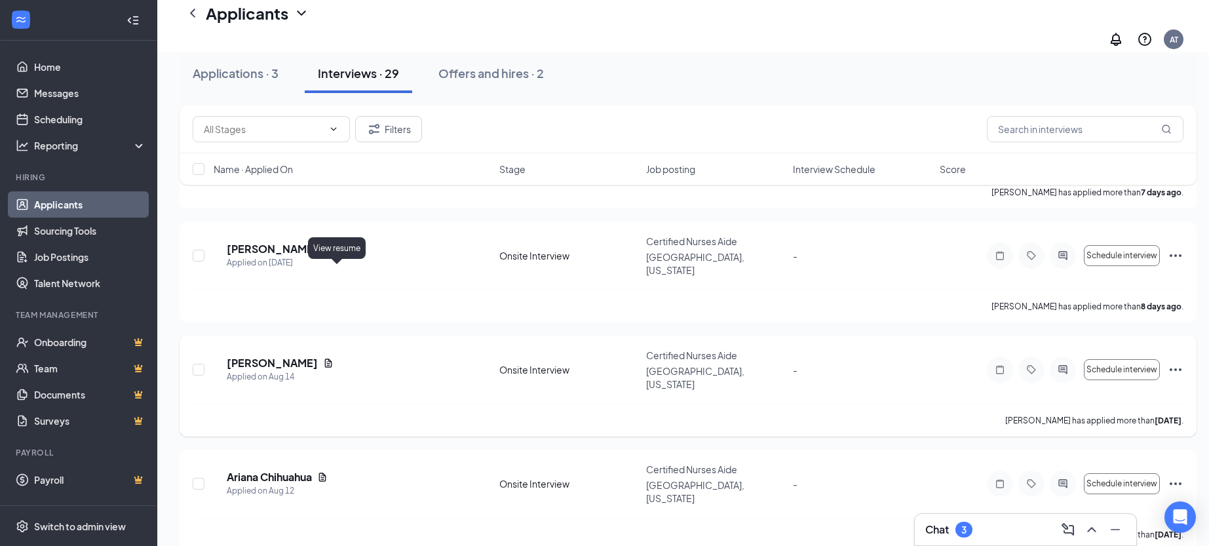
click at [332, 358] on icon "Document" at bounding box center [328, 362] width 7 height 9
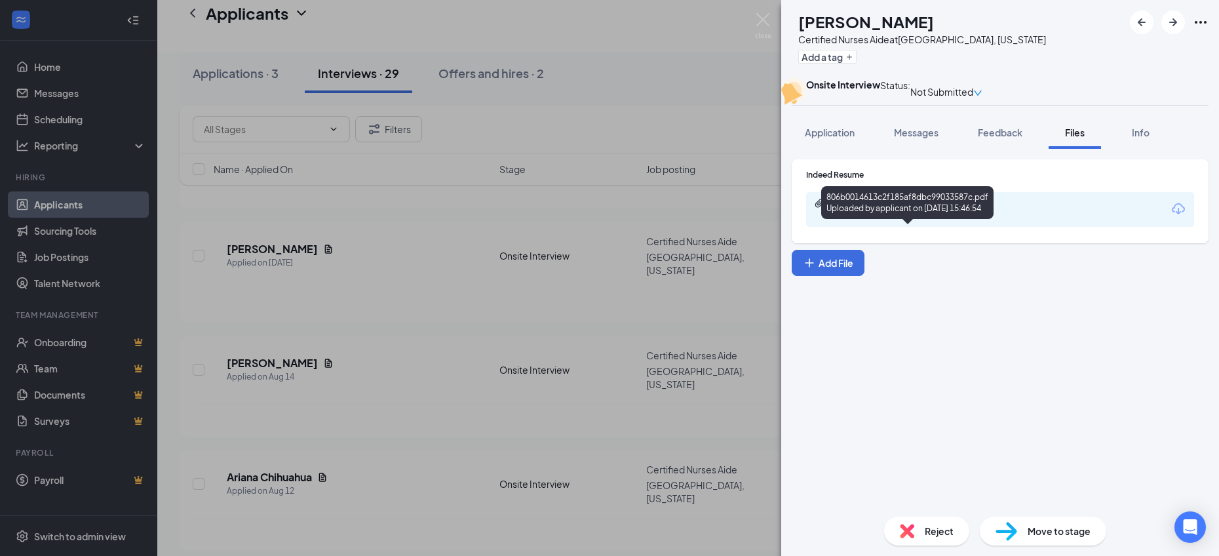
click at [889, 208] on div "806b0014613c2f185af8dbc99033587c.pdf" at bounding box center [921, 203] width 183 height 10
